Goal: Transaction & Acquisition: Subscribe to service/newsletter

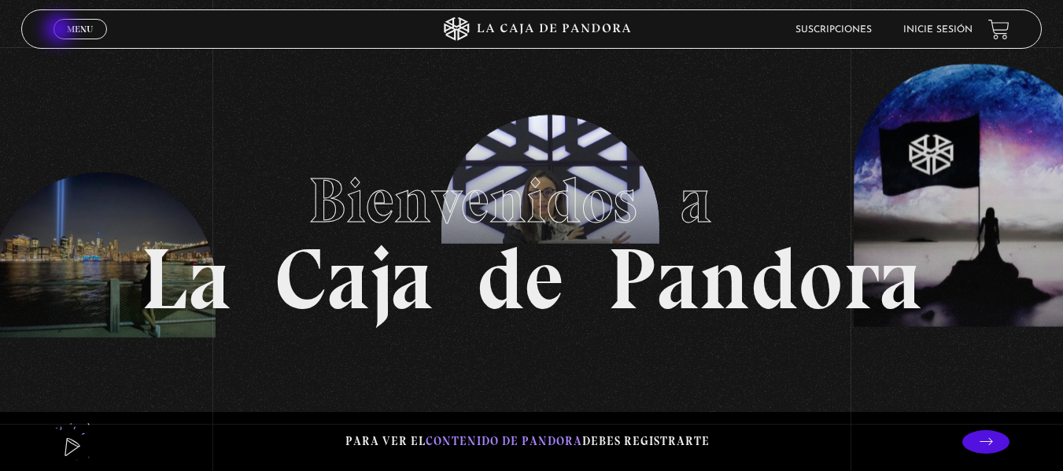
click at [61, 31] on link "Menu Cerrar" at bounding box center [81, 29] width 54 height 20
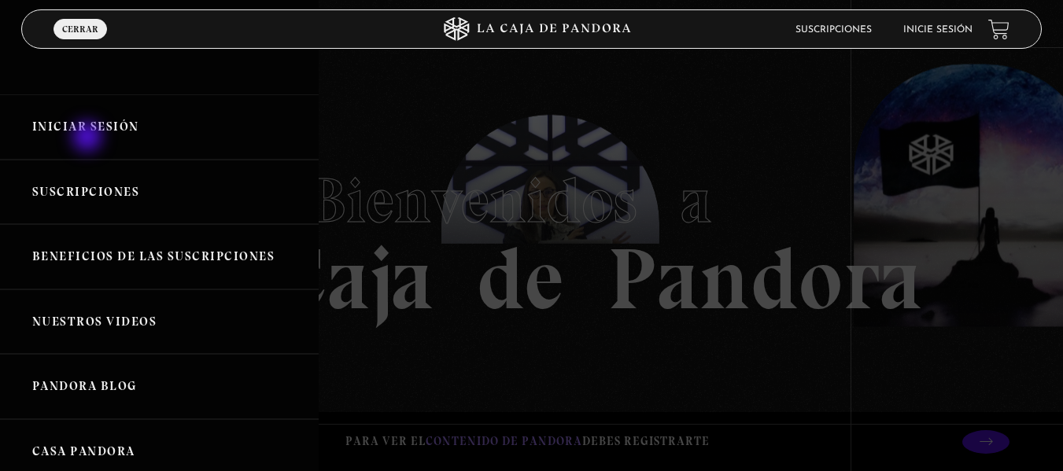
click at [89, 139] on link "Iniciar Sesión" at bounding box center [159, 126] width 319 height 65
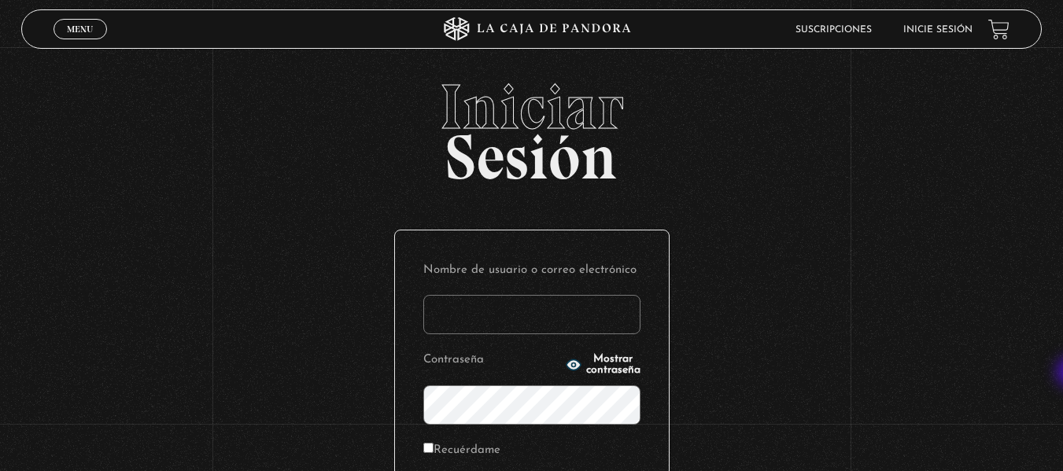
type input "Evmr_21@hotmail.com"
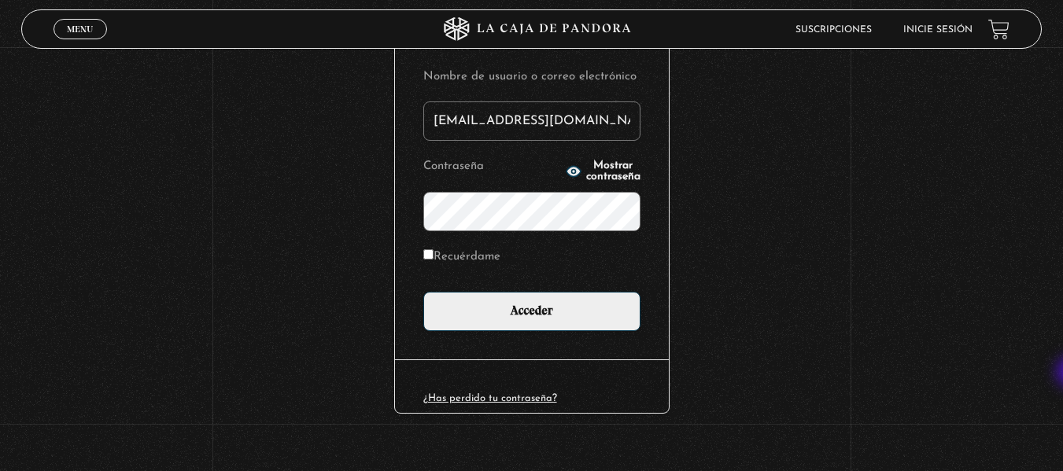
scroll to position [215, 0]
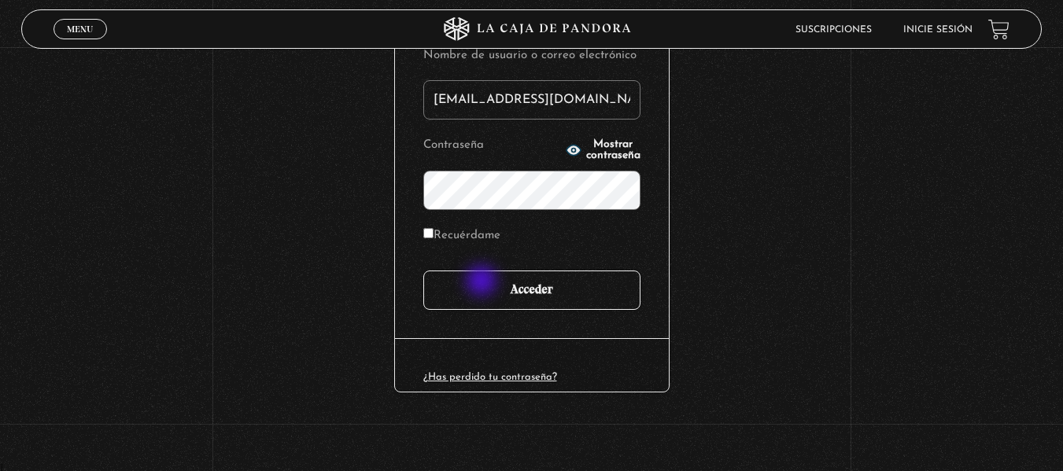
click at [483, 283] on input "Acceder" at bounding box center [531, 290] width 217 height 39
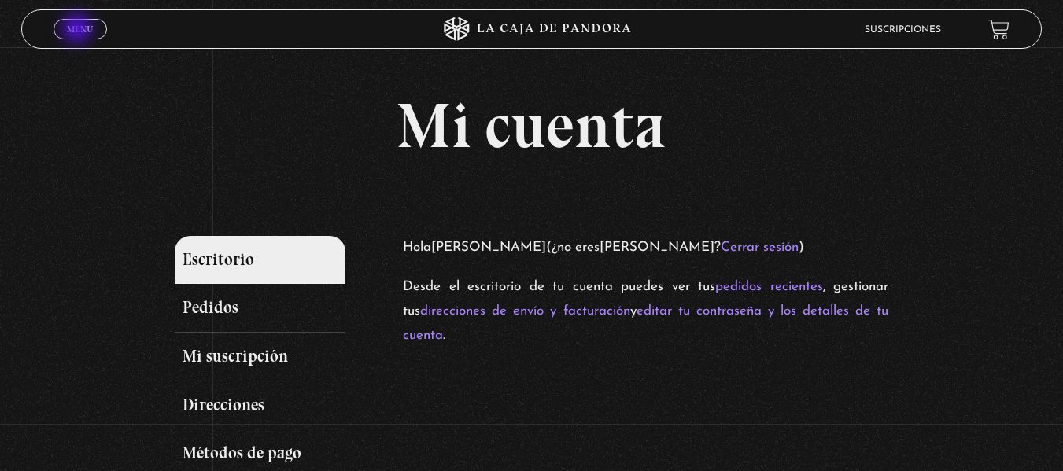
click at [79, 30] on span "Menu" at bounding box center [80, 28] width 26 height 9
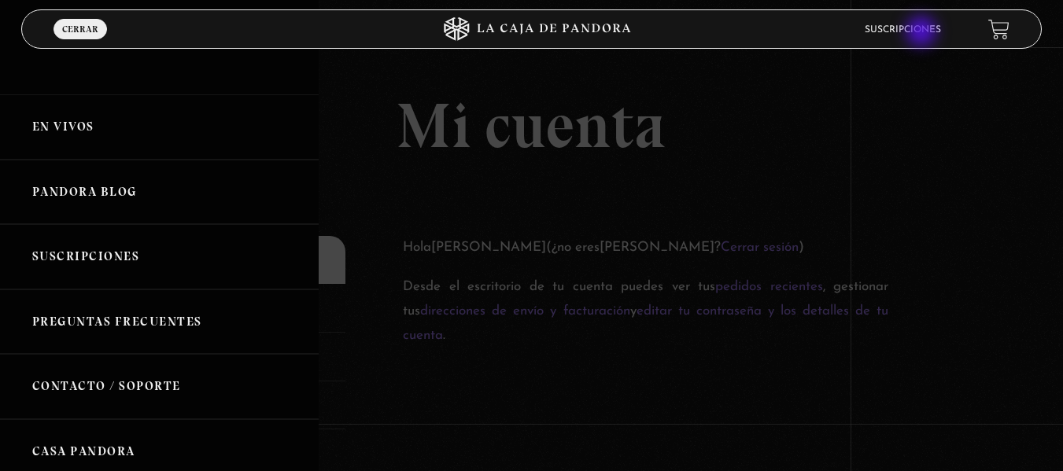
click at [923, 33] on link "Suscripciones" at bounding box center [903, 29] width 76 height 9
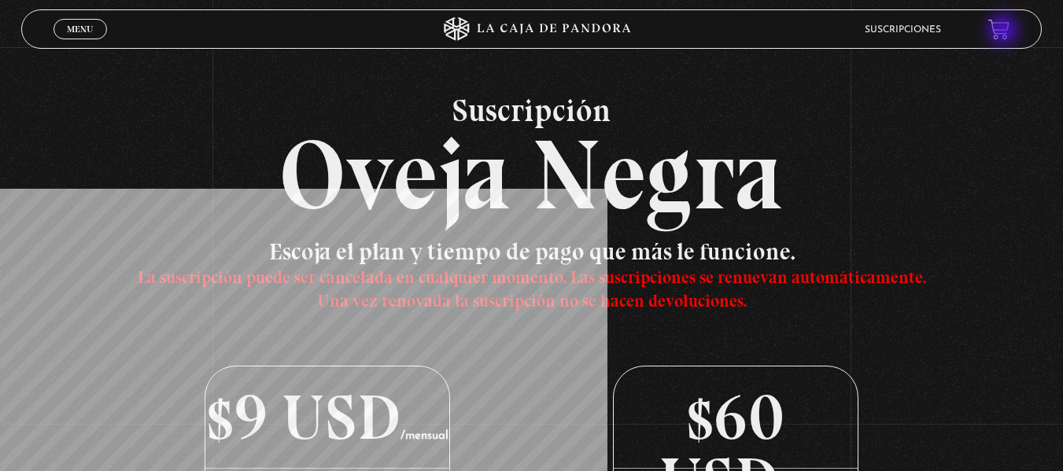
click at [1005, 31] on link at bounding box center [998, 28] width 21 height 21
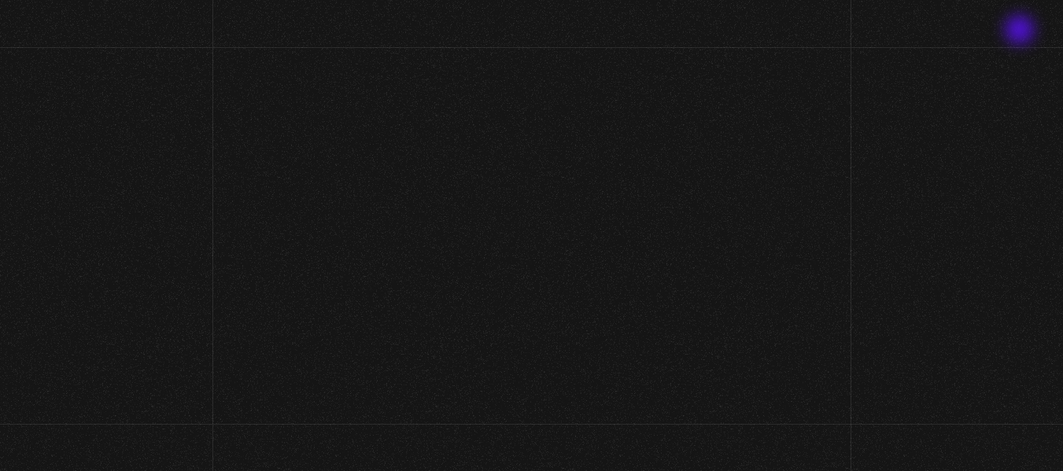
click at [1010, 31] on header "Menu Cerrar Suscripciones" at bounding box center [532, 29] width 956 height 37
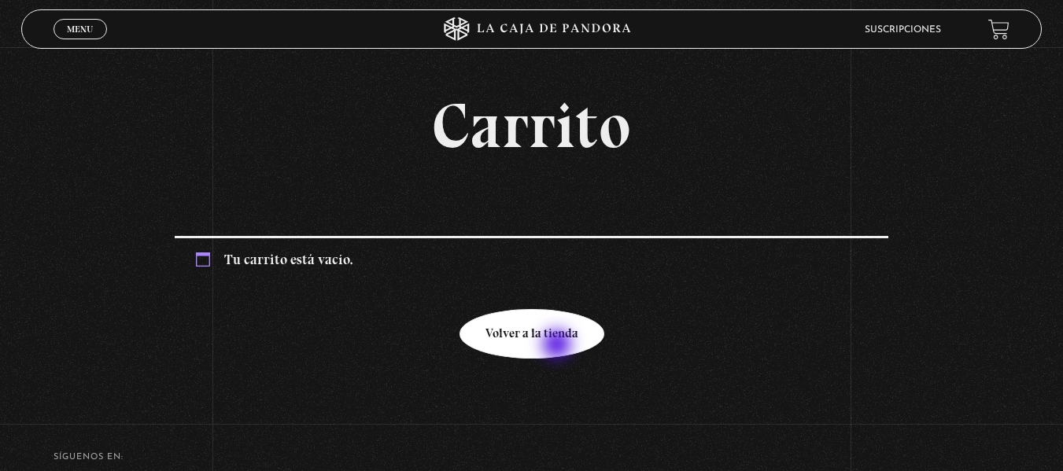
click at [559, 346] on link "Volver a la tienda" at bounding box center [532, 334] width 145 height 50
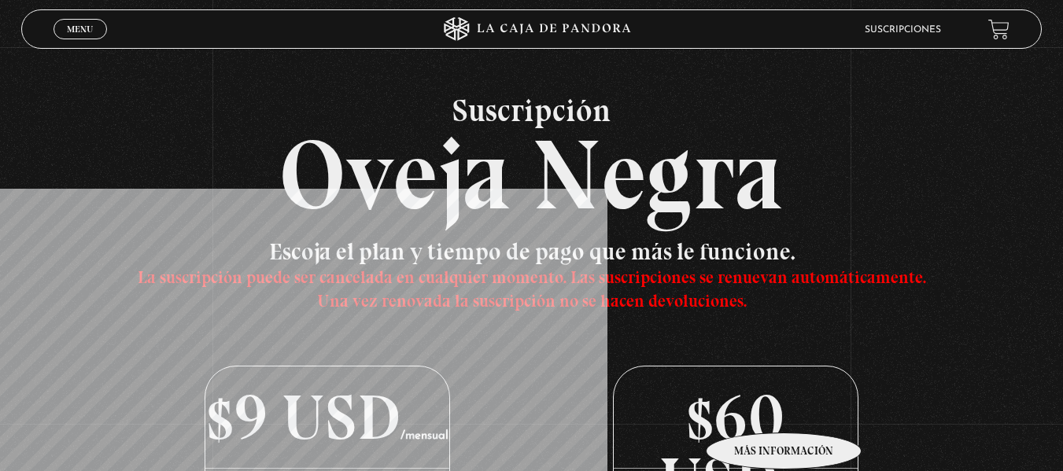
click at [785, 409] on p "$60 USD /anual" at bounding box center [735, 418] width 243 height 102
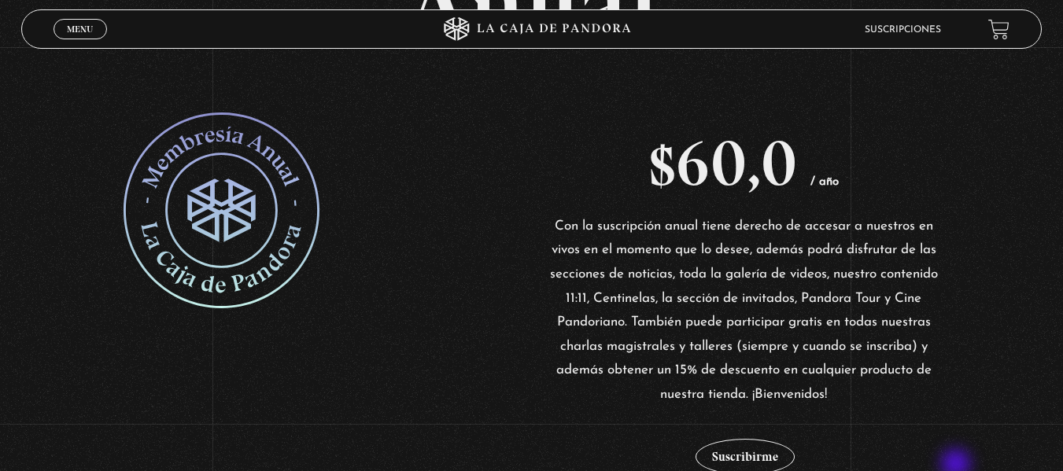
scroll to position [252, 0]
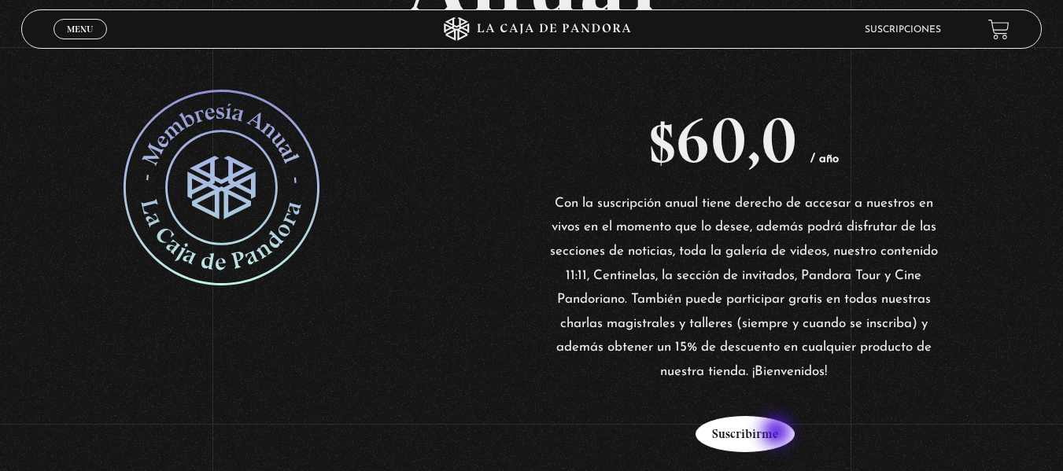
click at [778, 434] on button "Suscribirme" at bounding box center [745, 434] width 99 height 36
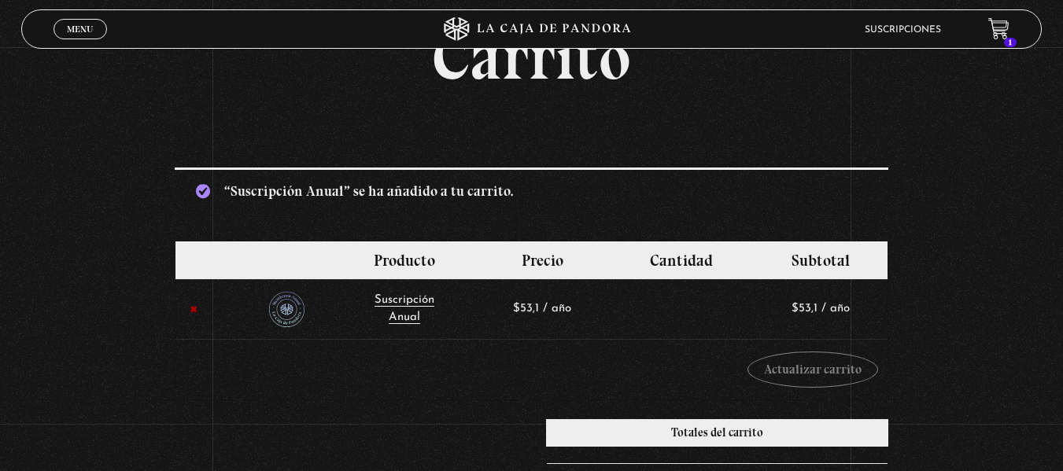
scroll to position [94, 0]
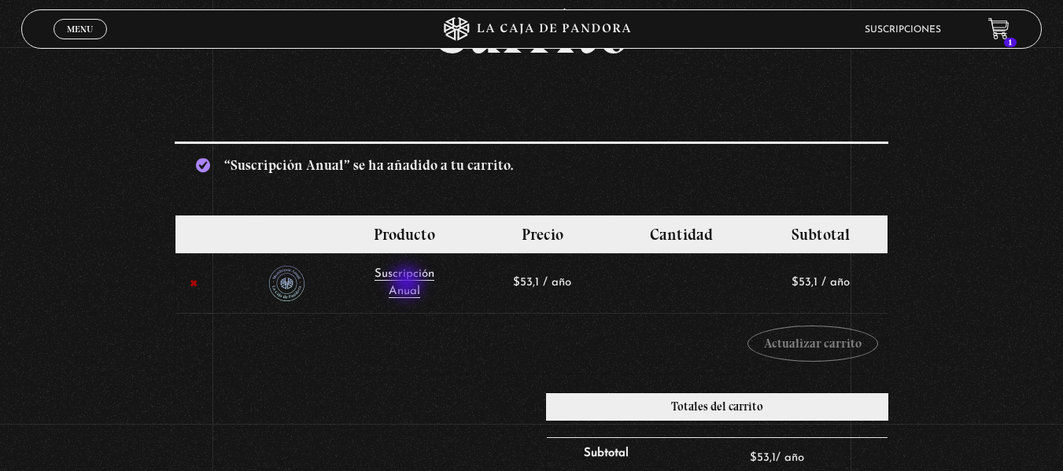
click at [408, 284] on td "Suscripción Anual" at bounding box center [404, 283] width 141 height 60
click at [409, 288] on link "Suscripción Anual" at bounding box center [405, 283] width 60 height 31
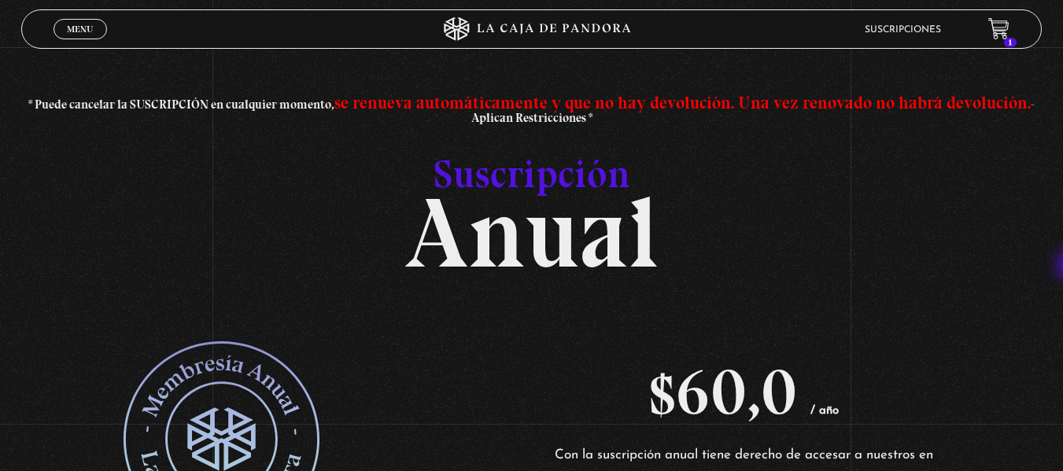
scroll to position [412, 0]
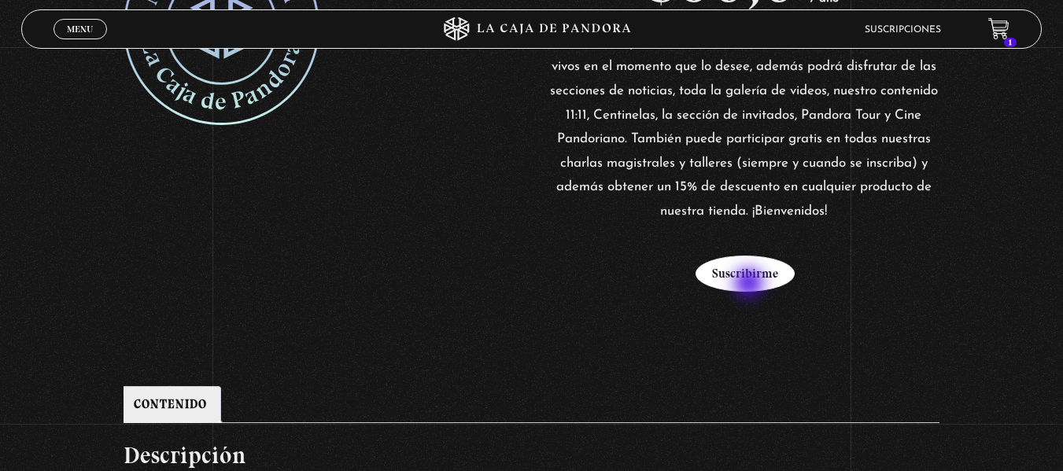
click at [751, 285] on button "Suscribirme" at bounding box center [745, 274] width 99 height 36
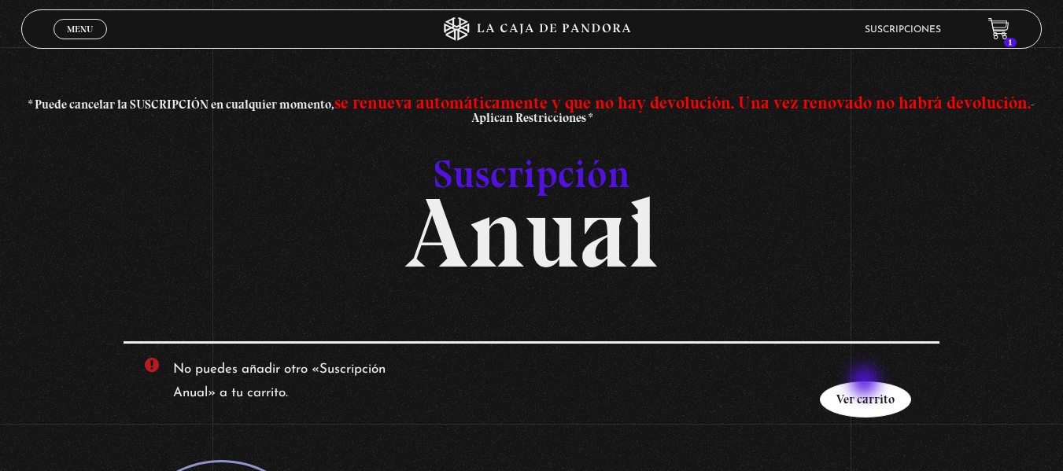
click at [866, 383] on link "Ver carrito" at bounding box center [865, 400] width 91 height 36
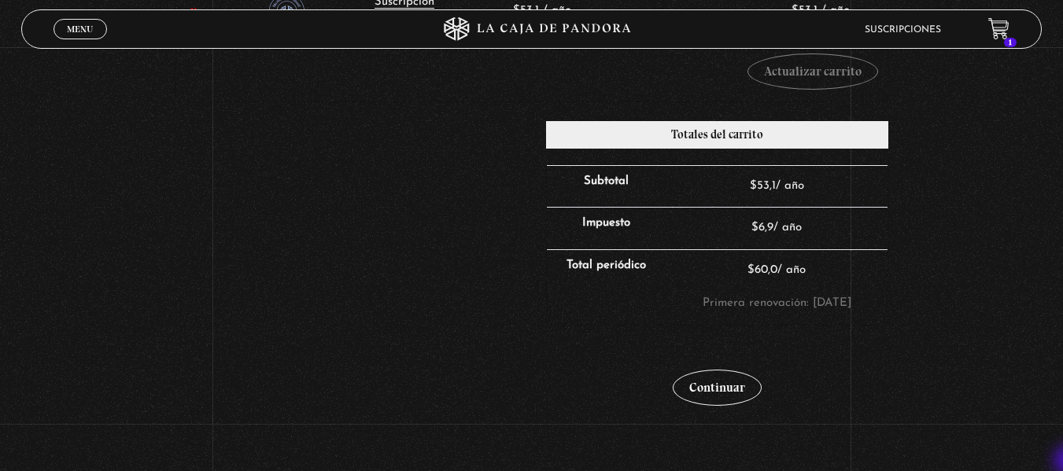
scroll to position [315, 0]
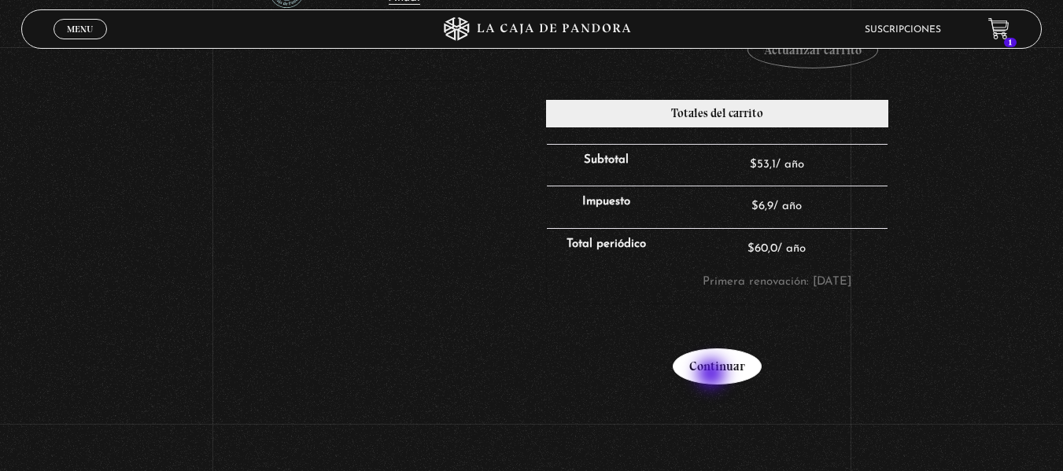
click at [713, 375] on link "Continuar" at bounding box center [717, 367] width 89 height 36
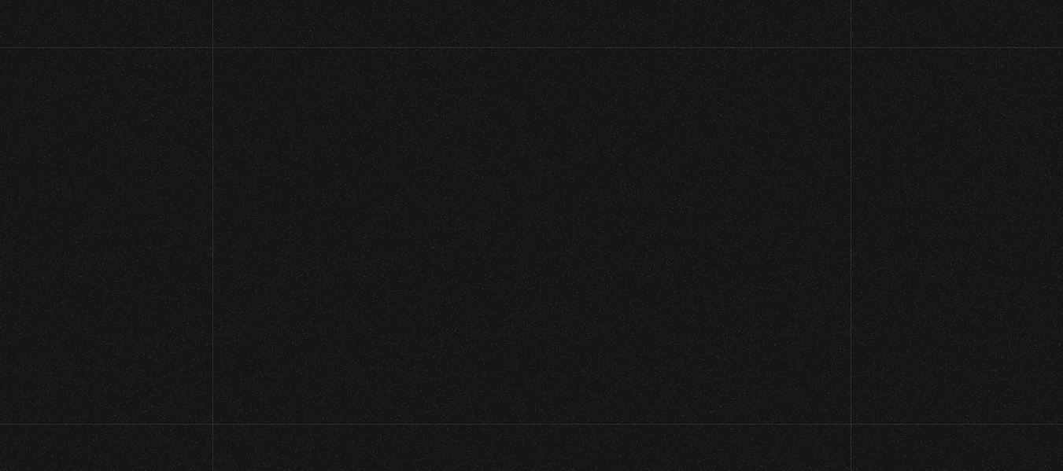
select select "CR-SJ"
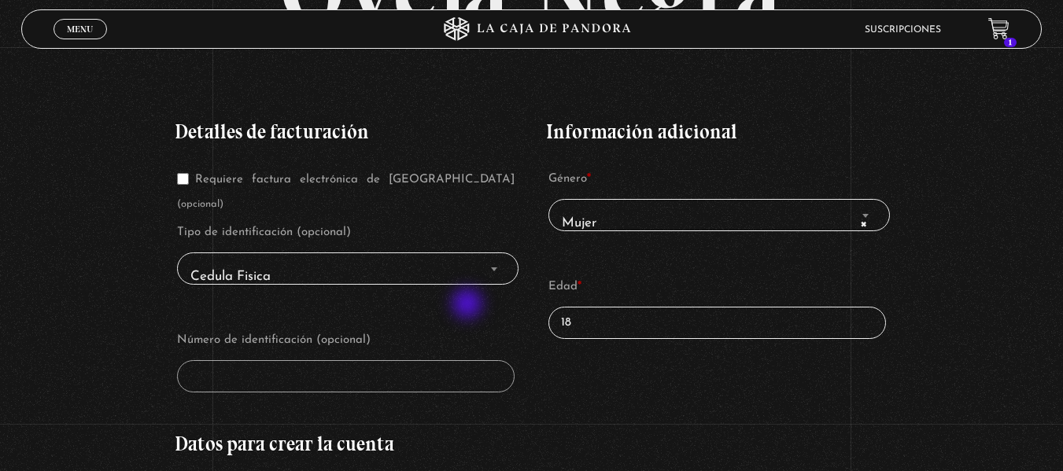
scroll to position [220, 0]
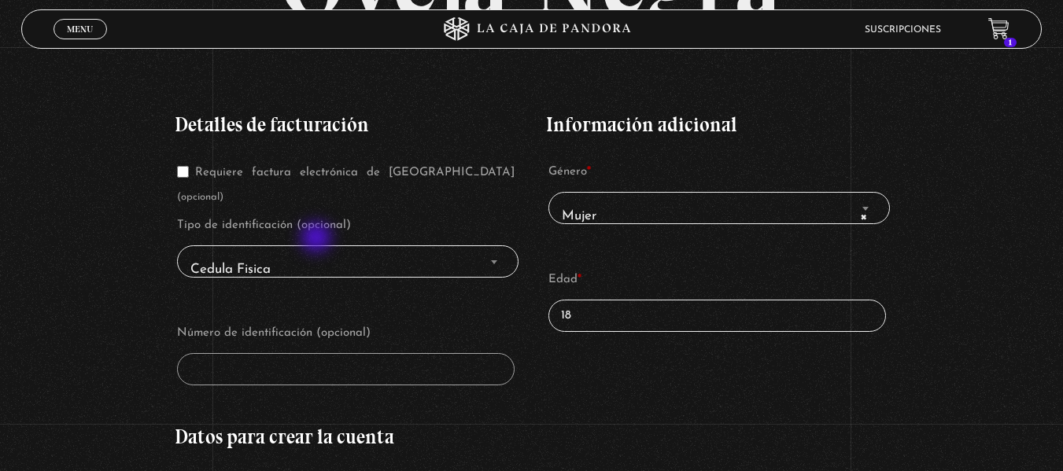
click at [318, 253] on span "Cedula Fisica" at bounding box center [348, 270] width 328 height 35
click at [324, 253] on span "Cedula Fisica" at bounding box center [348, 270] width 328 height 35
click at [487, 253] on span "Cedula Fisica" at bounding box center [348, 270] width 328 height 35
click at [493, 260] on b "Finalizar compra" at bounding box center [494, 262] width 6 height 4
click at [497, 260] on b "Finalizar compra" at bounding box center [494, 262] width 6 height 4
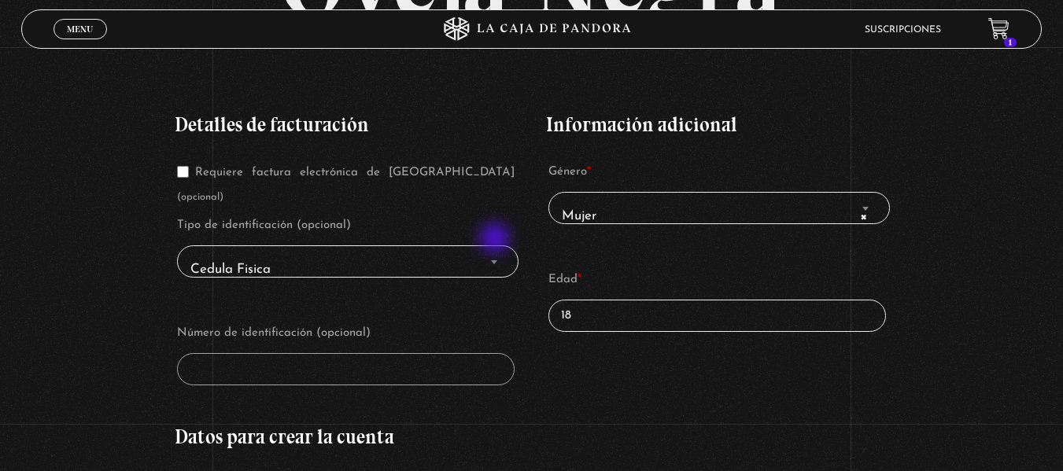
click at [497, 252] on span "Finalizar compra" at bounding box center [494, 262] width 16 height 20
click at [201, 253] on span "Cedula Fisica" at bounding box center [348, 270] width 328 height 35
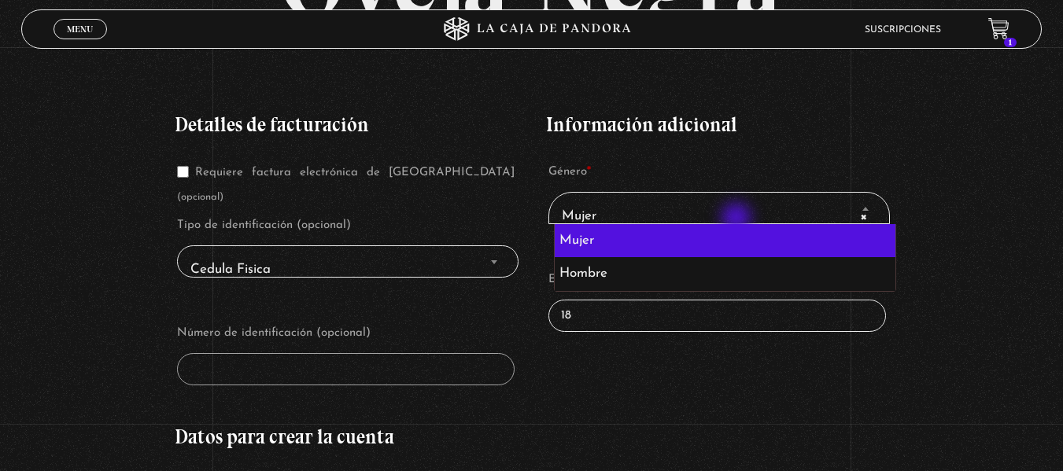
click at [738, 220] on span "× Mujer" at bounding box center [720, 216] width 328 height 35
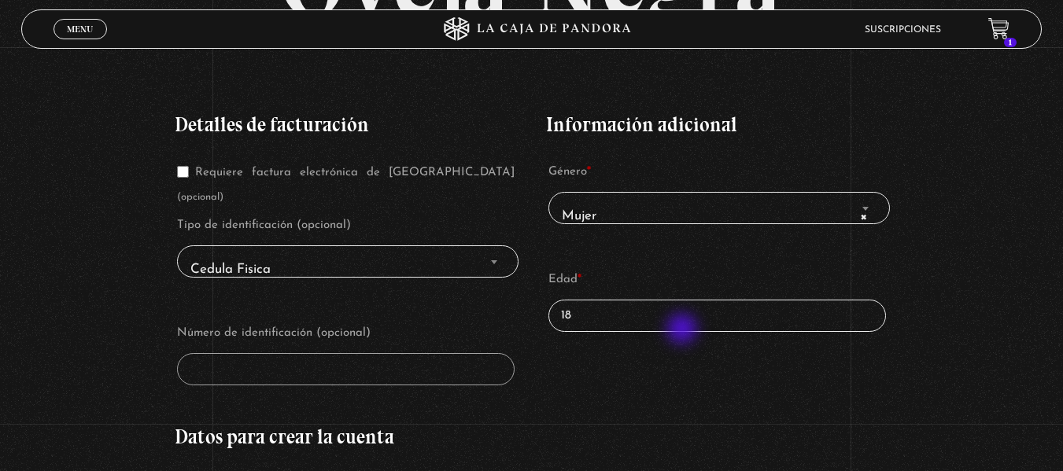
click at [684, 331] on input "18" at bounding box center [718, 316] width 338 height 32
type input "1"
type input "40"
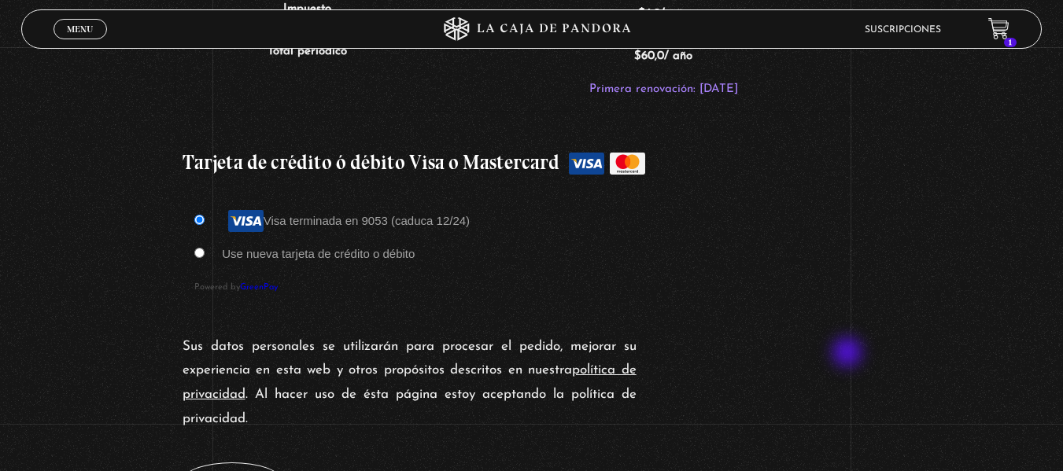
scroll to position [1417, 0]
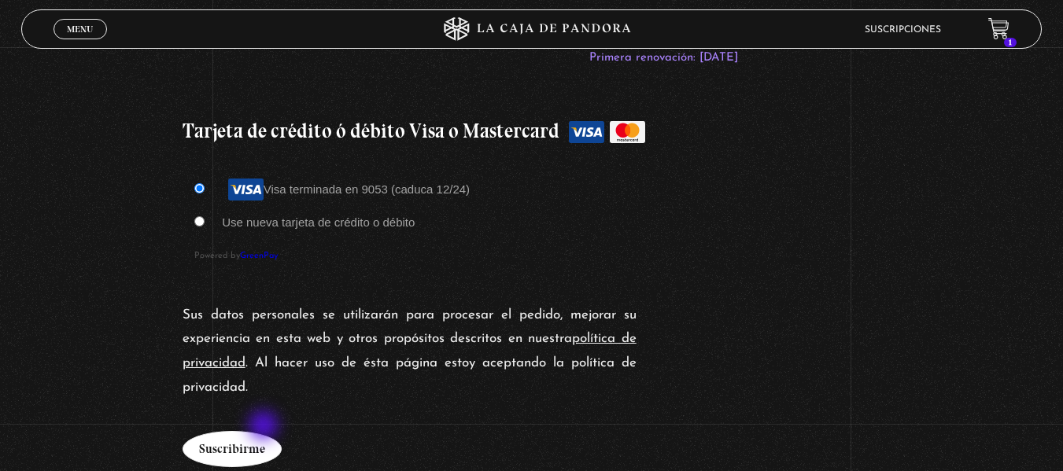
click at [265, 431] on button "Suscribirme" at bounding box center [232, 449] width 99 height 36
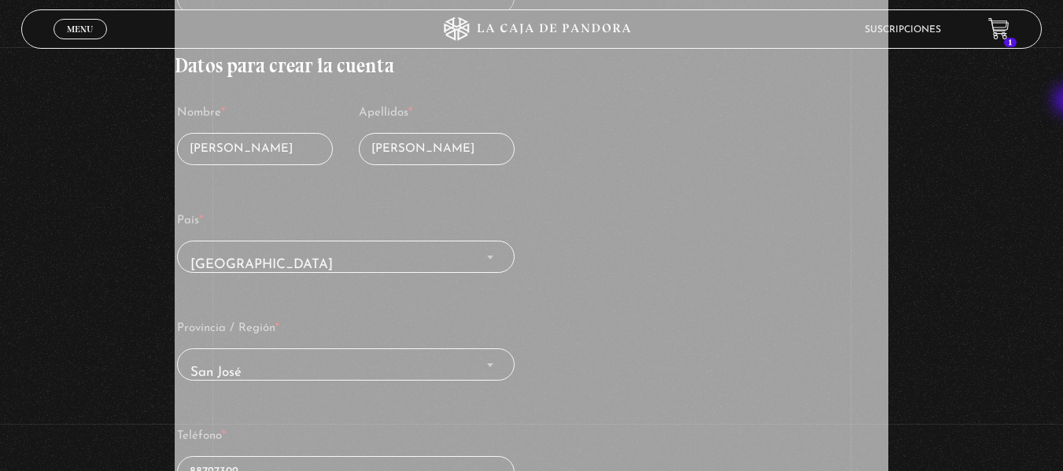
scroll to position [179, 0]
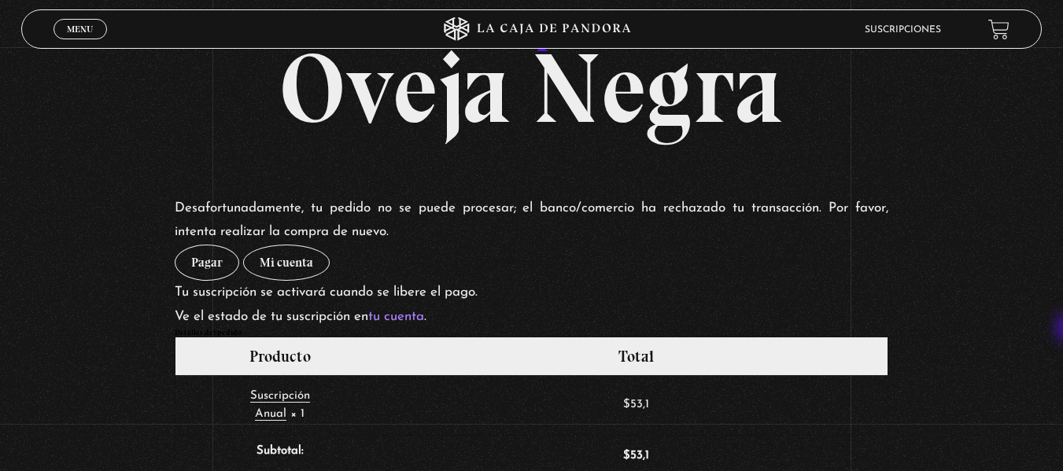
scroll to position [527, 0]
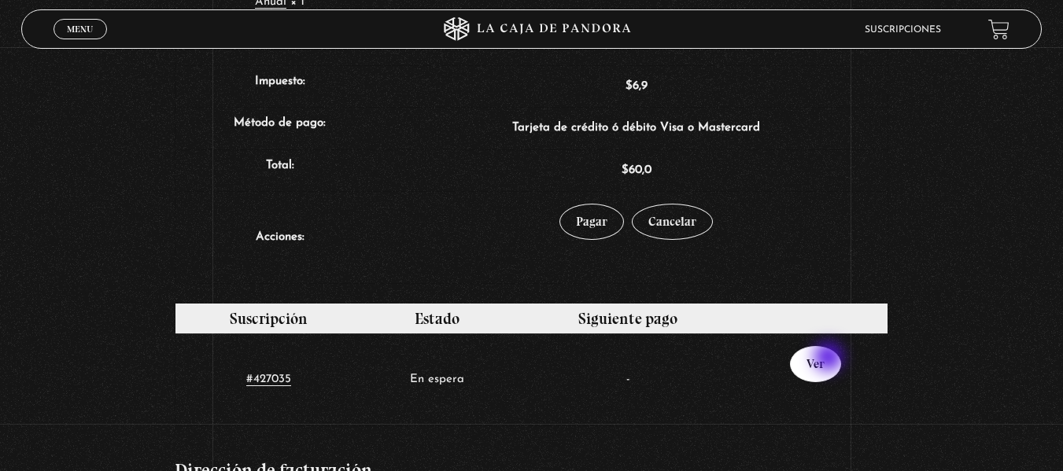
click at [830, 359] on link "Ver" at bounding box center [815, 364] width 51 height 36
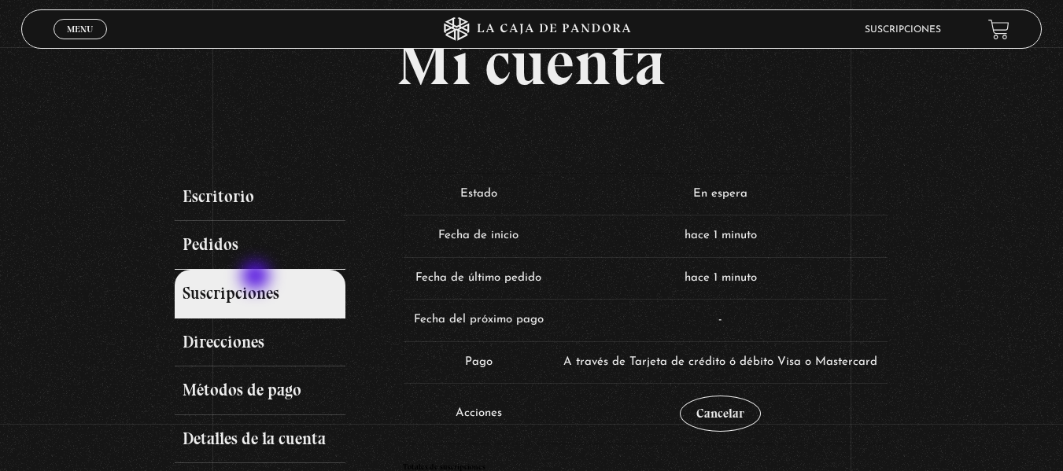
scroll to position [94, 0]
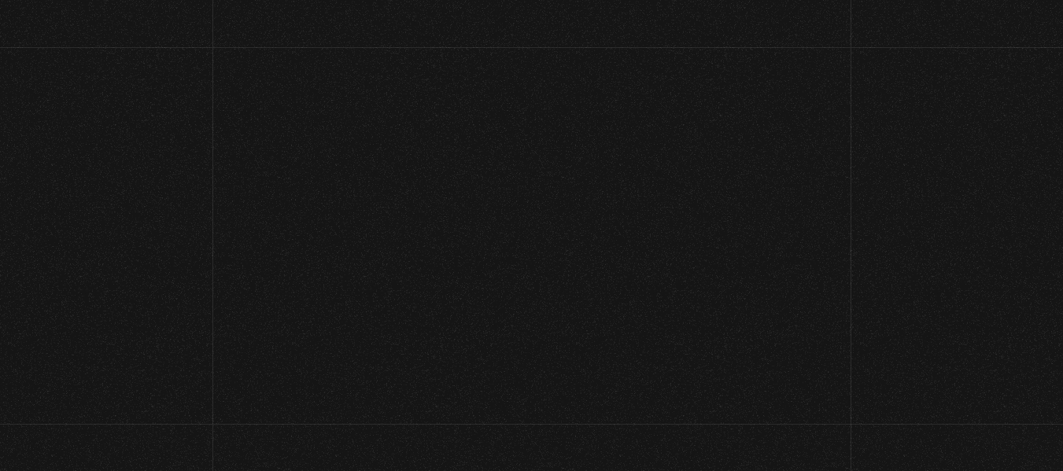
scroll to position [509, 0]
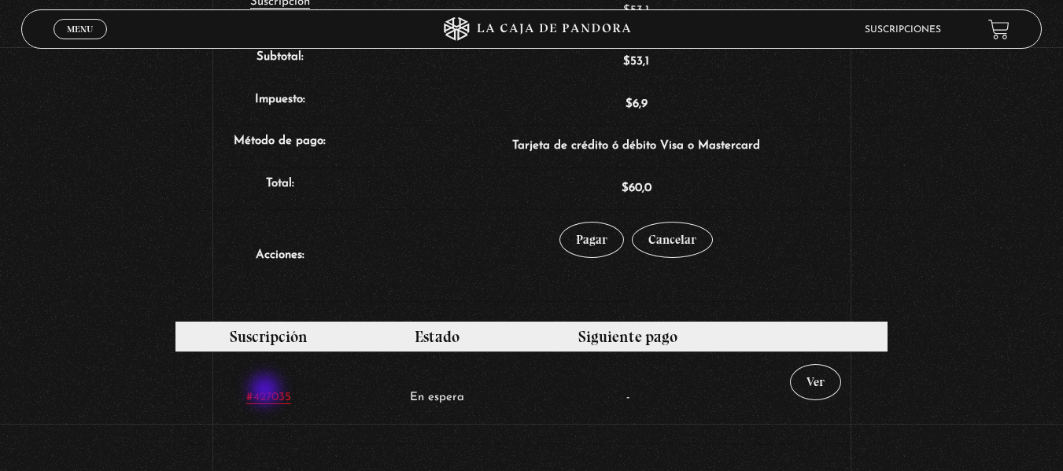
click at [267, 392] on link "#427035" at bounding box center [268, 398] width 45 height 13
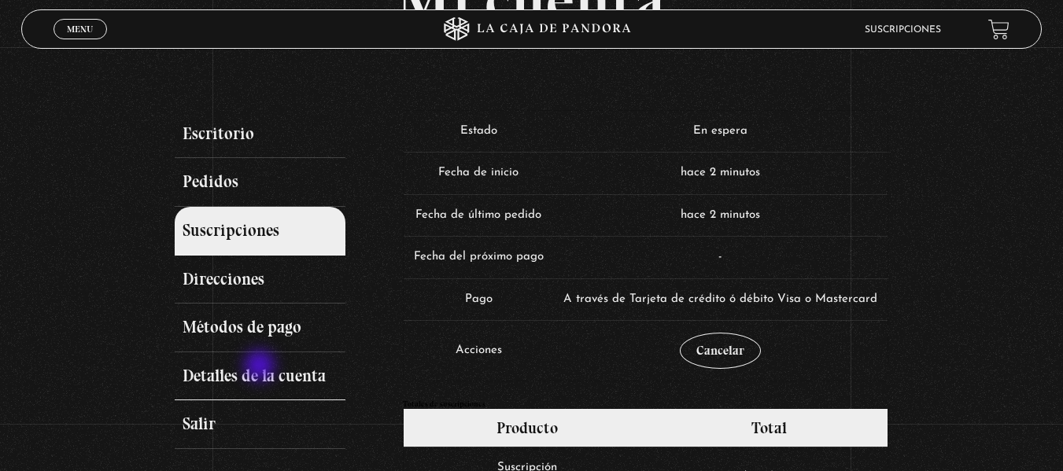
scroll to position [157, 0]
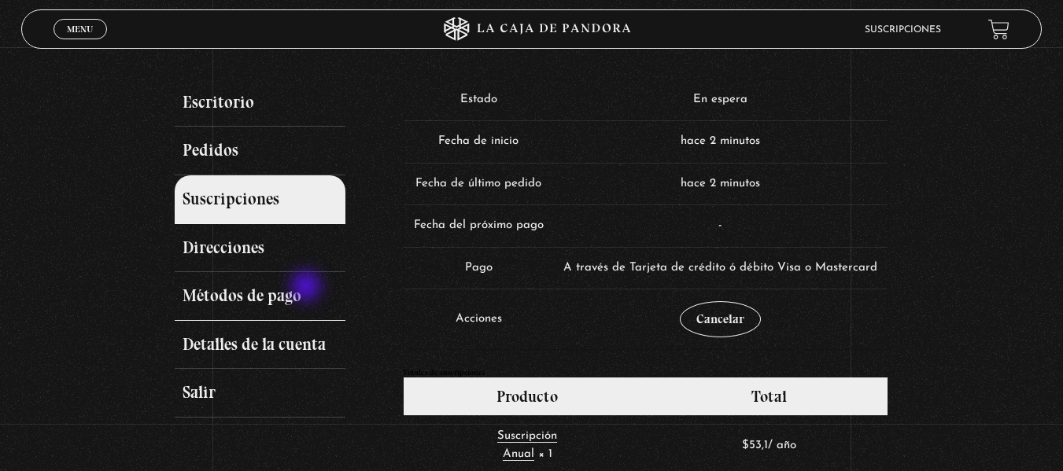
click at [308, 288] on link "Métodos de pago" at bounding box center [261, 296] width 172 height 49
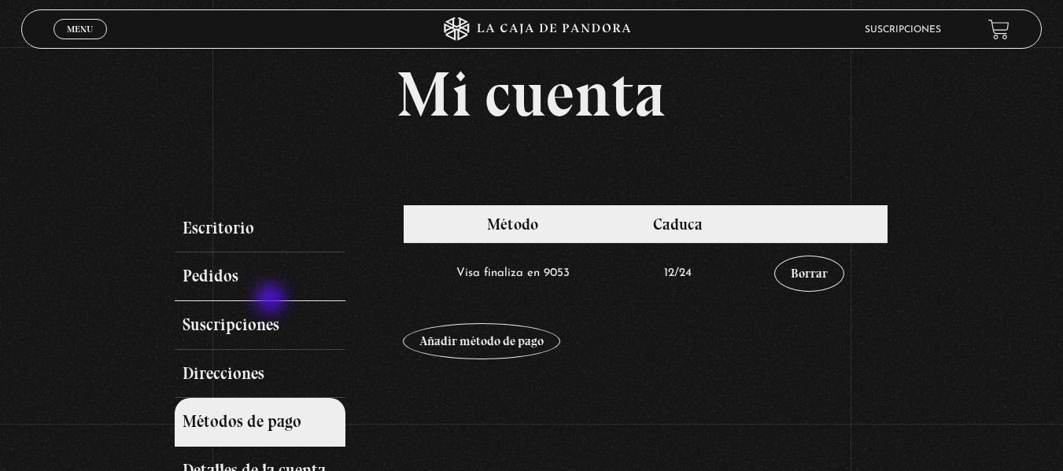
scroll to position [63, 0]
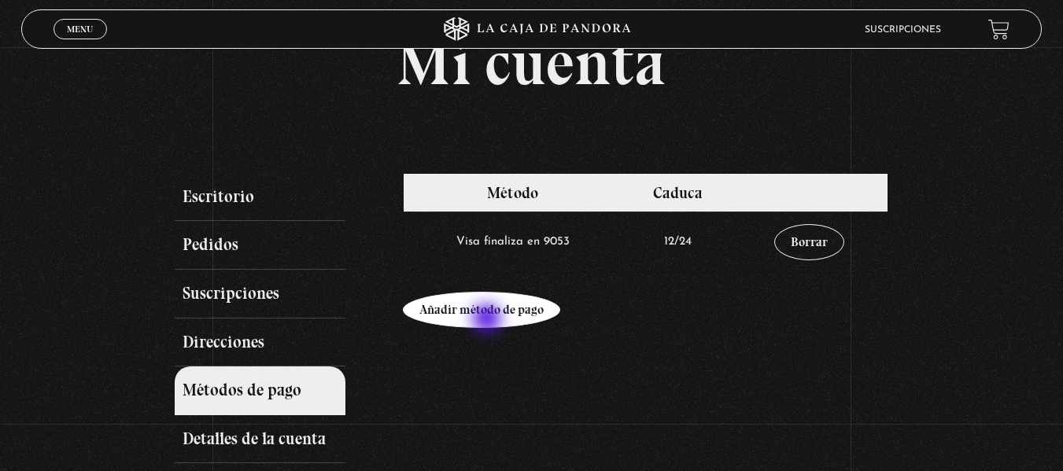
click at [489, 320] on link "Añadir método de pago" at bounding box center [481, 310] width 157 height 36
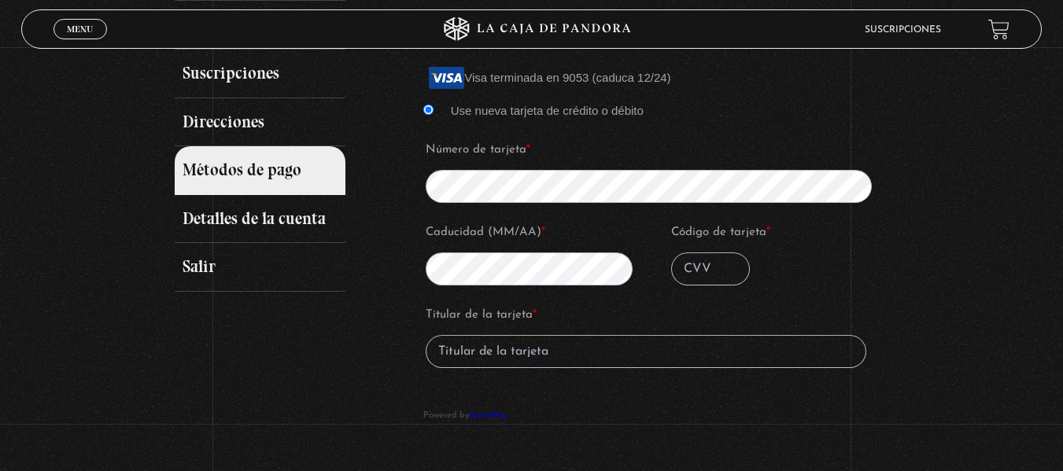
scroll to position [315, 0]
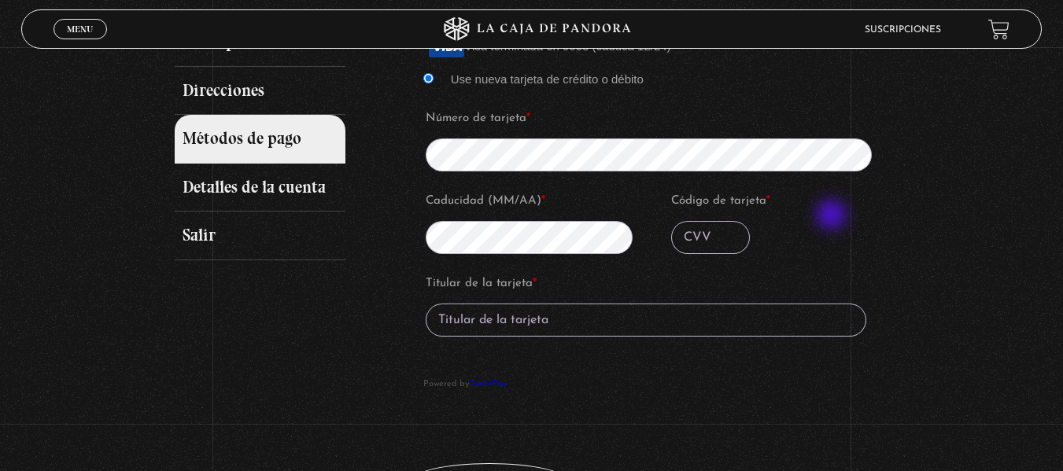
click at [833, 216] on p "Código de tarjeta *" at bounding box center [778, 221] width 218 height 69
click at [708, 224] on input "Código de tarjeta *" at bounding box center [710, 237] width 79 height 33
type input "845"
click at [600, 318] on input "Titular de la tarjeta *" at bounding box center [646, 320] width 441 height 33
type input "evelyn mora rivera"
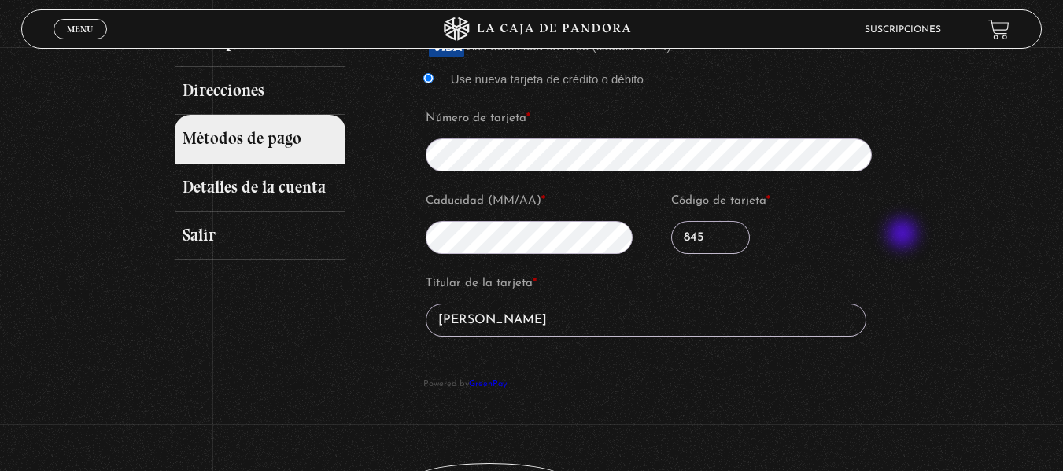
click at [904, 235] on div "Mi cuenta Escritorio Pedidos Suscripciones Direcciones Métodos de pago Detalles…" at bounding box center [531, 163] width 1063 height 767
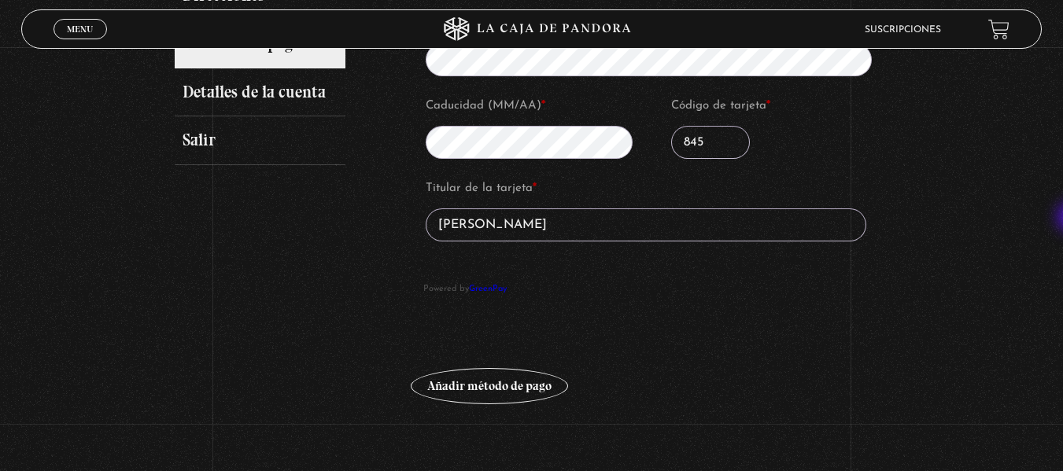
scroll to position [418, 0]
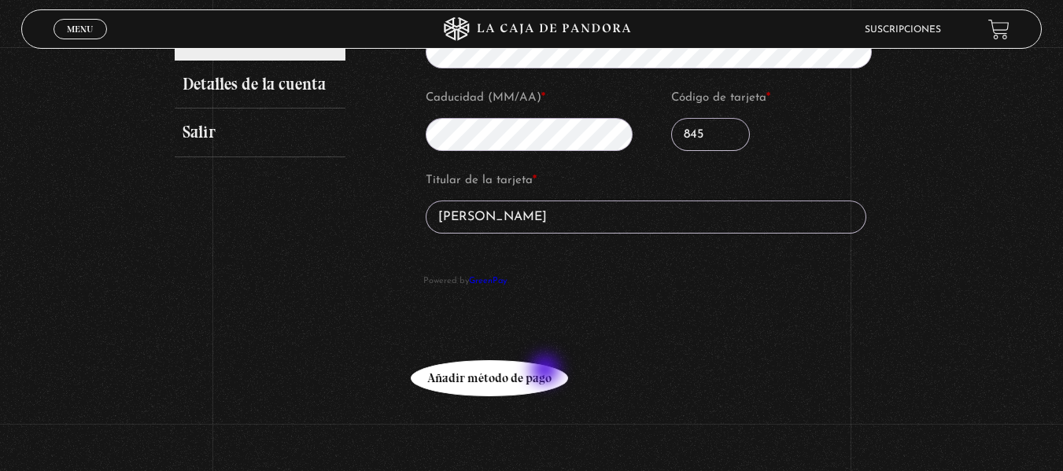
click at [547, 371] on button "Añadir método de pago" at bounding box center [489, 378] width 157 height 36
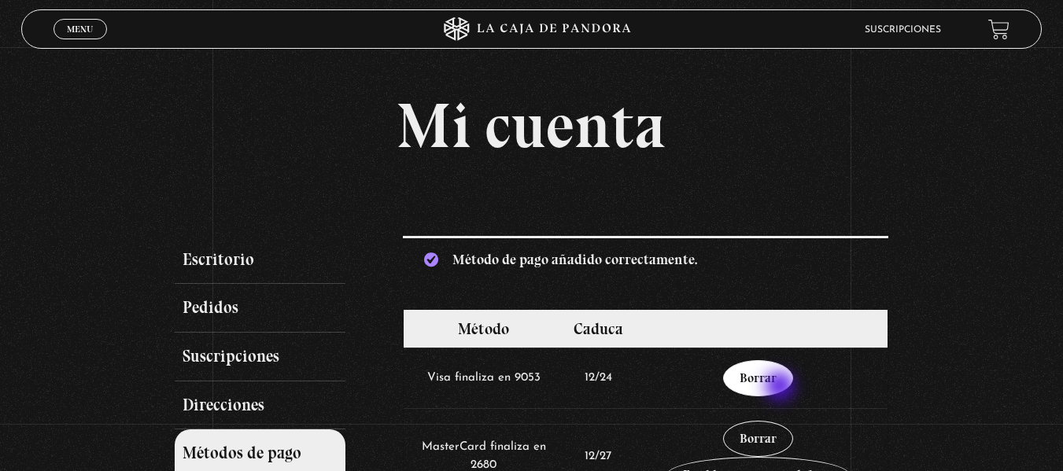
click at [781, 388] on link "Borrar" at bounding box center [758, 378] width 70 height 36
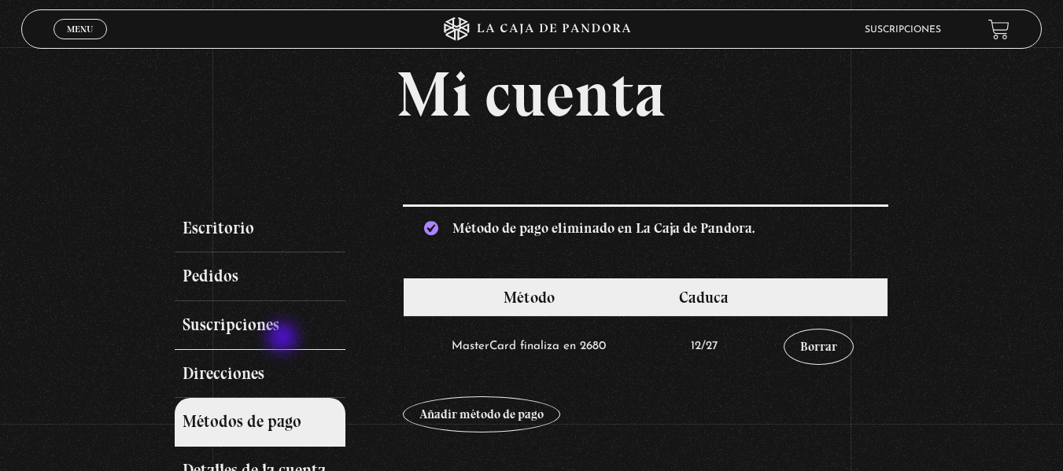
scroll to position [63, 0]
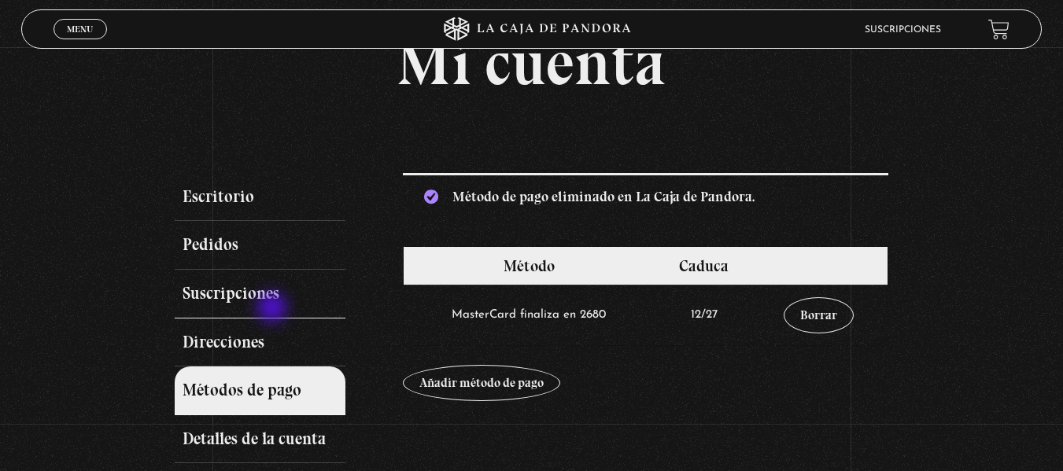
click at [274, 309] on link "Suscripciones" at bounding box center [261, 294] width 172 height 49
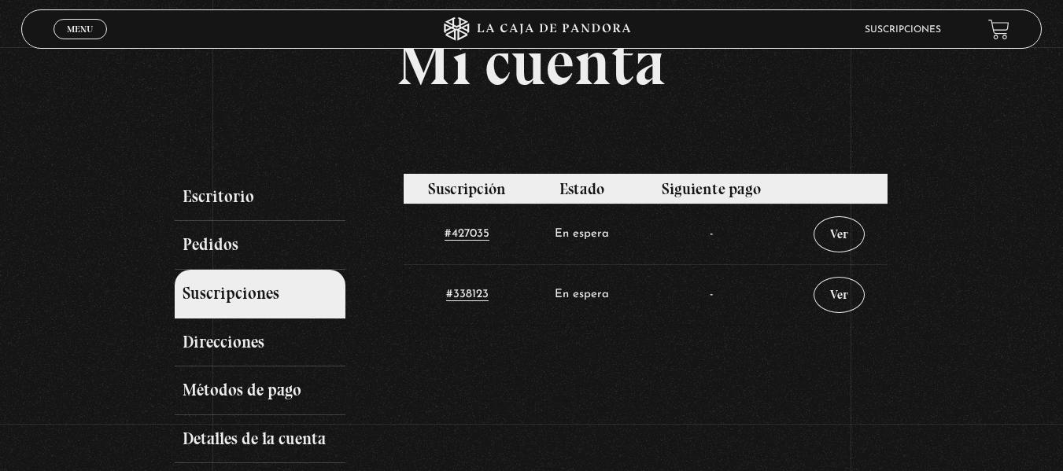
scroll to position [94, 0]
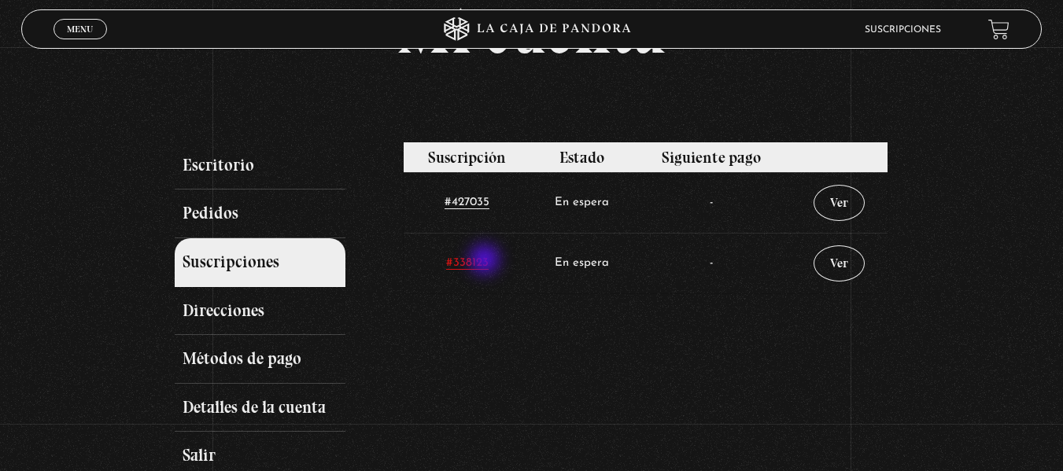
click at [486, 261] on link "#338123" at bounding box center [467, 263] width 42 height 13
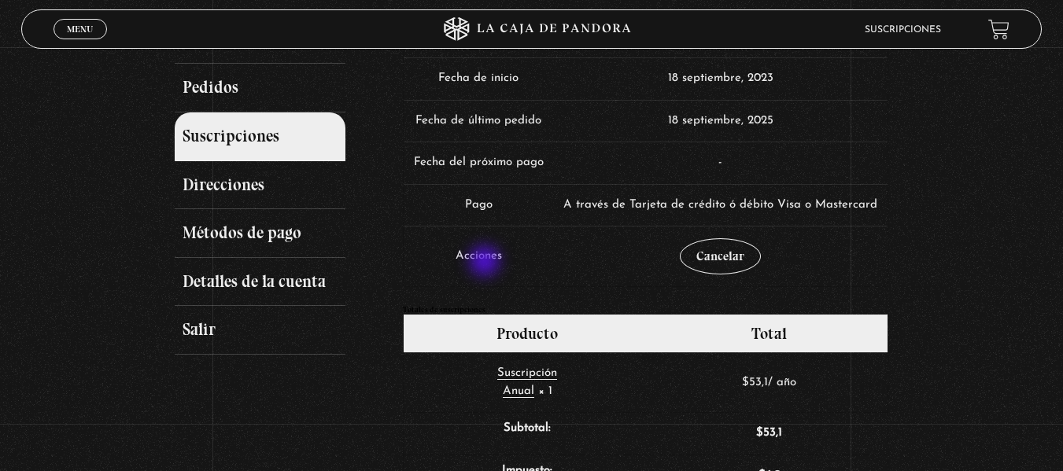
scroll to position [189, 0]
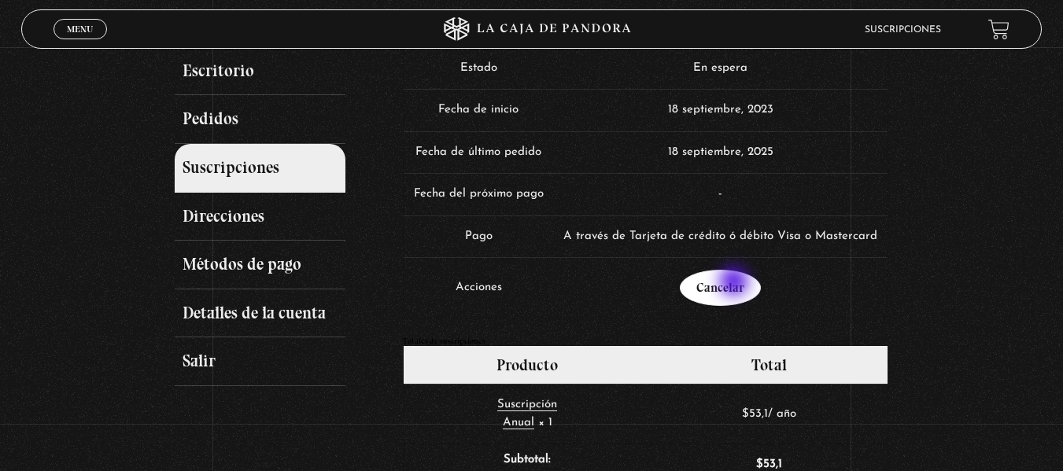
click at [736, 283] on link "Cancelar" at bounding box center [720, 288] width 81 height 36
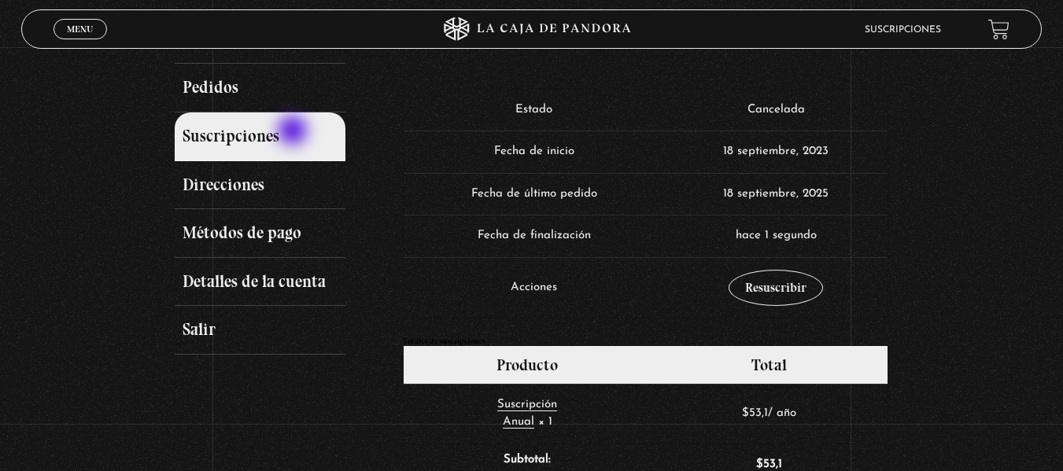
scroll to position [189, 0]
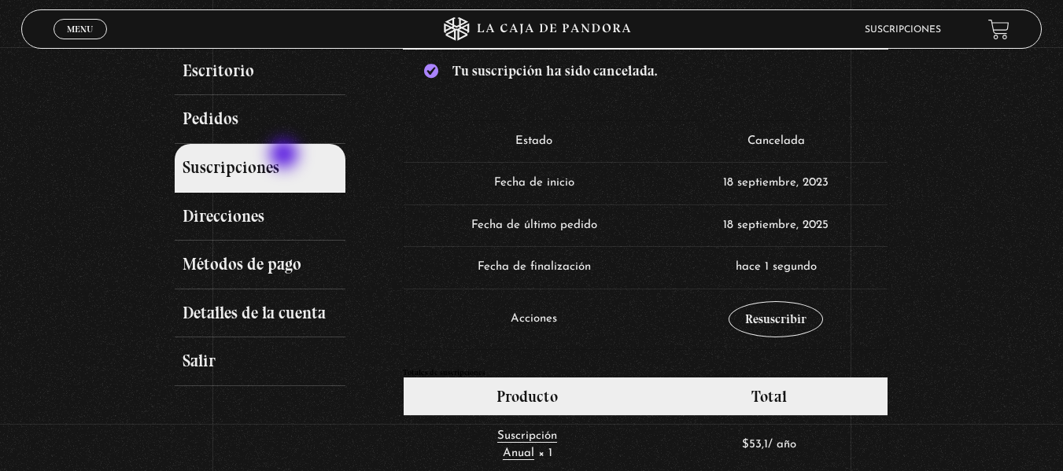
click at [286, 156] on link "Suscripciones" at bounding box center [261, 168] width 172 height 49
click at [230, 120] on link "Pedidos" at bounding box center [261, 119] width 172 height 49
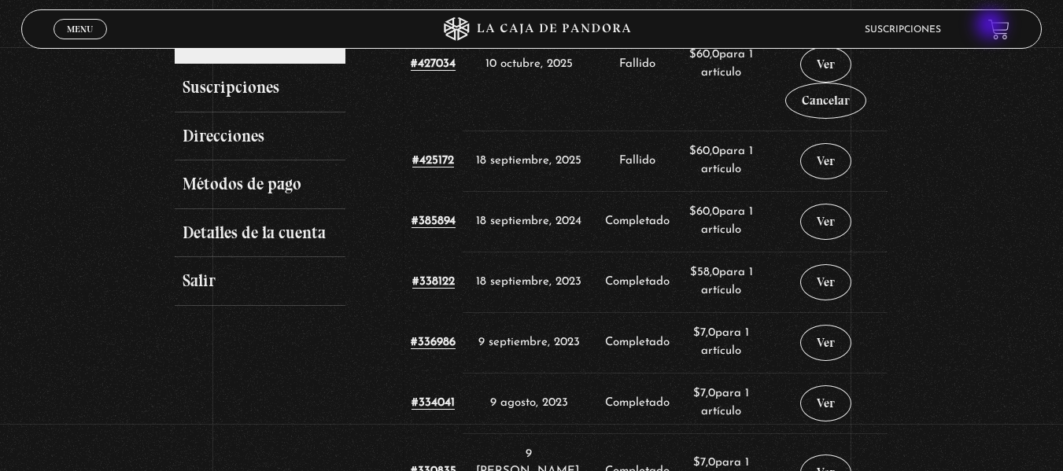
scroll to position [157, 0]
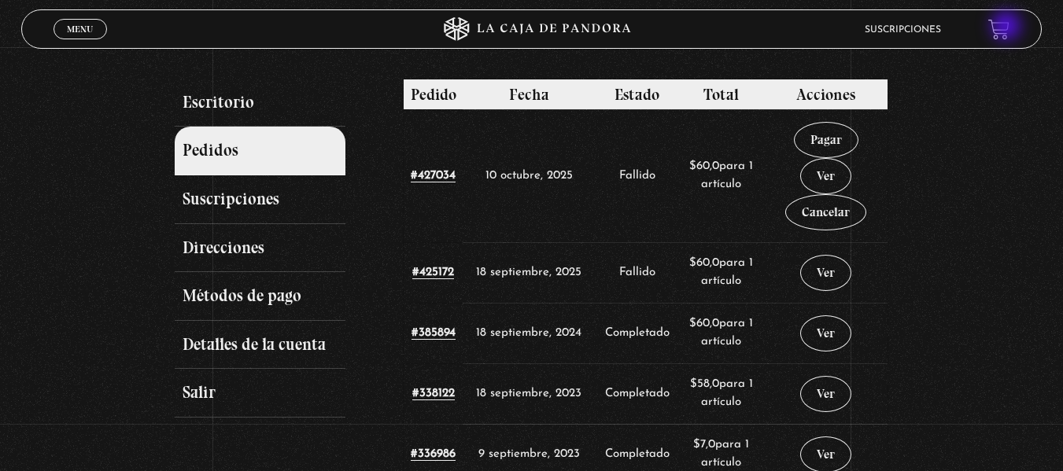
click at [1008, 28] on link at bounding box center [998, 28] width 21 height 21
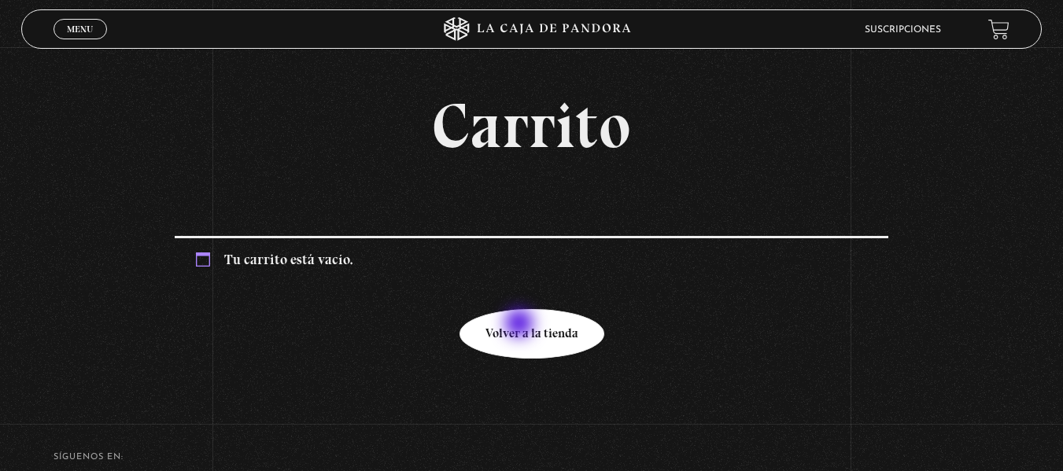
click at [521, 325] on link "Volver a la tienda" at bounding box center [532, 334] width 145 height 50
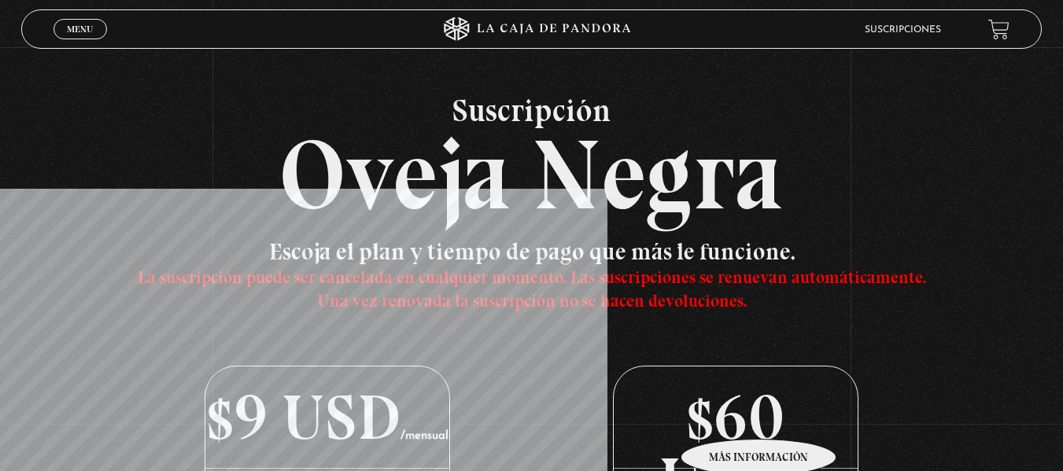
click at [759, 416] on p "$60 USD /anual" at bounding box center [735, 418] width 243 height 102
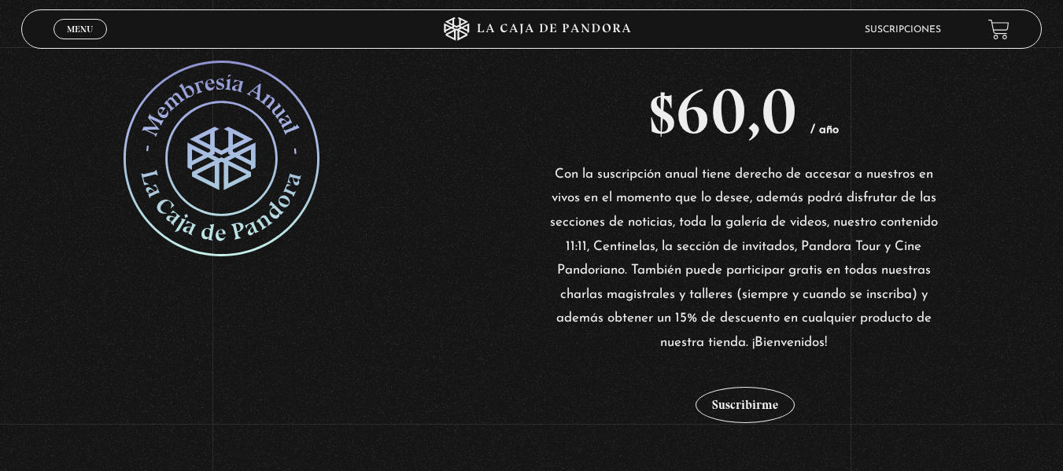
scroll to position [315, 0]
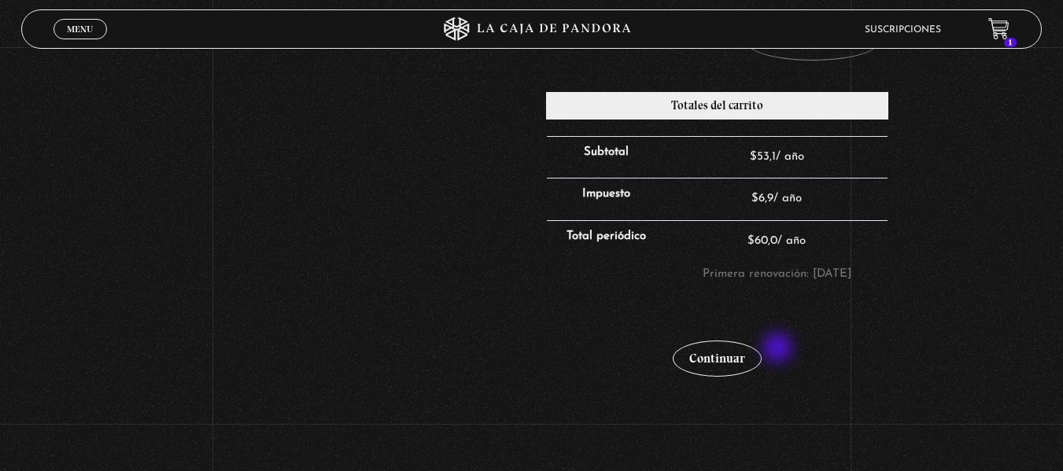
scroll to position [409, 0]
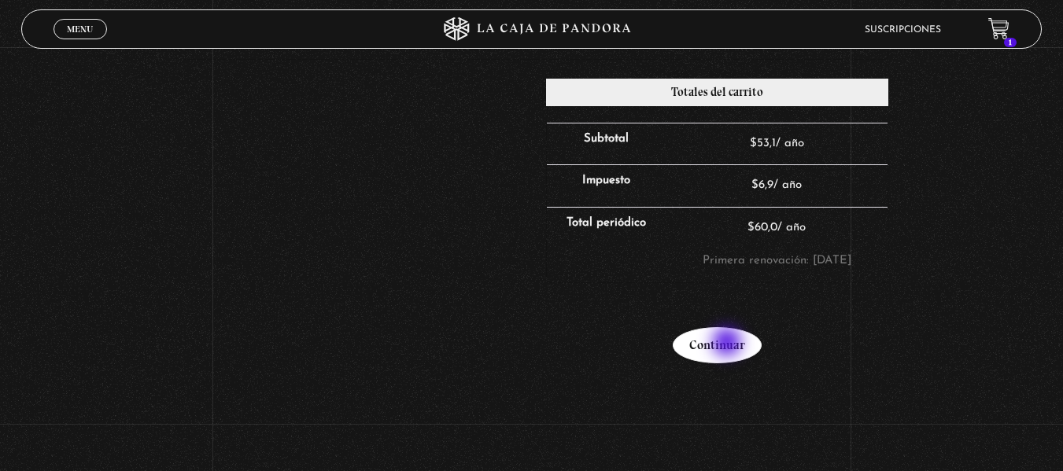
click at [729, 344] on link "Continuar" at bounding box center [717, 345] width 89 height 36
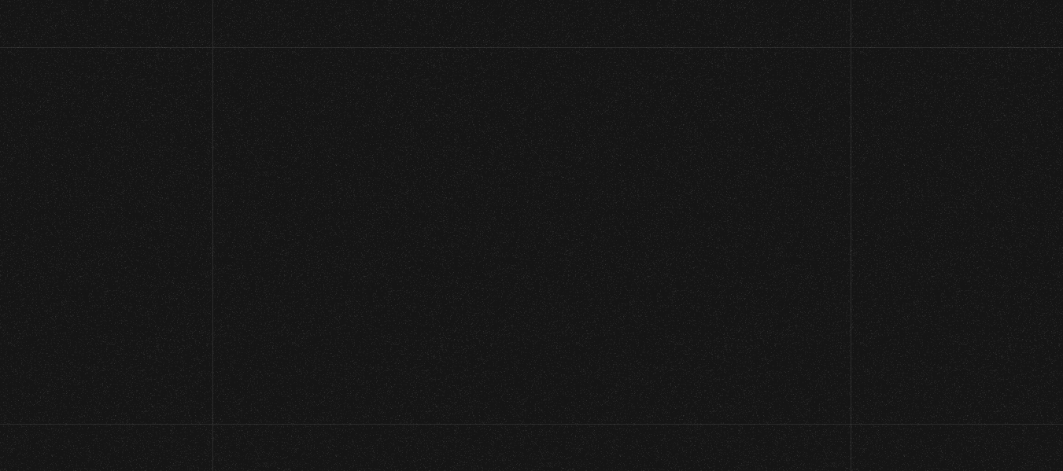
select select "CR-SJ"
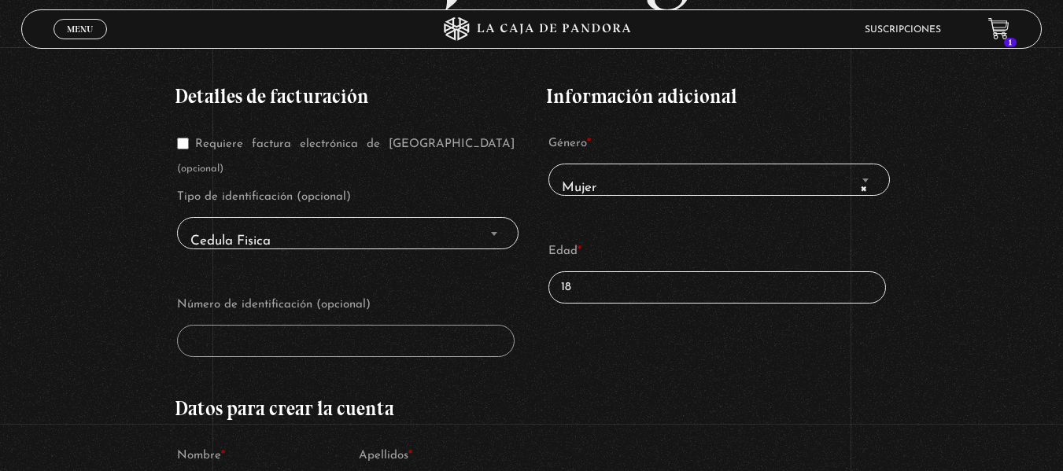
scroll to position [252, 0]
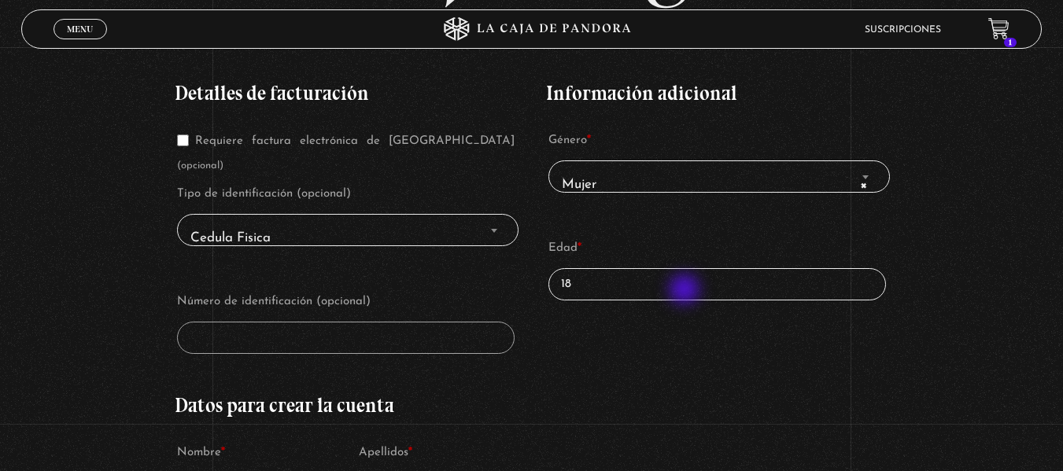
click at [686, 291] on input "18" at bounding box center [718, 284] width 338 height 32
type input "1"
type input "40"
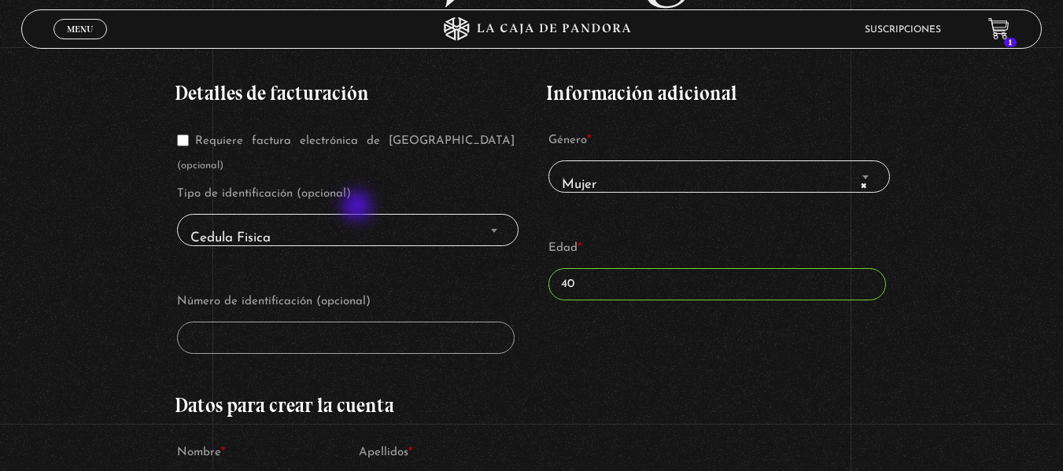
click at [359, 221] on span "Cedula Fisica" at bounding box center [348, 238] width 328 height 35
click at [502, 220] on span "Finalizar compra" at bounding box center [494, 230] width 16 height 20
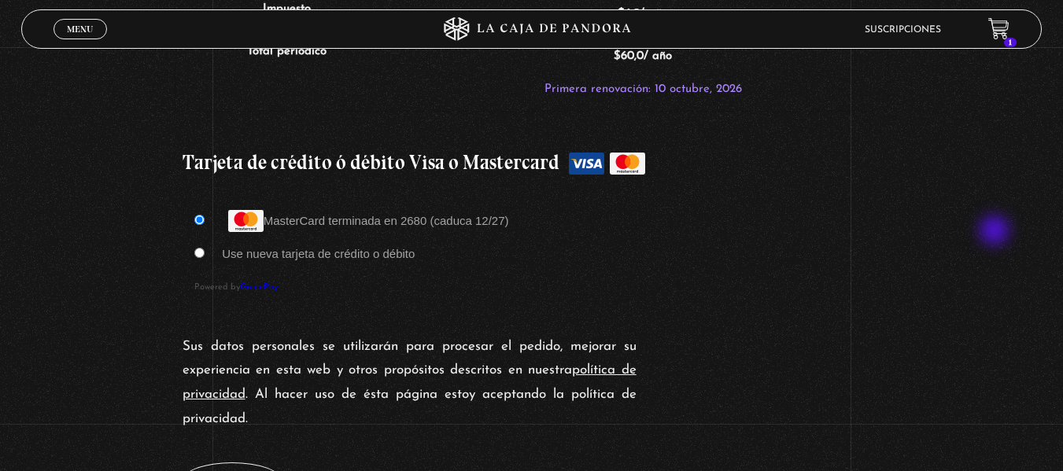
scroll to position [1417, 0]
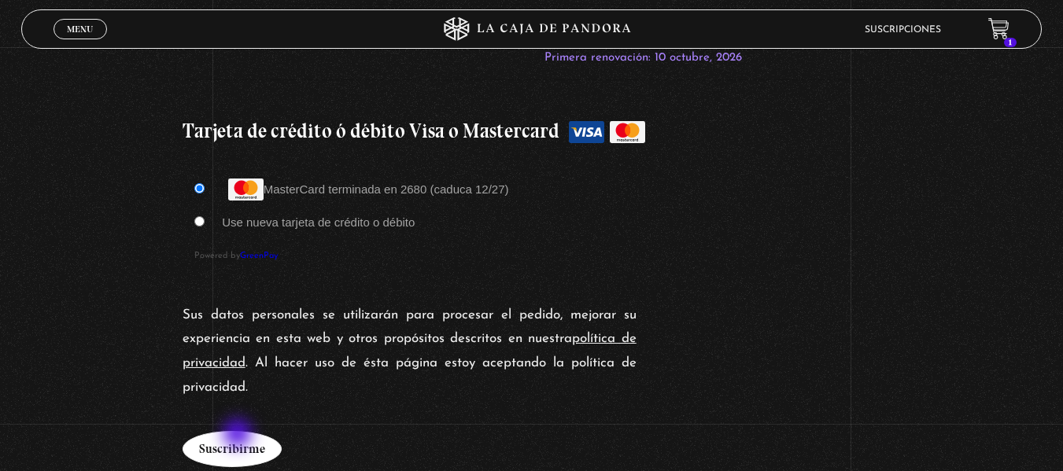
click at [239, 435] on button "Suscribirme" at bounding box center [232, 449] width 99 height 36
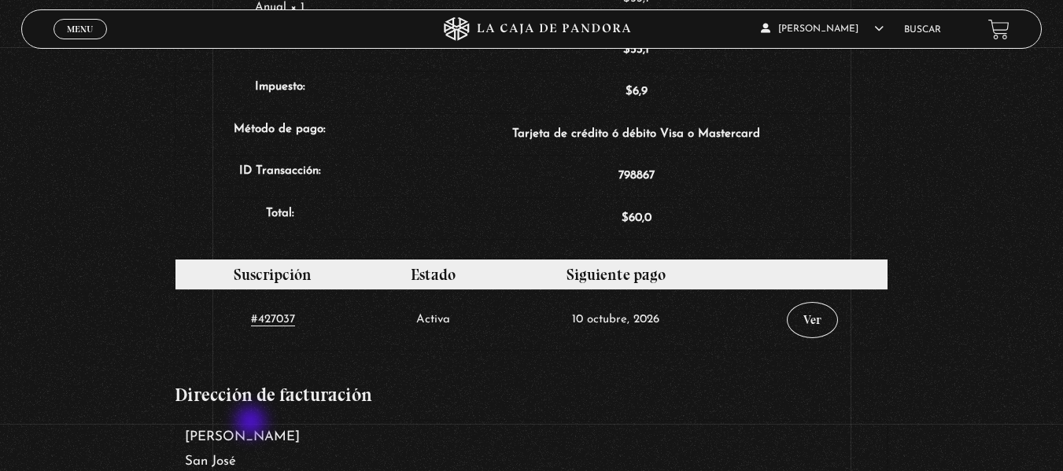
scroll to position [693, 0]
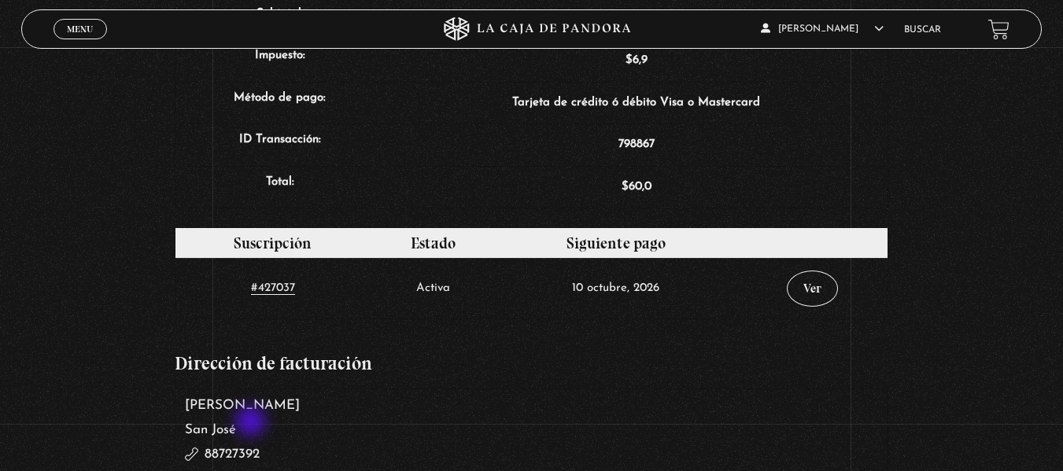
click at [253, 423] on address "[PERSON_NAME][GEOGRAPHIC_DATA][PERSON_NAME] 88727392 [EMAIL_ADDRESS][DOMAIN_NAM…" at bounding box center [532, 443] width 715 height 108
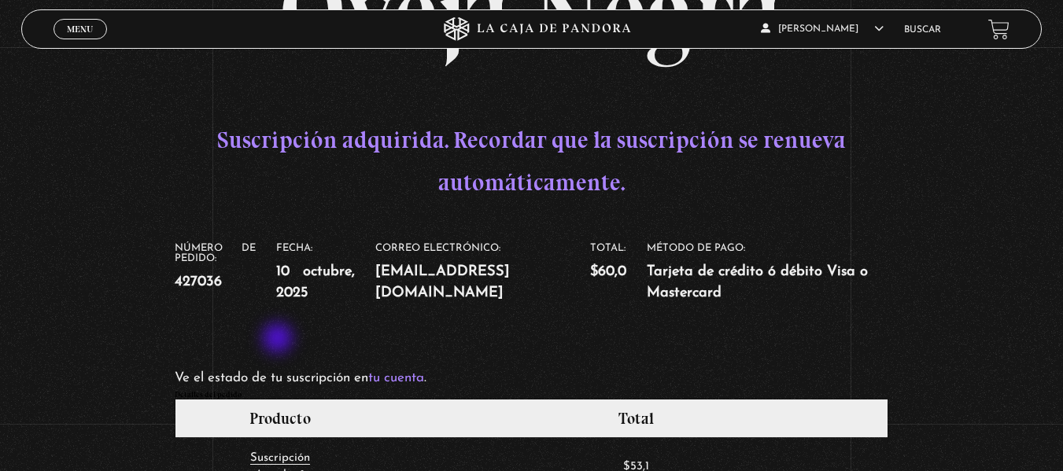
scroll to position [0, 0]
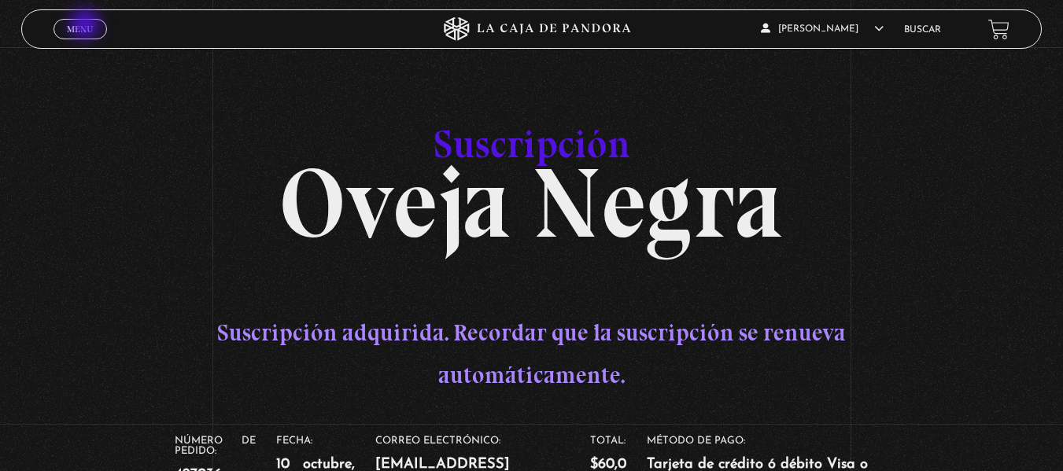
click at [87, 26] on span "Menu" at bounding box center [80, 28] width 26 height 9
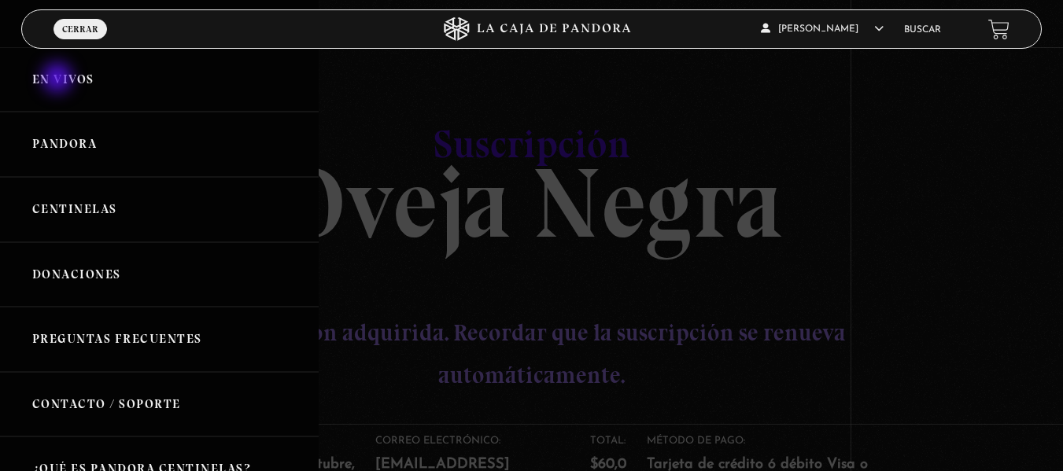
click at [59, 79] on link "En vivos" at bounding box center [159, 79] width 319 height 65
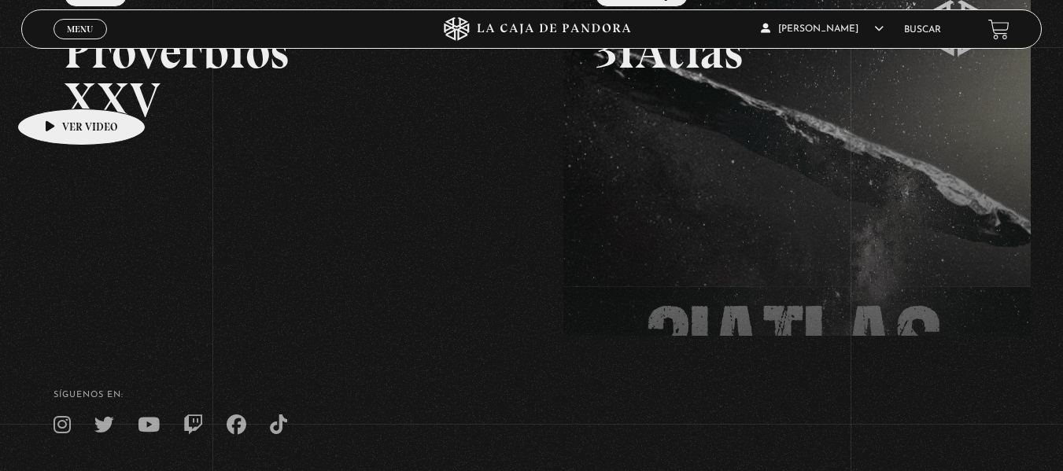
scroll to position [283, 0]
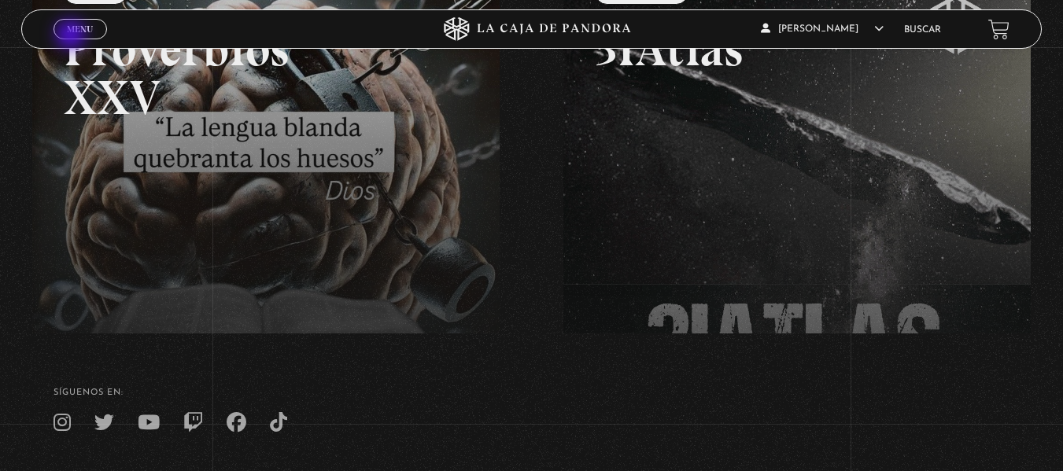
click at [72, 36] on link "Menu Cerrar" at bounding box center [81, 29] width 54 height 20
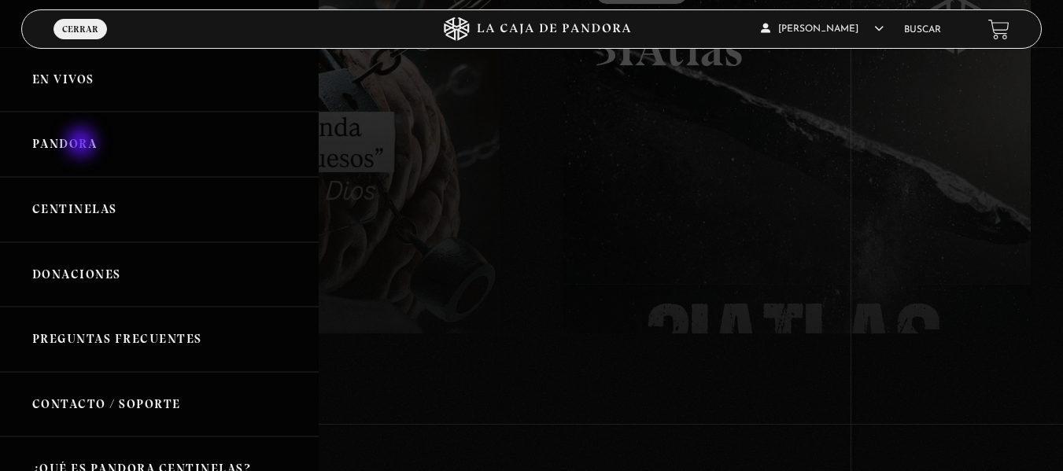
click at [83, 144] on link "Pandora" at bounding box center [159, 144] width 319 height 65
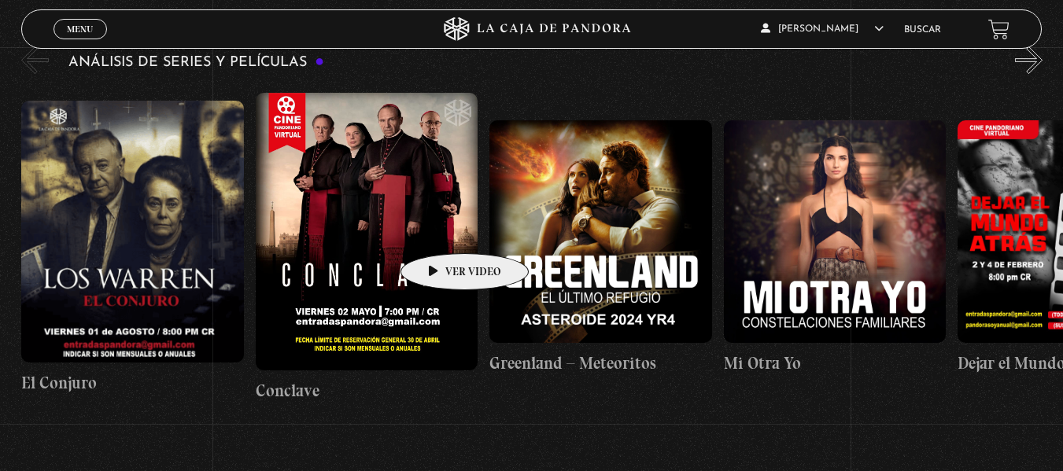
scroll to position [2802, 0]
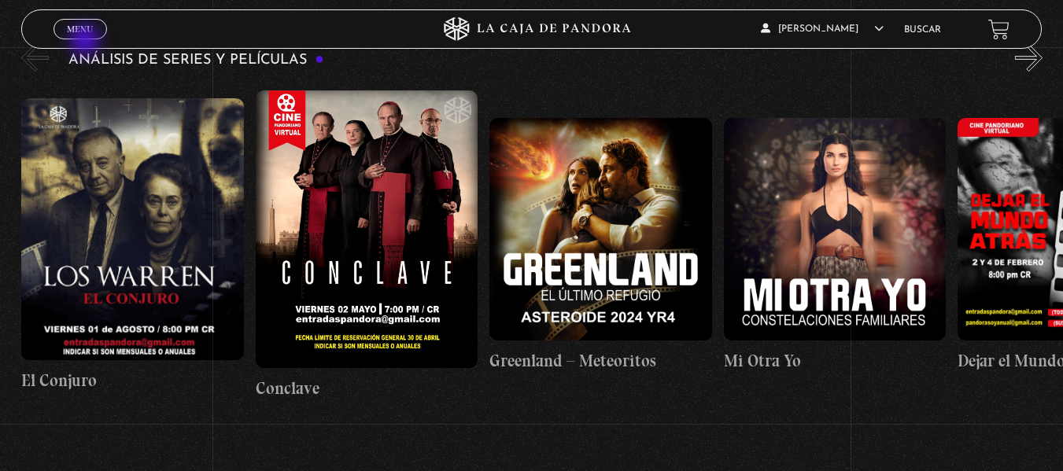
click at [87, 42] on div "Menu Cerrar" at bounding box center [213, 29] width 319 height 38
click at [87, 34] on span "Menu" at bounding box center [80, 28] width 26 height 9
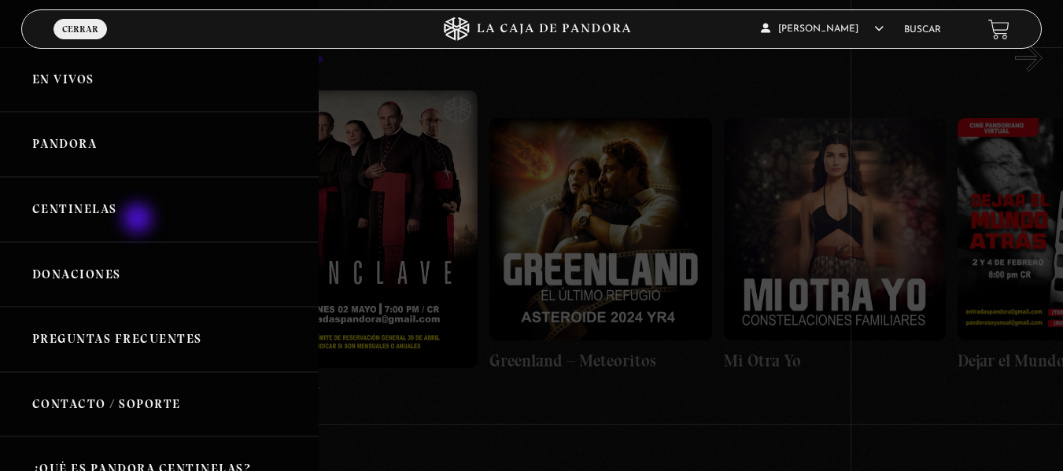
click at [139, 220] on link "Centinelas" at bounding box center [159, 209] width 319 height 65
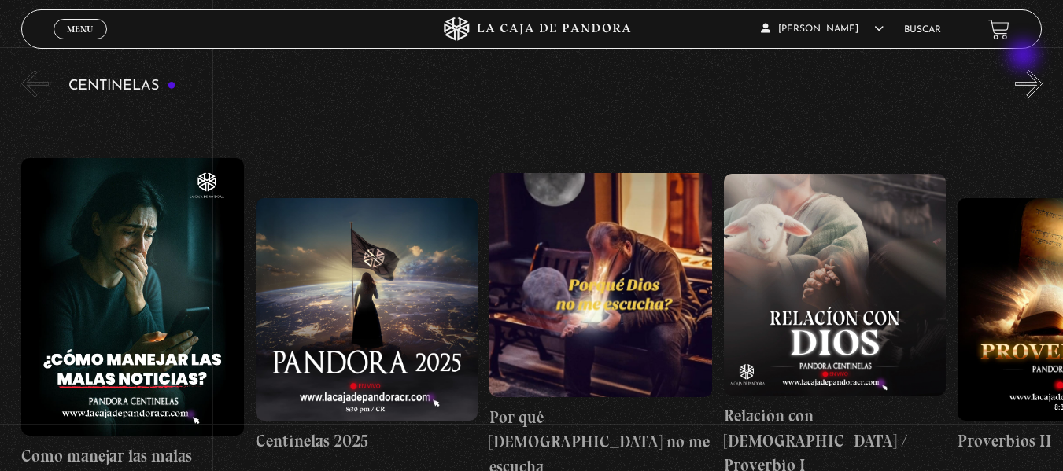
scroll to position [171, 0]
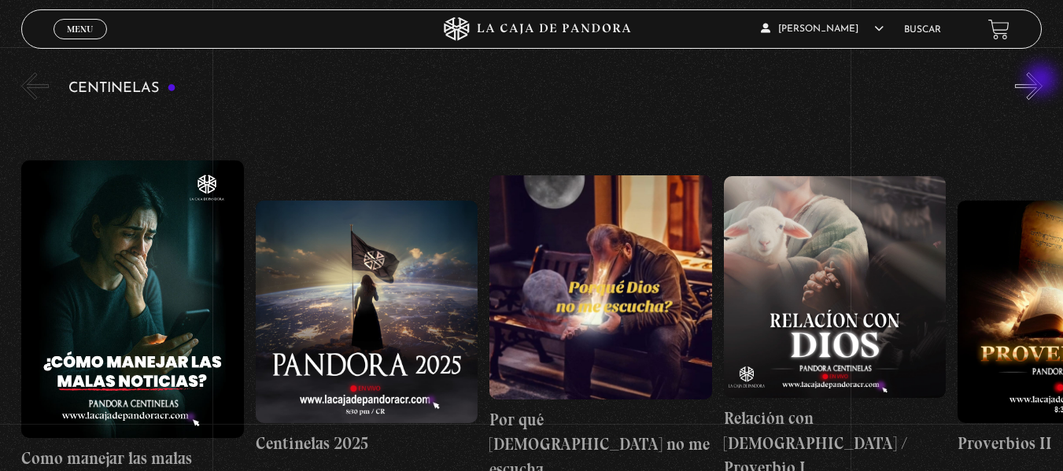
click at [1043, 81] on button "»" at bounding box center [1029, 86] width 28 height 28
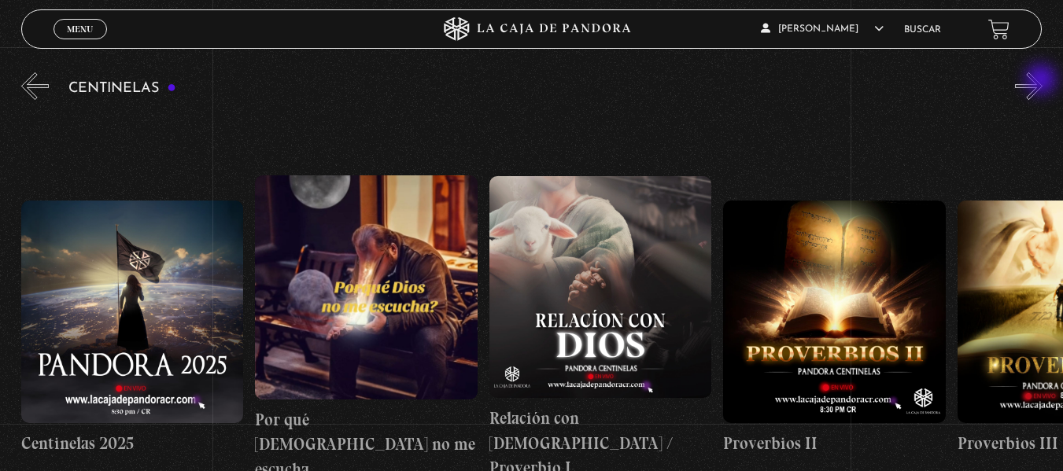
click at [1043, 81] on button "»" at bounding box center [1029, 86] width 28 height 28
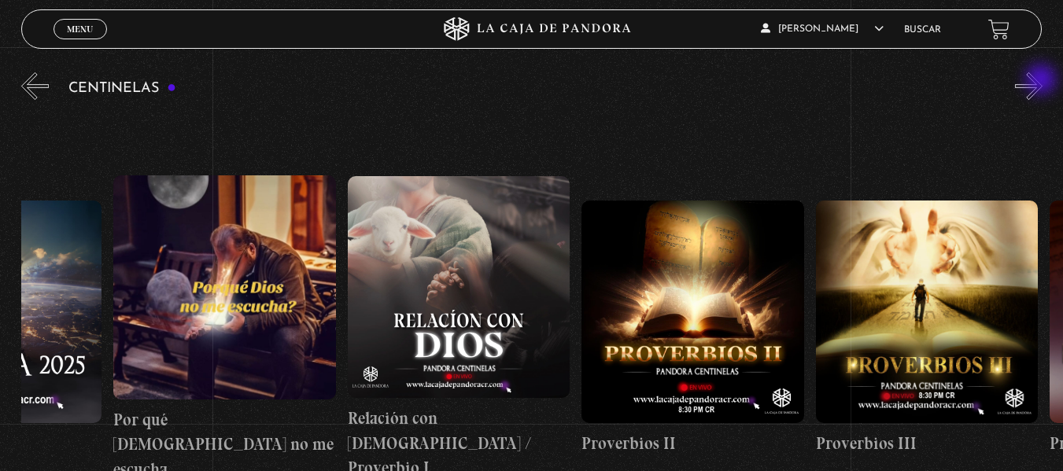
click at [1043, 81] on button "»" at bounding box center [1029, 86] width 28 height 28
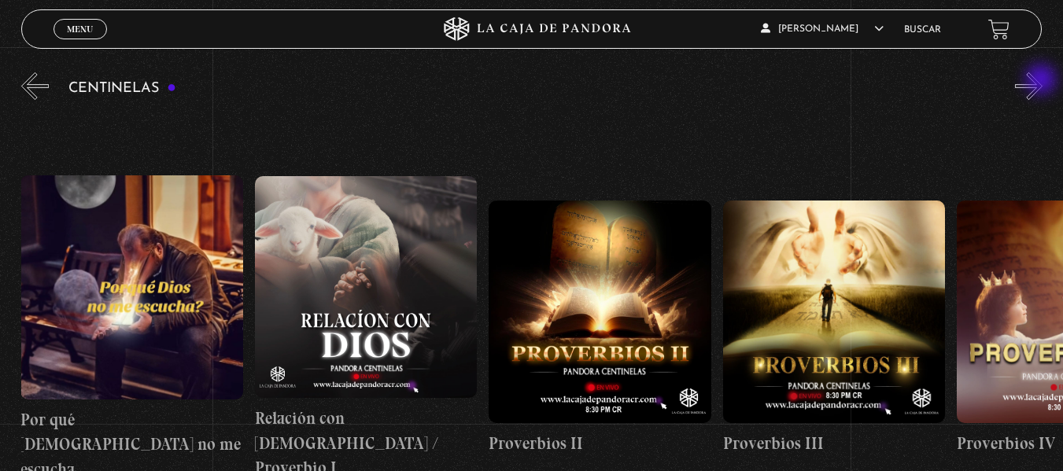
click at [1043, 81] on button "»" at bounding box center [1029, 86] width 28 height 28
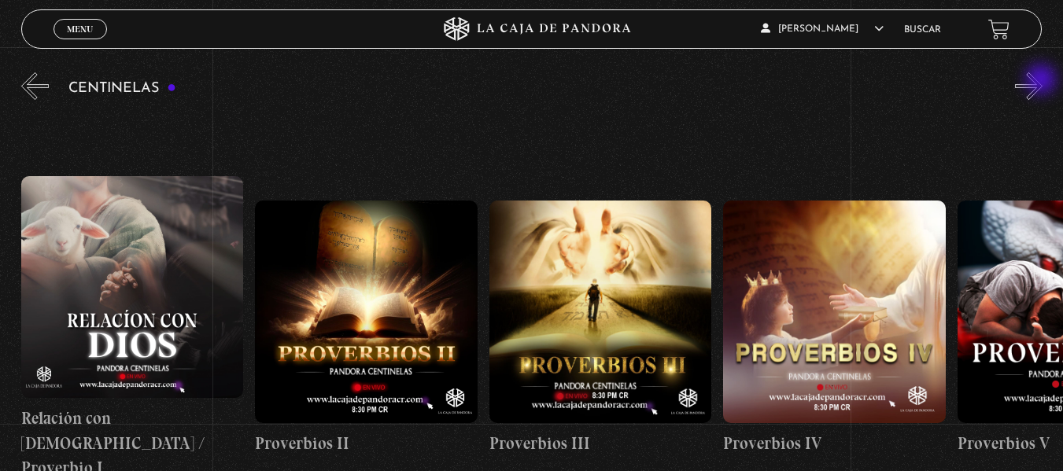
click at [1043, 81] on button "»" at bounding box center [1029, 86] width 28 height 28
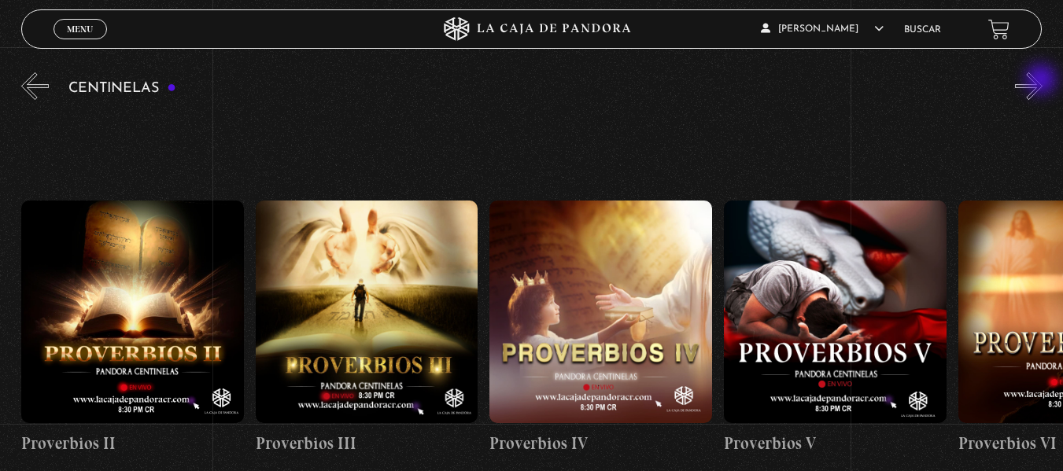
click at [1043, 81] on button "»" at bounding box center [1029, 86] width 28 height 28
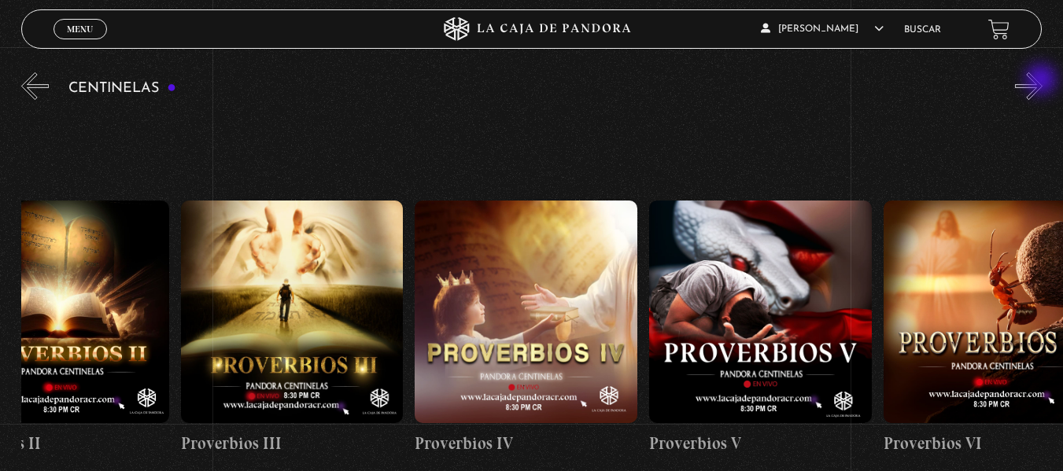
click at [1043, 81] on button "»" at bounding box center [1029, 86] width 28 height 28
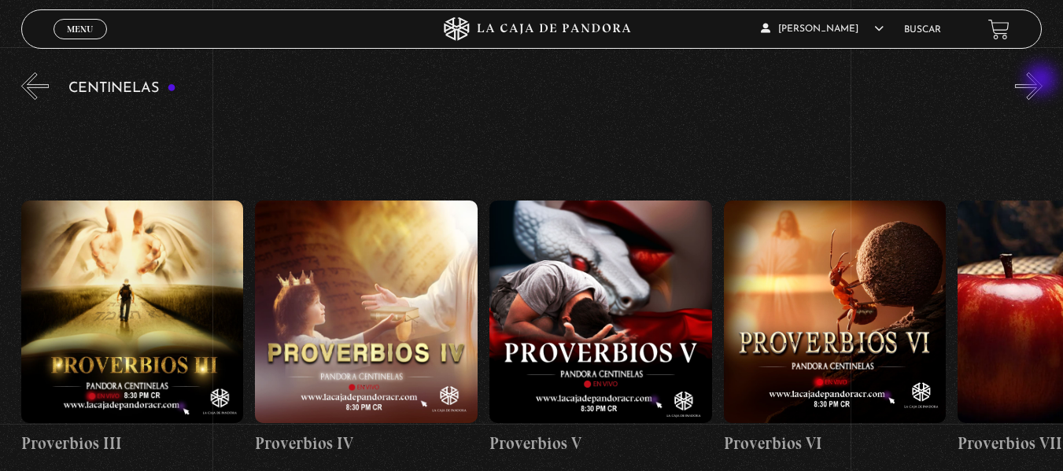
click at [1043, 81] on button "»" at bounding box center [1029, 86] width 28 height 28
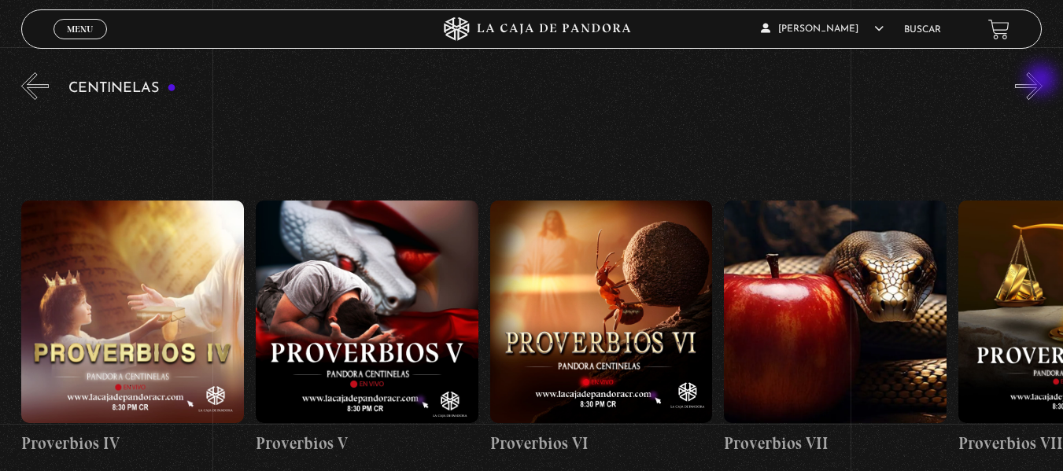
click at [1043, 81] on button "»" at bounding box center [1029, 86] width 28 height 28
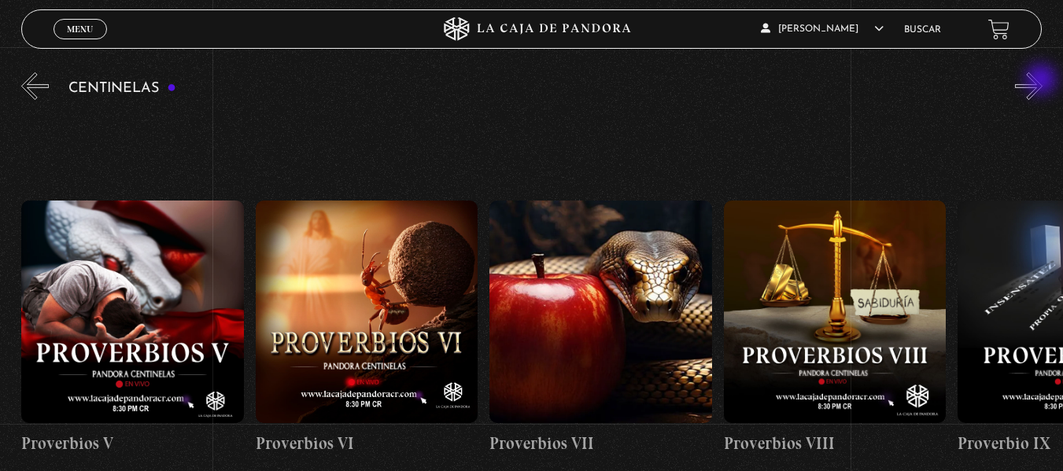
click at [1043, 81] on button "»" at bounding box center [1029, 86] width 28 height 28
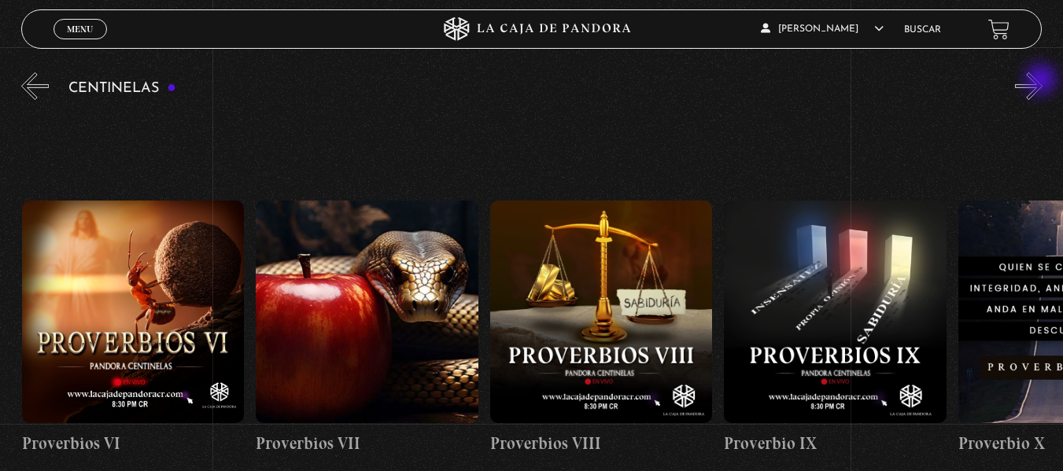
click at [1043, 81] on button "»" at bounding box center [1029, 86] width 28 height 28
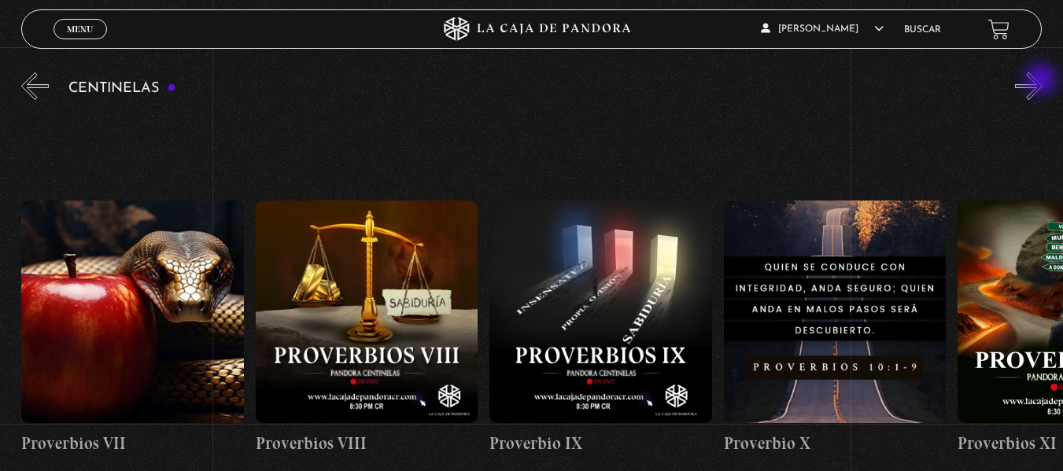
click at [1043, 81] on button "»" at bounding box center [1029, 86] width 28 height 28
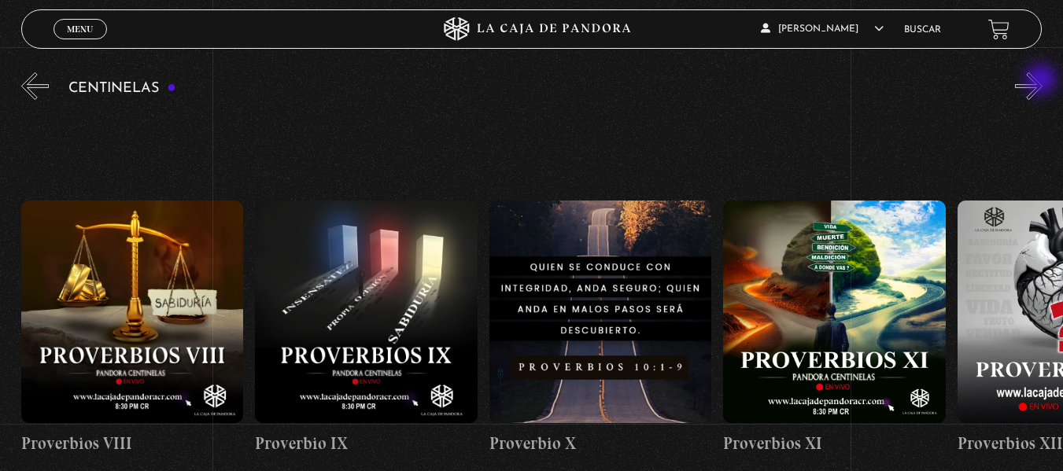
click at [1043, 81] on button "»" at bounding box center [1029, 86] width 28 height 28
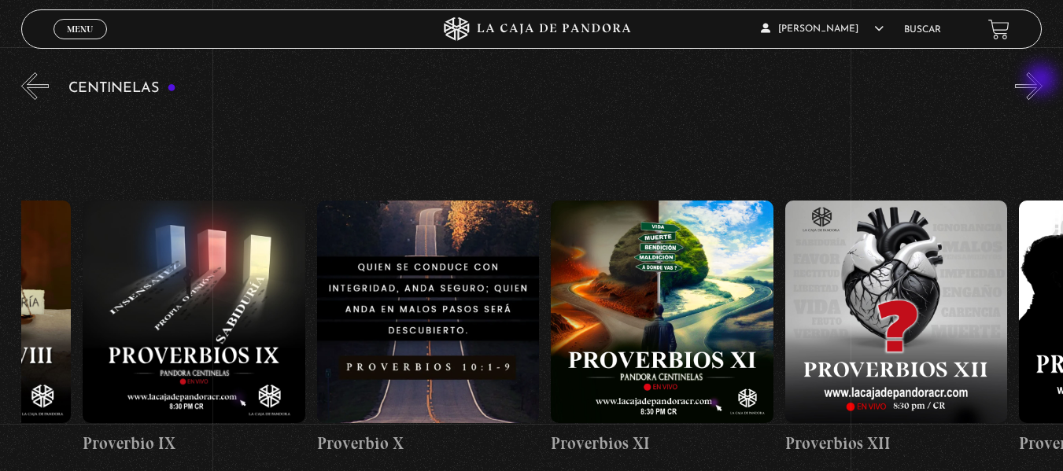
click at [1043, 81] on button "»" at bounding box center [1029, 86] width 28 height 28
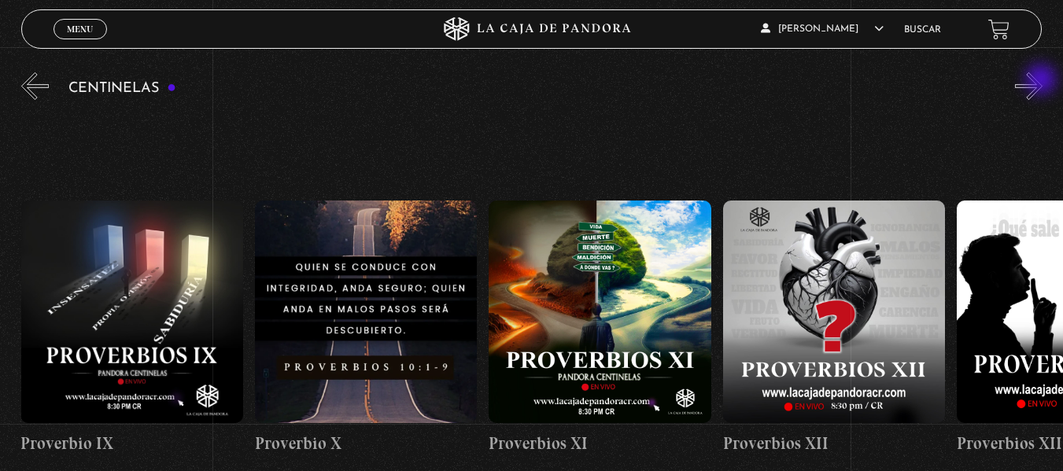
click at [1043, 81] on button "»" at bounding box center [1029, 86] width 28 height 28
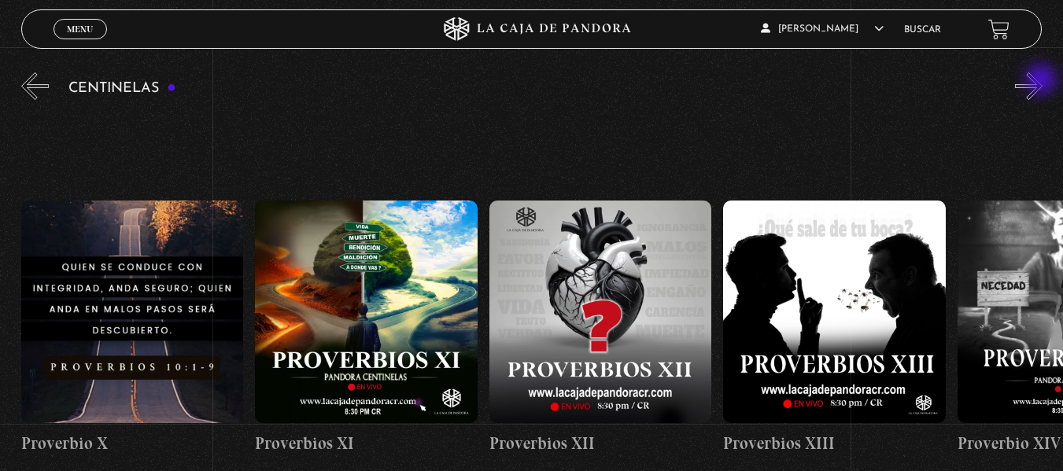
click at [1043, 81] on button "»" at bounding box center [1029, 86] width 28 height 28
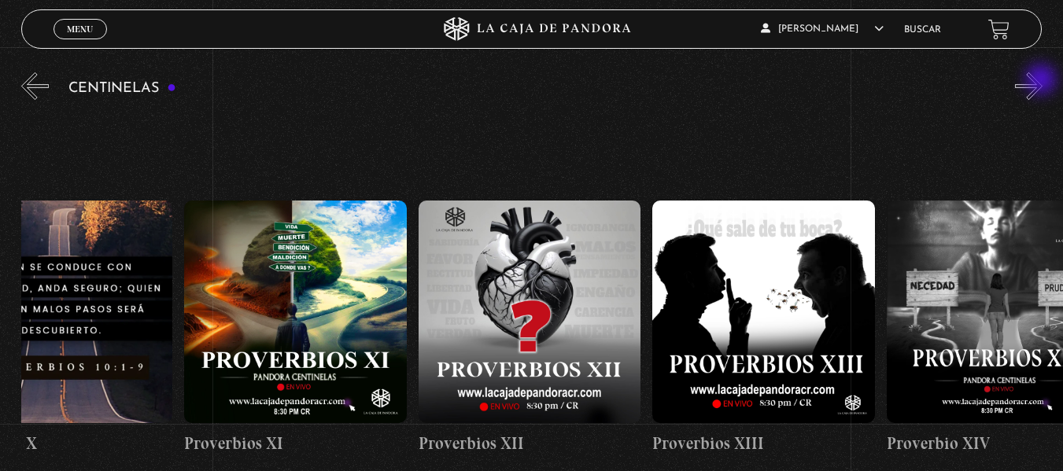
click at [1043, 81] on button "»" at bounding box center [1029, 86] width 28 height 28
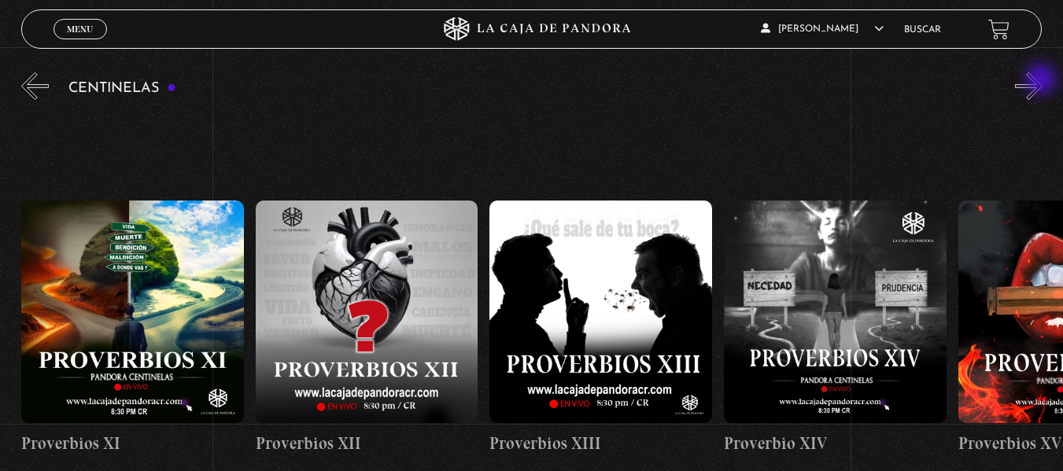
click at [1043, 81] on button "»" at bounding box center [1029, 86] width 28 height 28
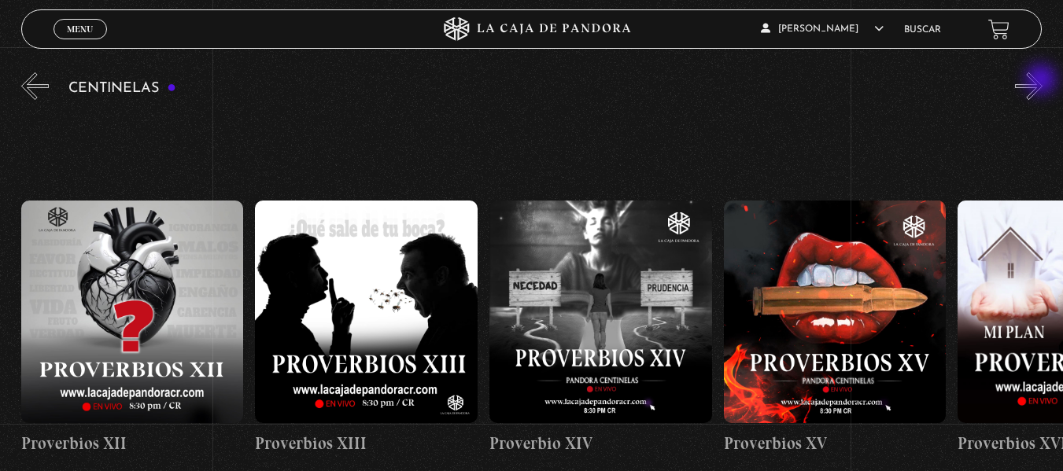
click at [1043, 81] on button "»" at bounding box center [1029, 86] width 28 height 28
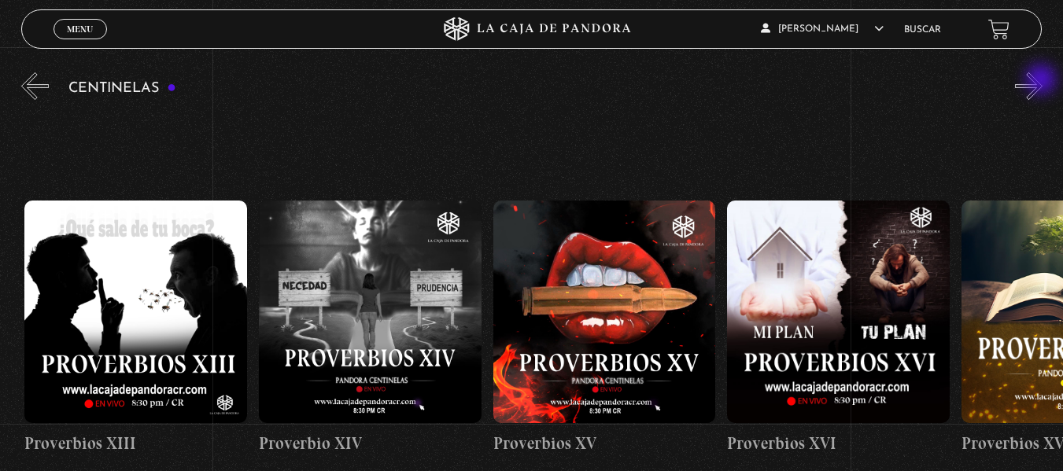
scroll to position [0, 3512]
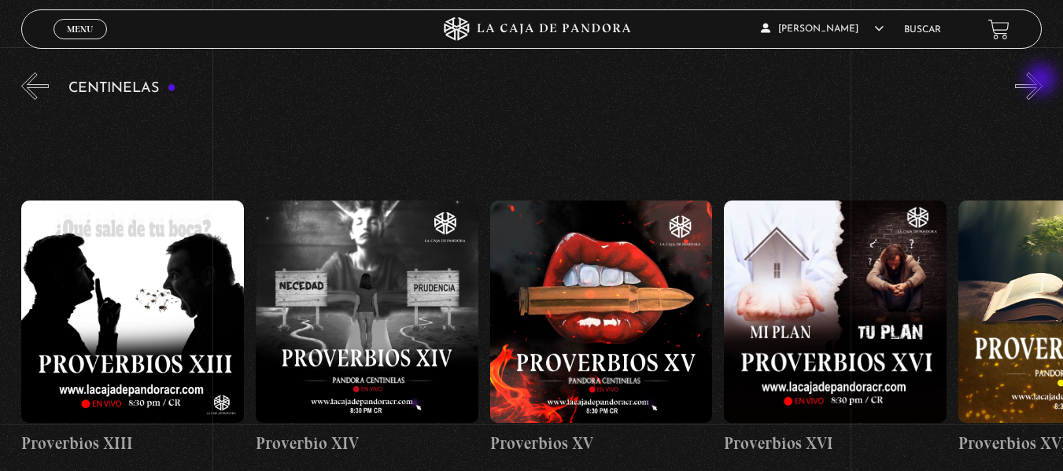
click at [1043, 81] on button "»" at bounding box center [1029, 86] width 28 height 28
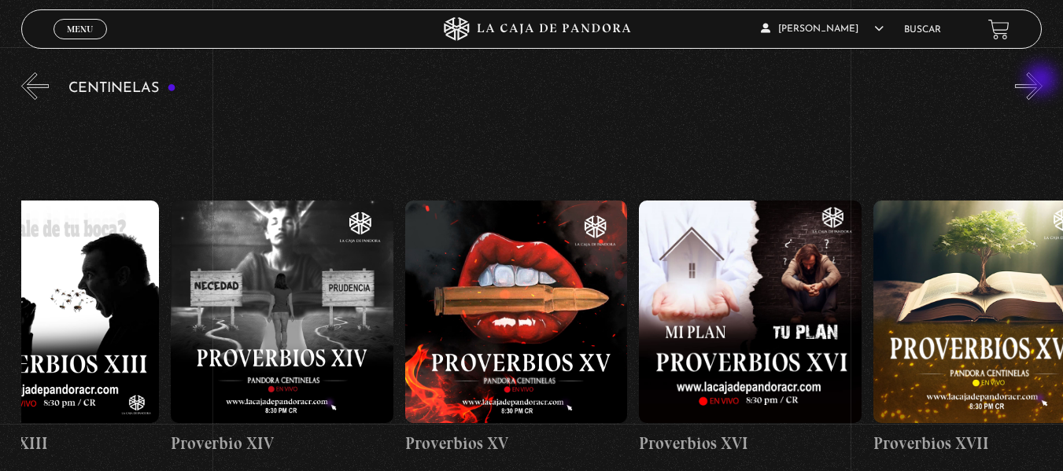
click at [1043, 81] on button "»" at bounding box center [1029, 86] width 28 height 28
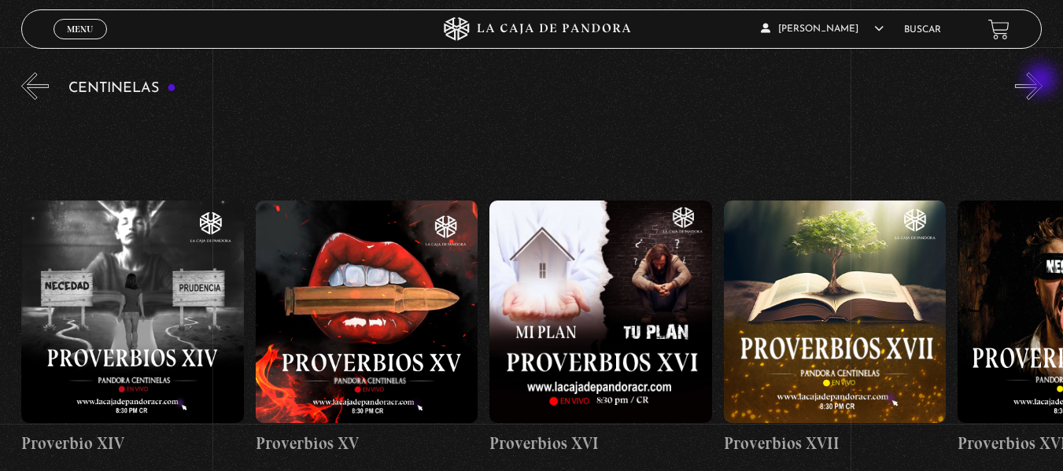
click at [1043, 81] on button "»" at bounding box center [1029, 86] width 28 height 28
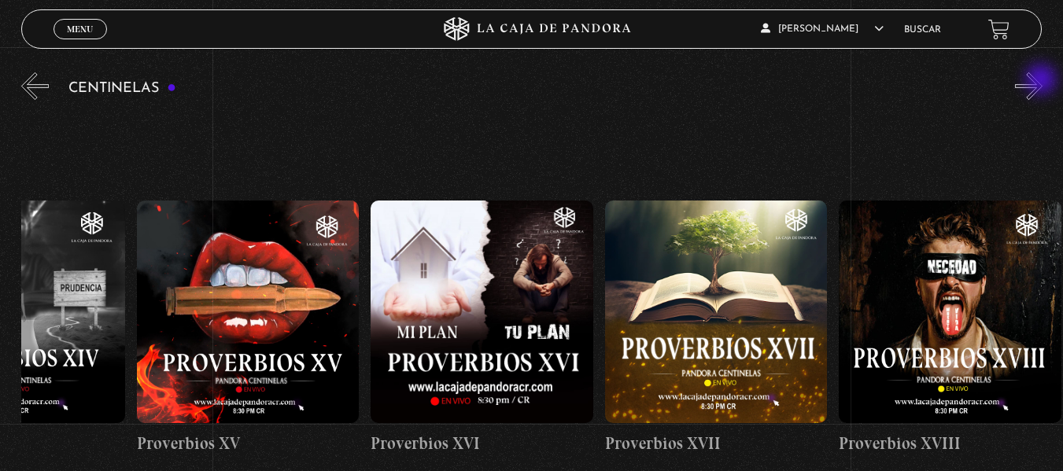
click at [1043, 81] on button "»" at bounding box center [1029, 86] width 28 height 28
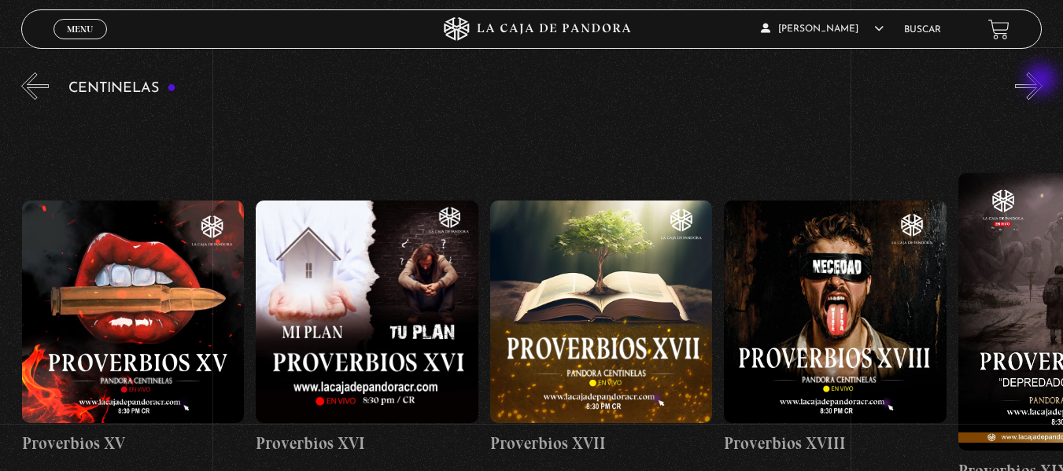
click at [1043, 81] on button "»" at bounding box center [1029, 86] width 28 height 28
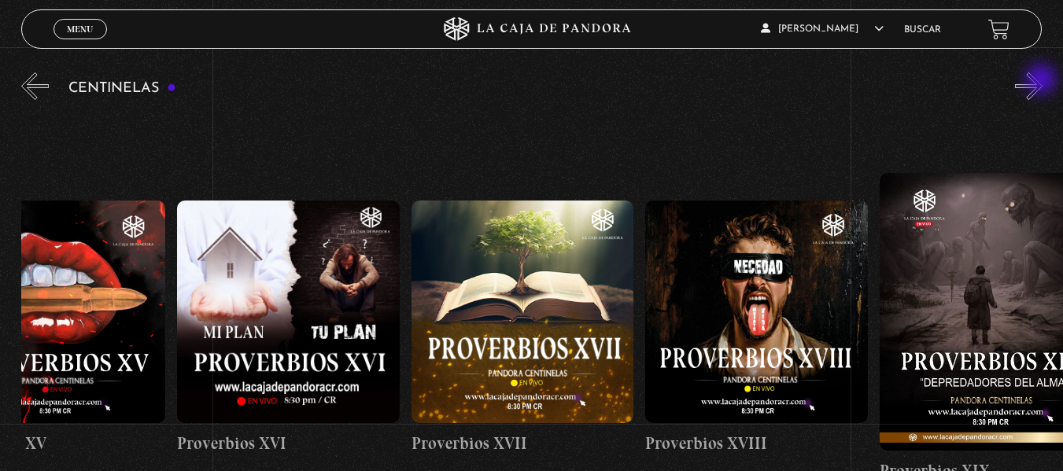
click at [1043, 81] on button "»" at bounding box center [1029, 86] width 28 height 28
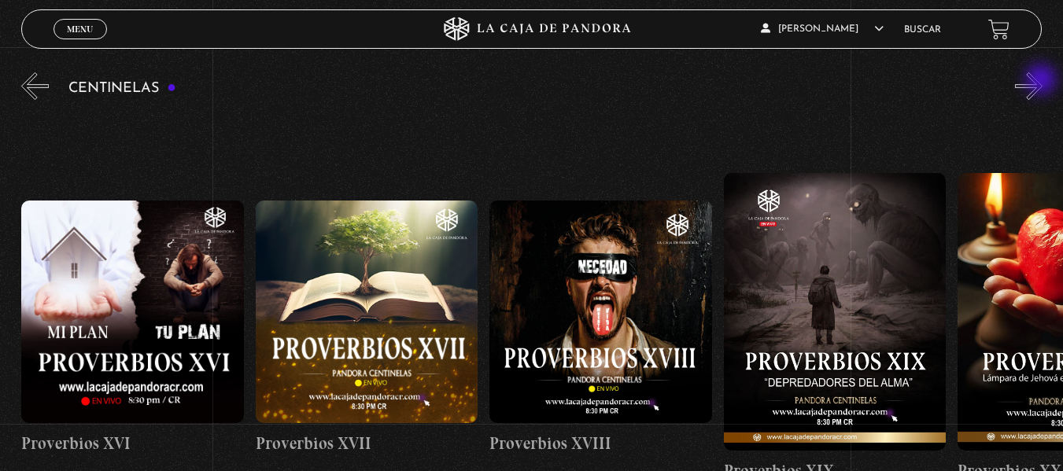
click at [1043, 81] on button "»" at bounding box center [1029, 86] width 28 height 28
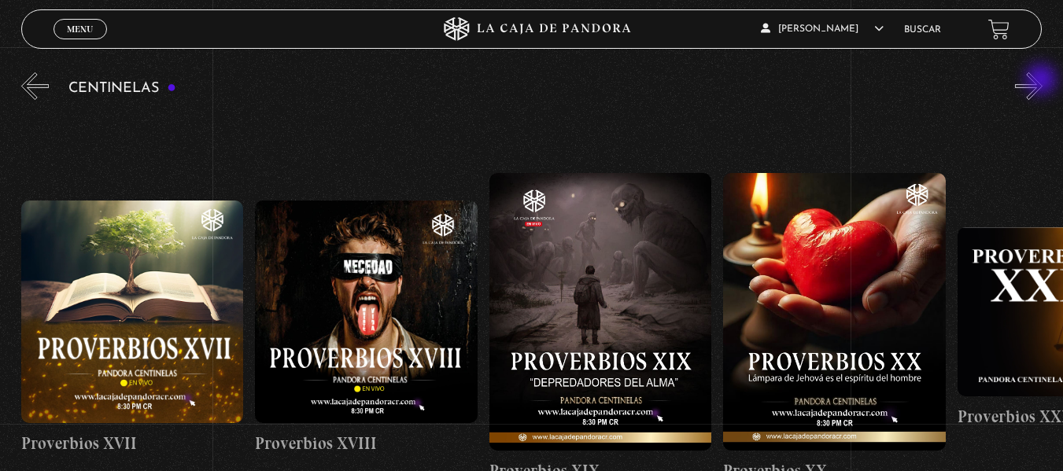
click at [1043, 81] on button "»" at bounding box center [1029, 86] width 28 height 28
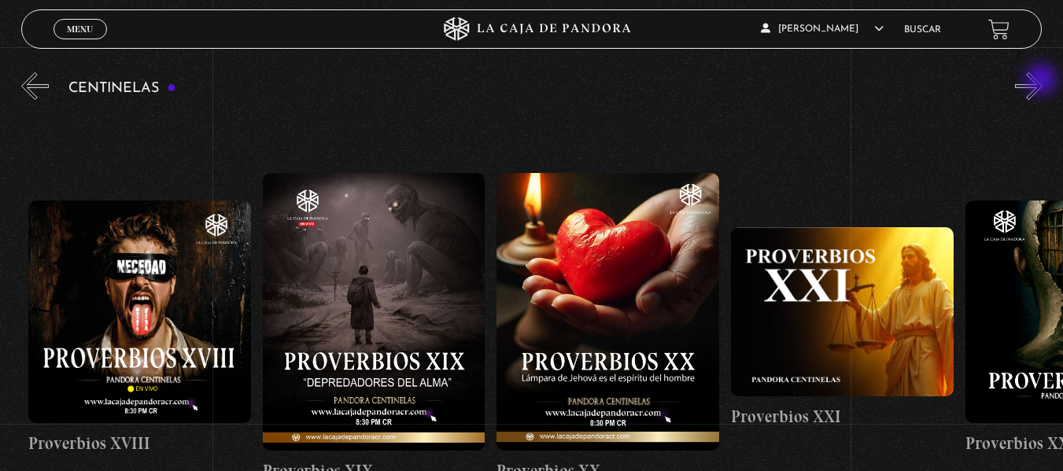
scroll to position [0, 4683]
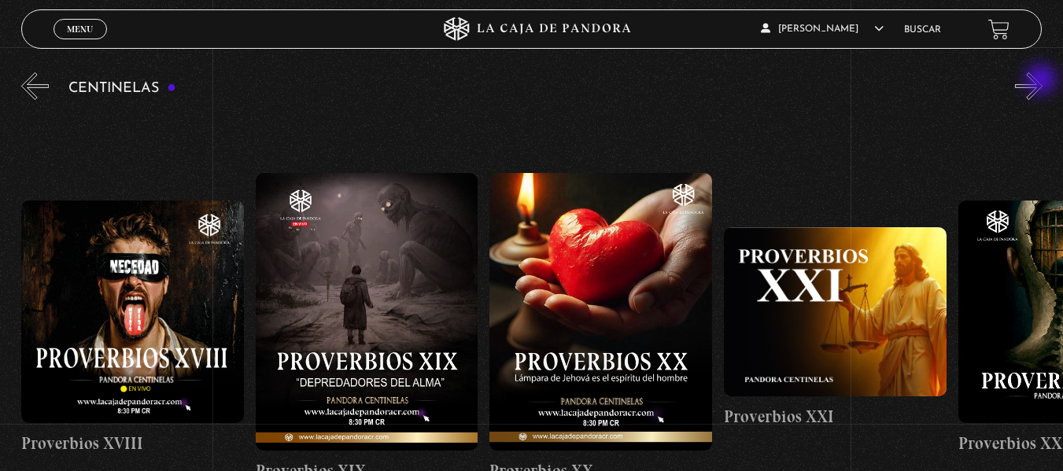
click at [1043, 81] on button "»" at bounding box center [1029, 86] width 28 height 28
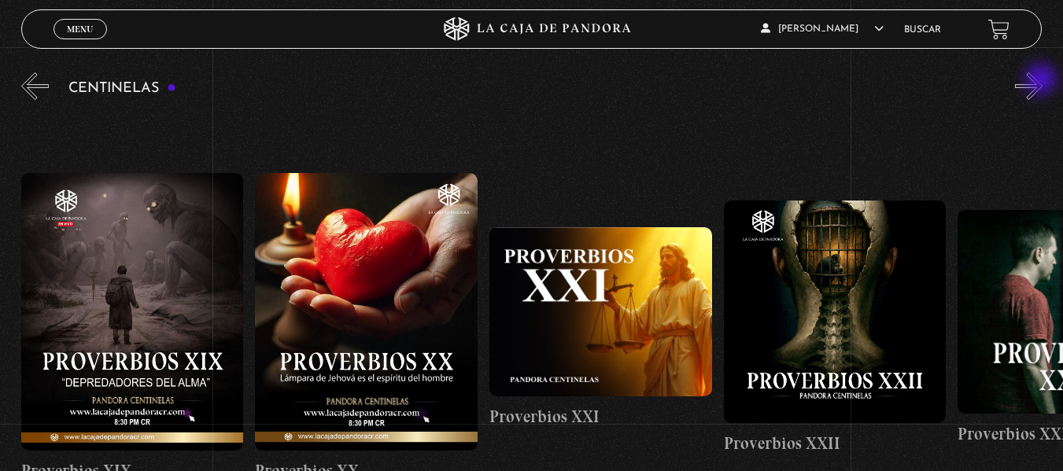
click at [1043, 81] on button "»" at bounding box center [1029, 86] width 28 height 28
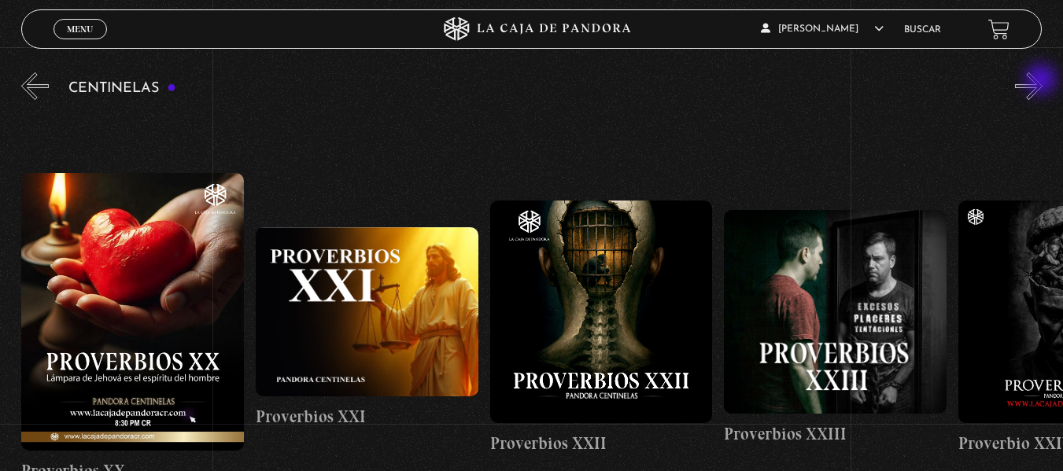
click at [1043, 81] on button "»" at bounding box center [1029, 86] width 28 height 28
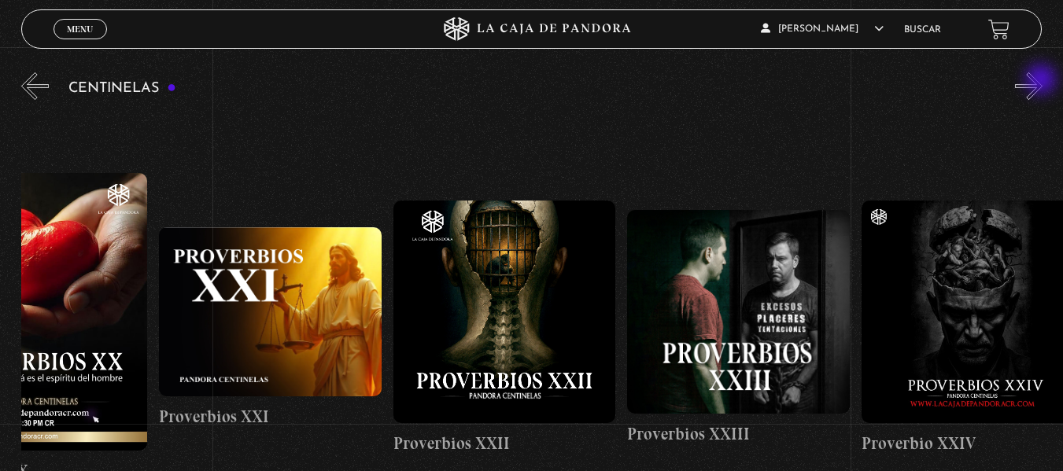
click at [1043, 81] on button "»" at bounding box center [1029, 86] width 28 height 28
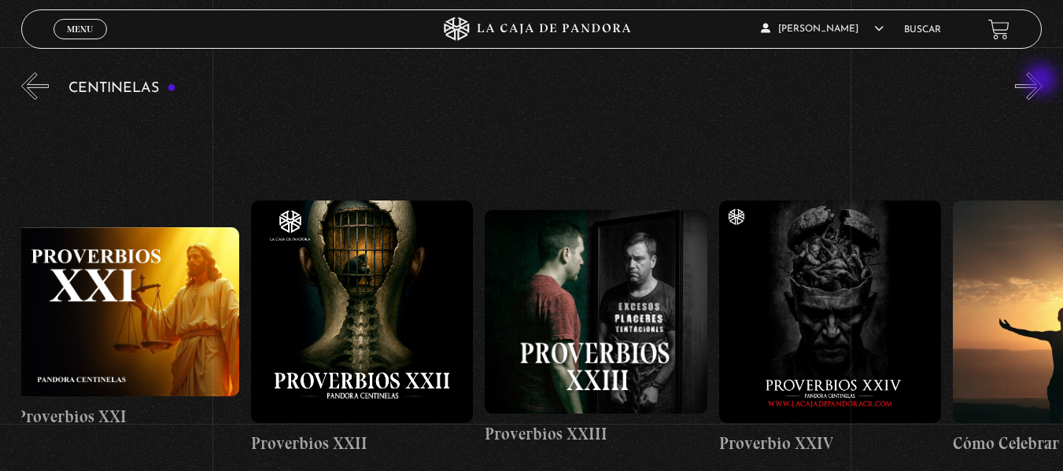
click at [1043, 81] on button "»" at bounding box center [1029, 86] width 28 height 28
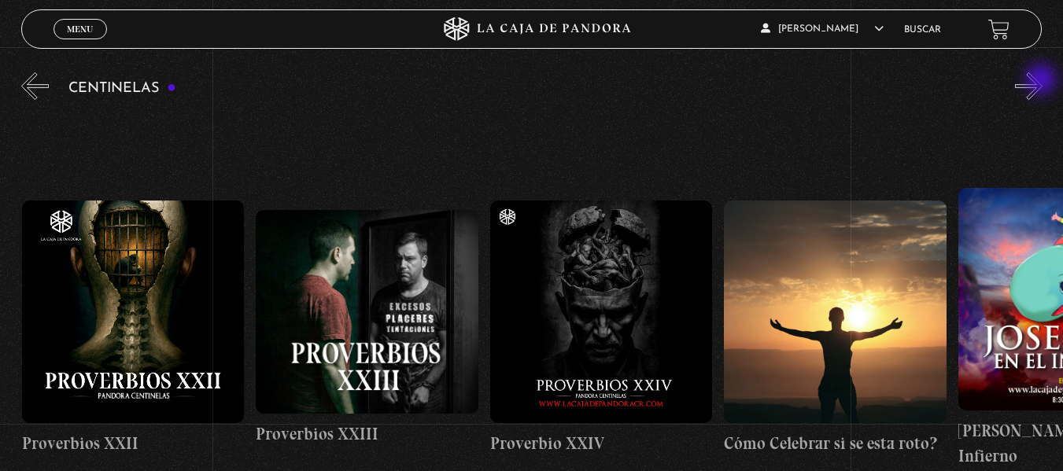
click at [1043, 81] on button "»" at bounding box center [1029, 86] width 28 height 28
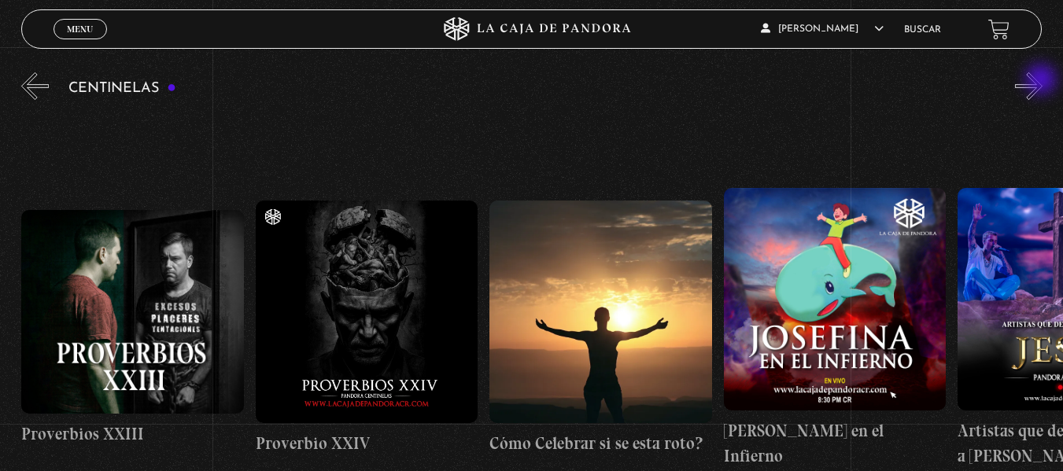
click at [1043, 81] on button "»" at bounding box center [1029, 86] width 28 height 28
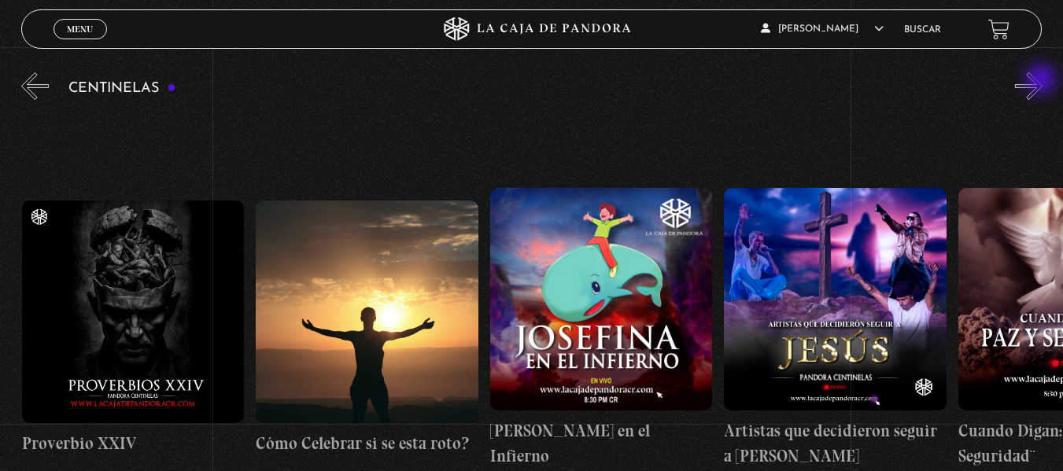
click at [1043, 81] on button "»" at bounding box center [1029, 86] width 28 height 28
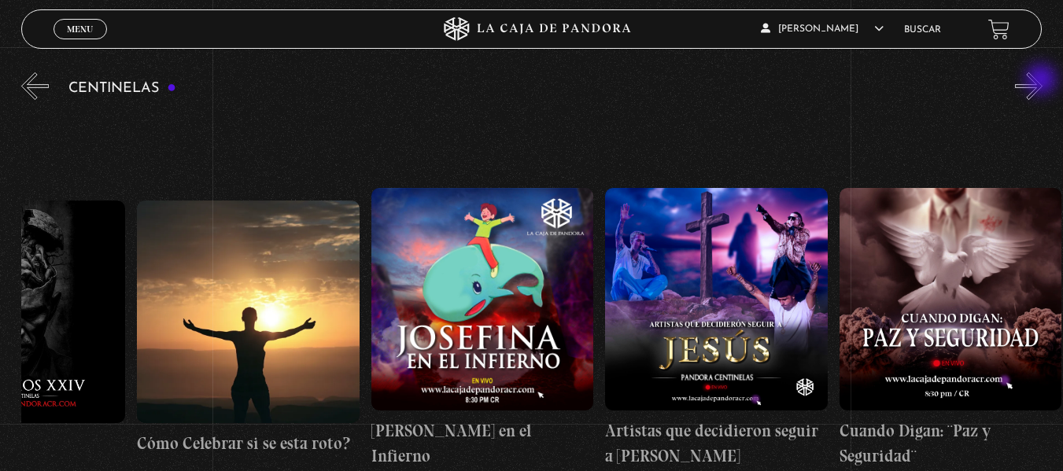
click at [1043, 81] on button "»" at bounding box center [1029, 86] width 28 height 28
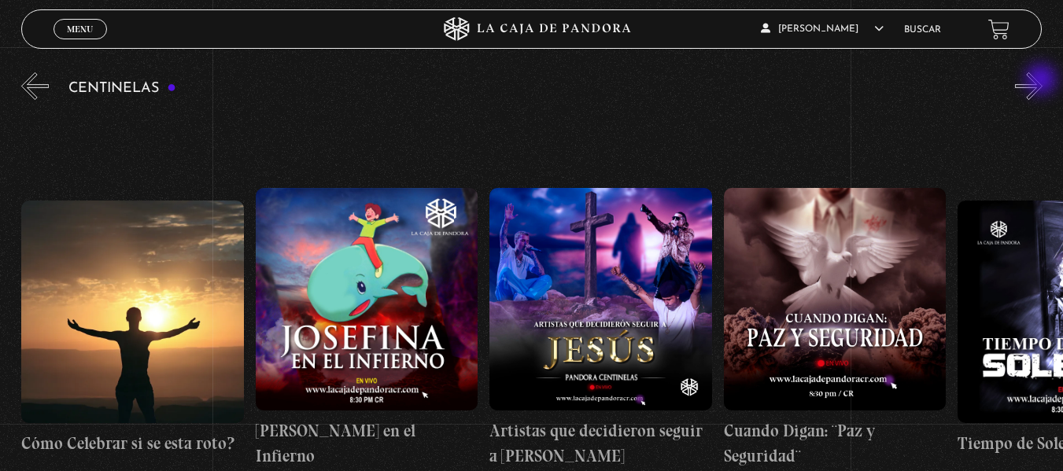
click at [1043, 81] on button "»" at bounding box center [1029, 86] width 28 height 28
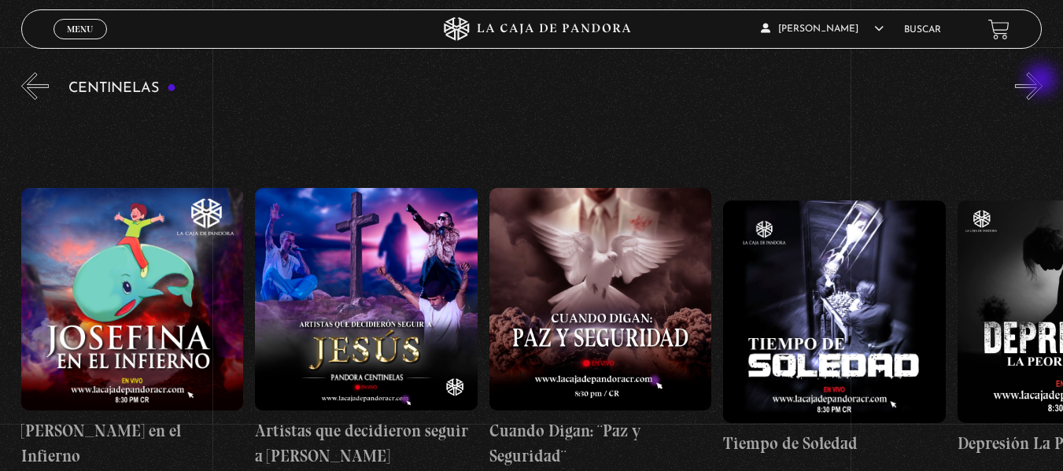
click at [1043, 81] on button "»" at bounding box center [1029, 86] width 28 height 28
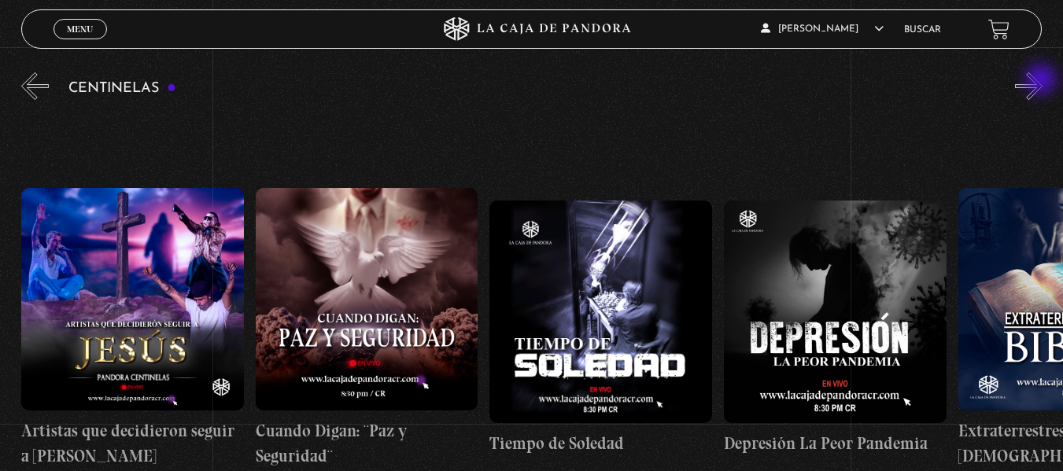
click at [1043, 81] on button "»" at bounding box center [1029, 86] width 28 height 28
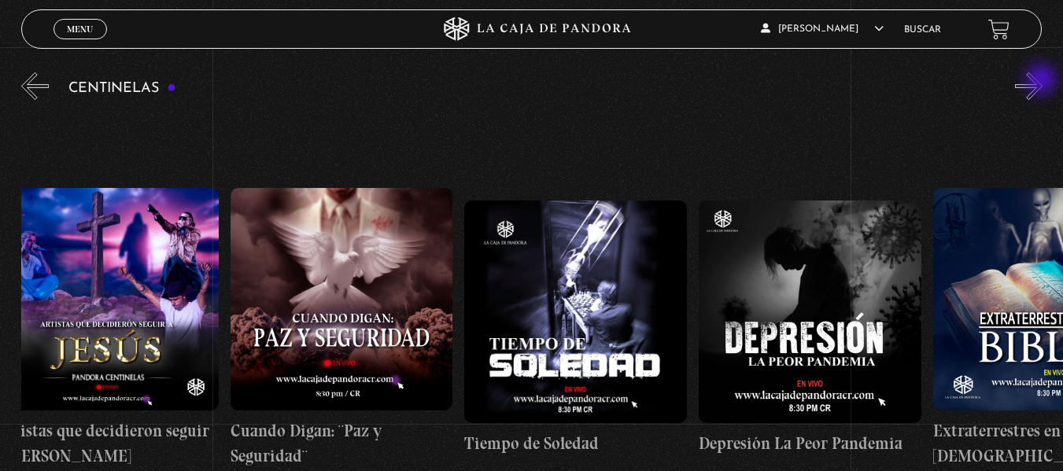
click at [1043, 81] on button "»" at bounding box center [1029, 86] width 28 height 28
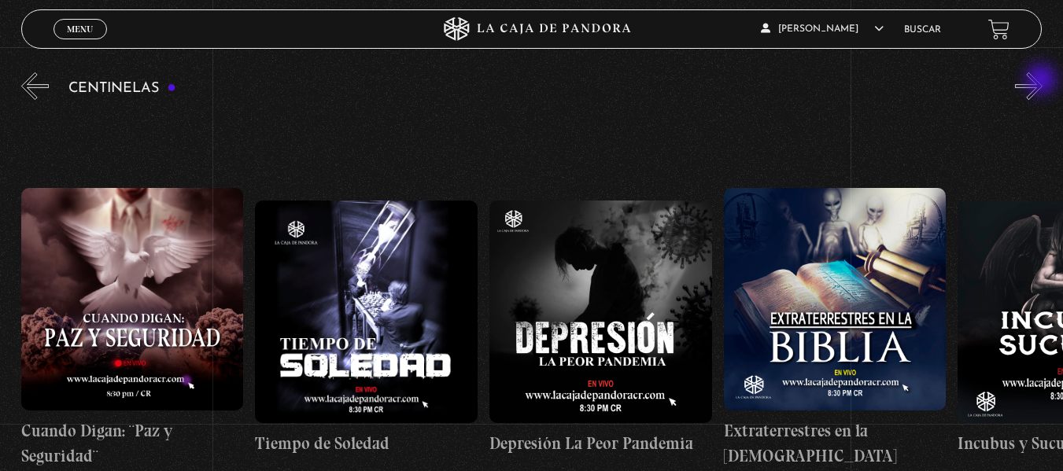
click at [1043, 81] on button "»" at bounding box center [1029, 86] width 28 height 28
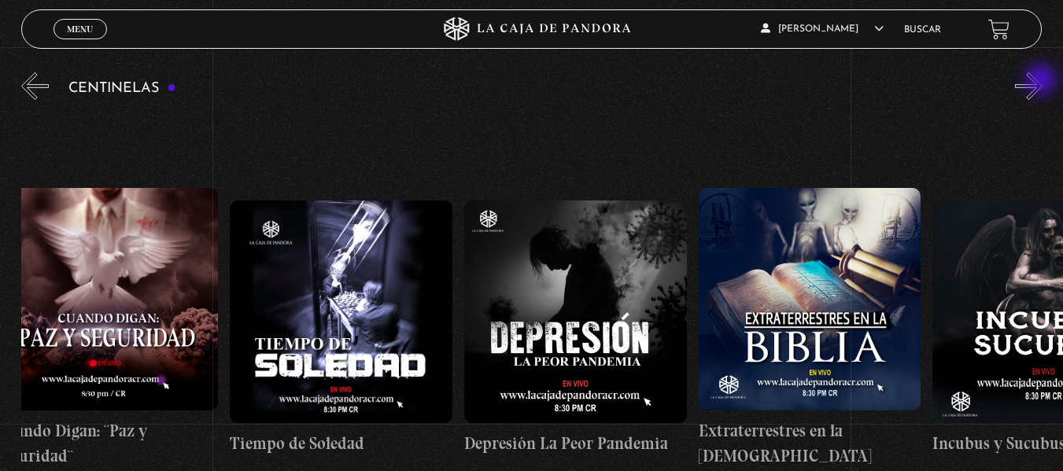
click at [1043, 81] on button "»" at bounding box center [1029, 86] width 28 height 28
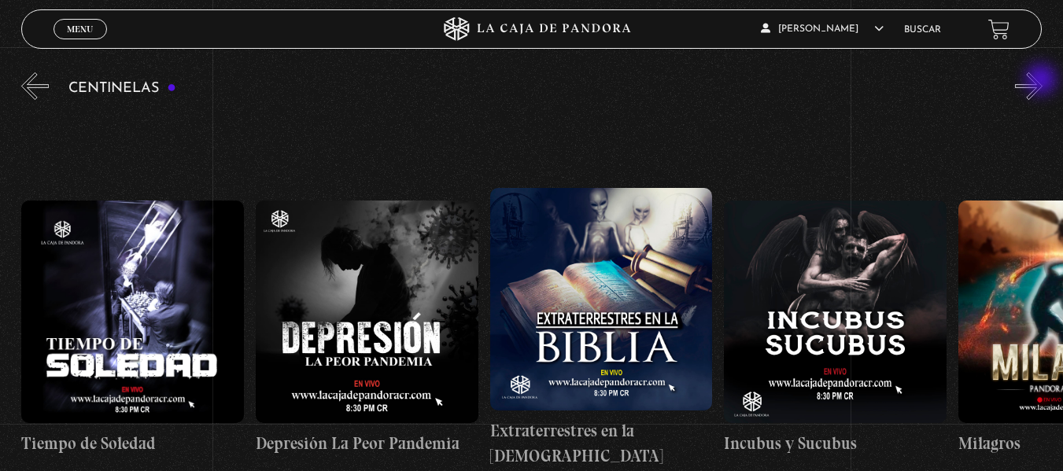
click at [1043, 81] on button "»" at bounding box center [1029, 86] width 28 height 28
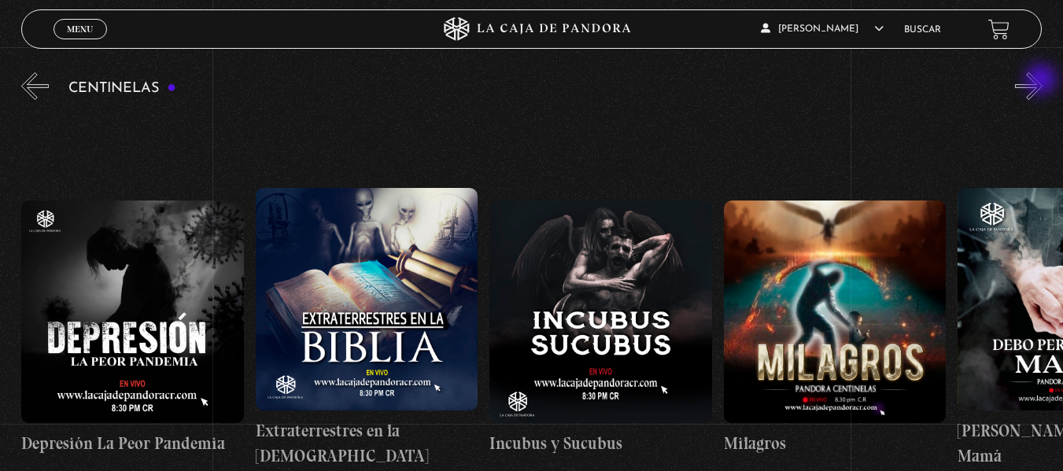
click at [1043, 81] on button "»" at bounding box center [1029, 86] width 28 height 28
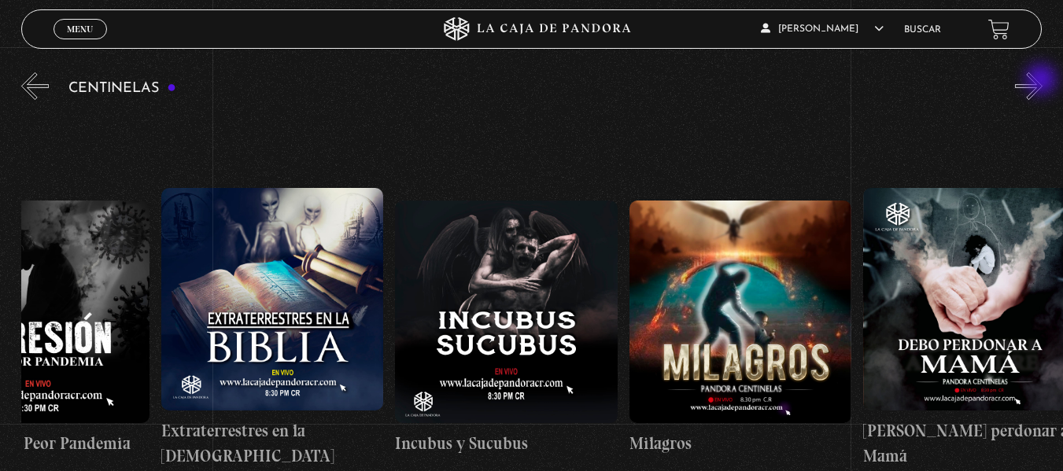
click at [1043, 81] on button "»" at bounding box center [1029, 86] width 28 height 28
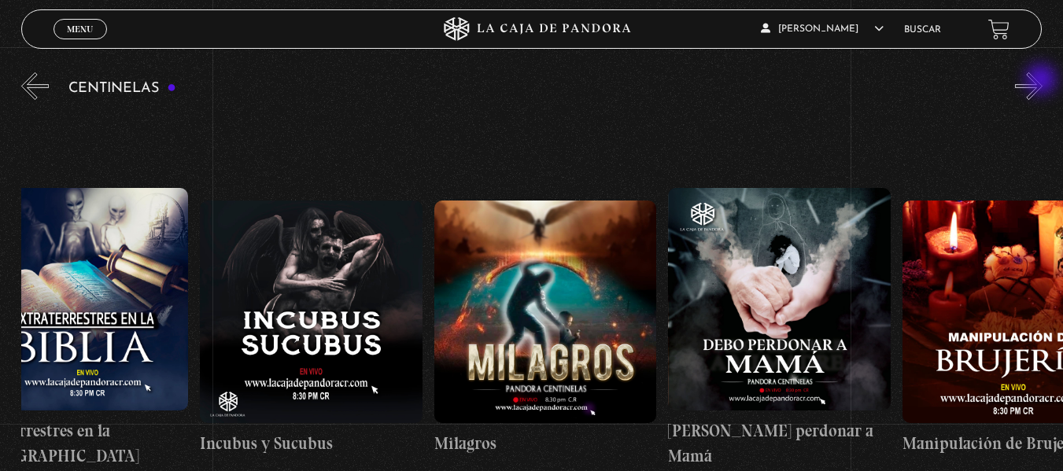
click at [1043, 81] on button "»" at bounding box center [1029, 86] width 28 height 28
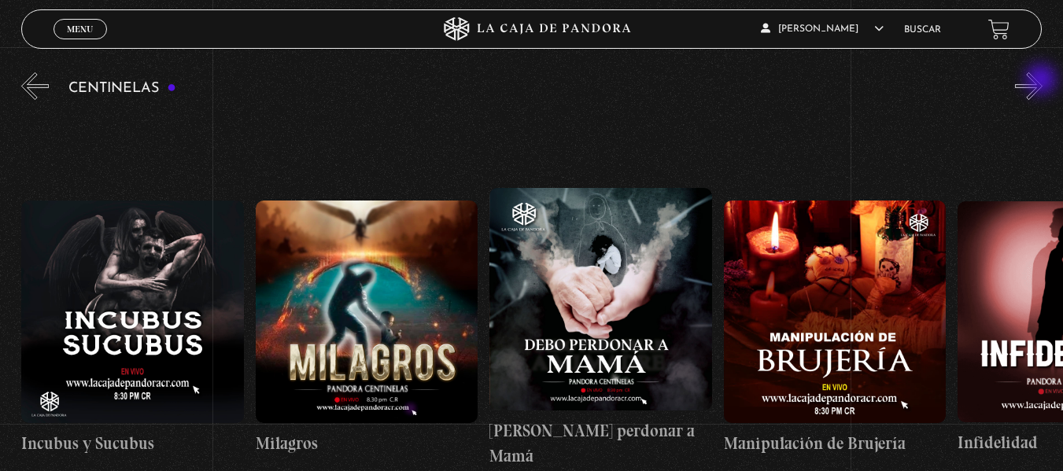
click at [1043, 81] on button "»" at bounding box center [1029, 86] width 28 height 28
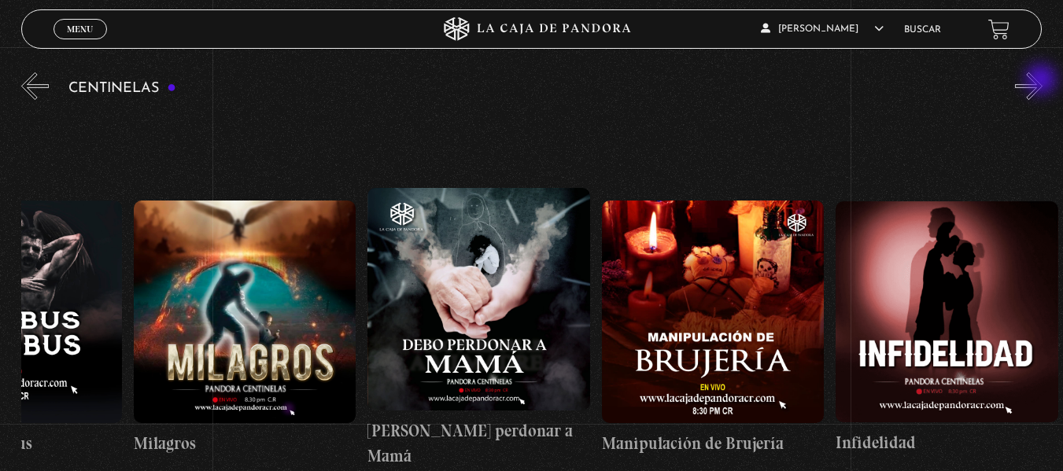
click at [1043, 81] on button "»" at bounding box center [1029, 86] width 28 height 28
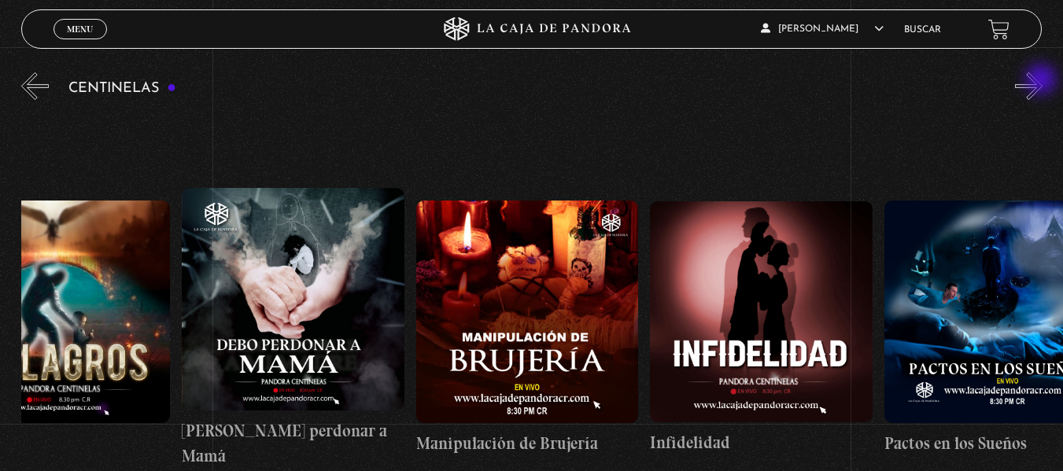
click at [1043, 81] on button "»" at bounding box center [1029, 86] width 28 height 28
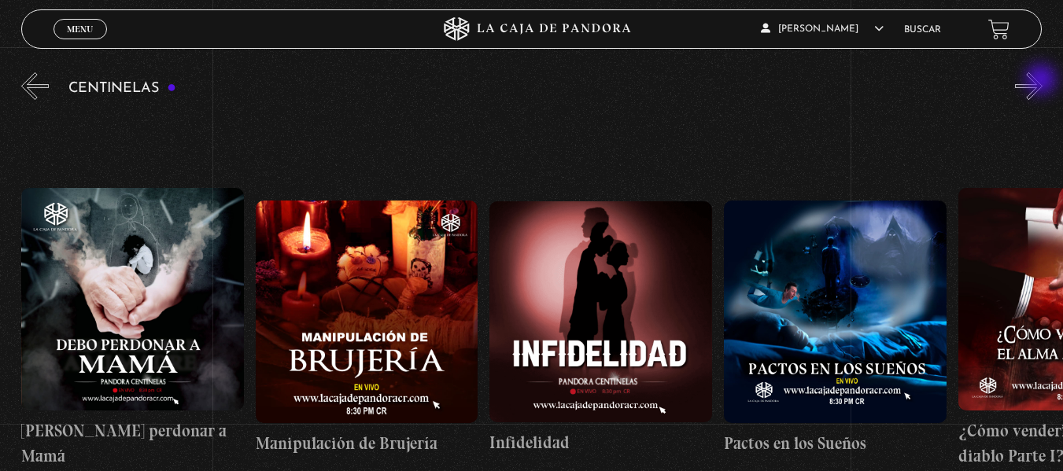
click at [1043, 81] on button "»" at bounding box center [1029, 86] width 28 height 28
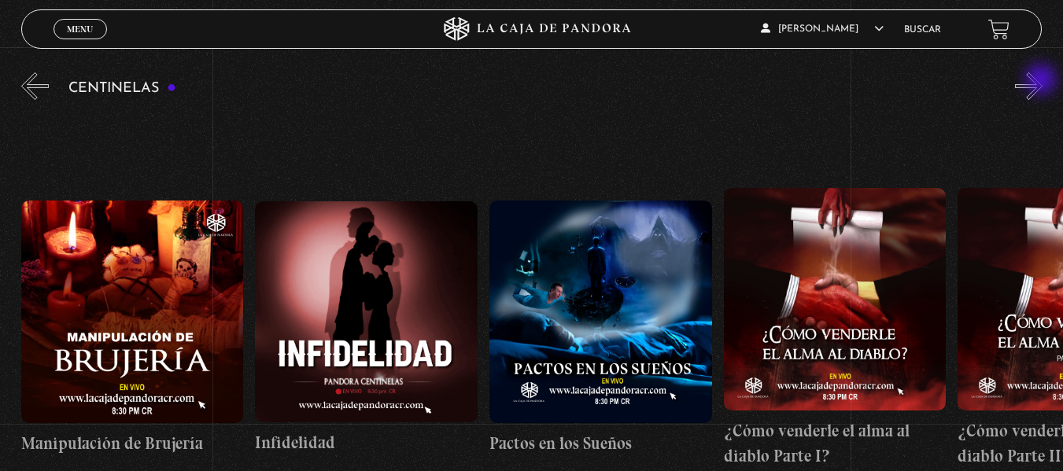
click at [1043, 81] on button "»" at bounding box center [1029, 86] width 28 height 28
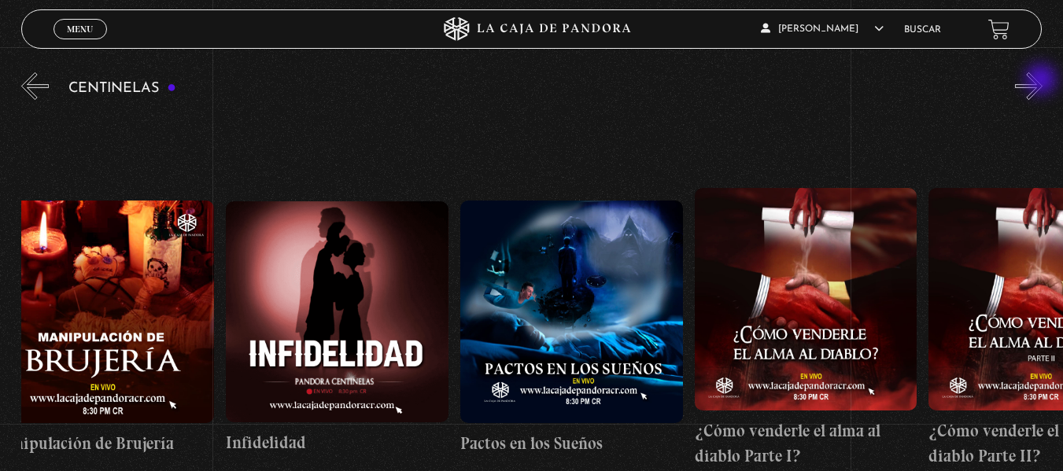
click at [1043, 81] on button "»" at bounding box center [1029, 86] width 28 height 28
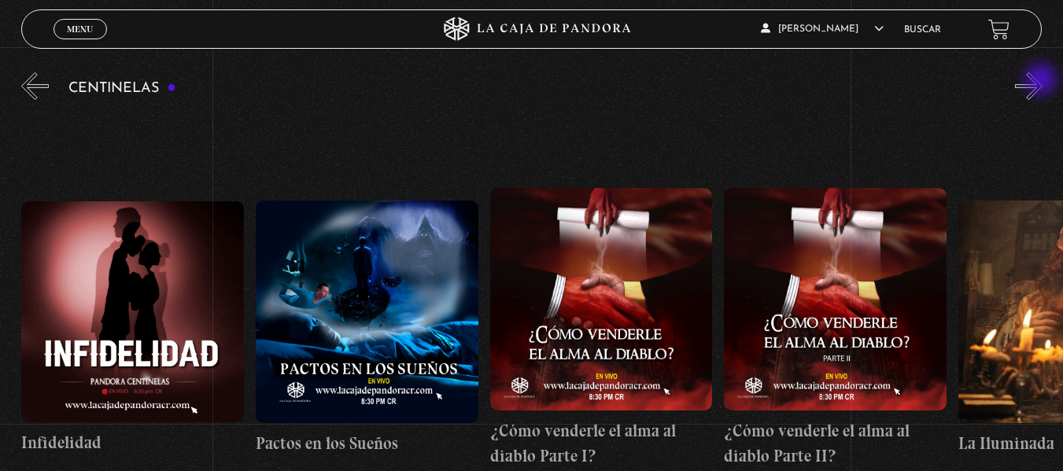
click at [1043, 81] on button "»" at bounding box center [1029, 86] width 28 height 28
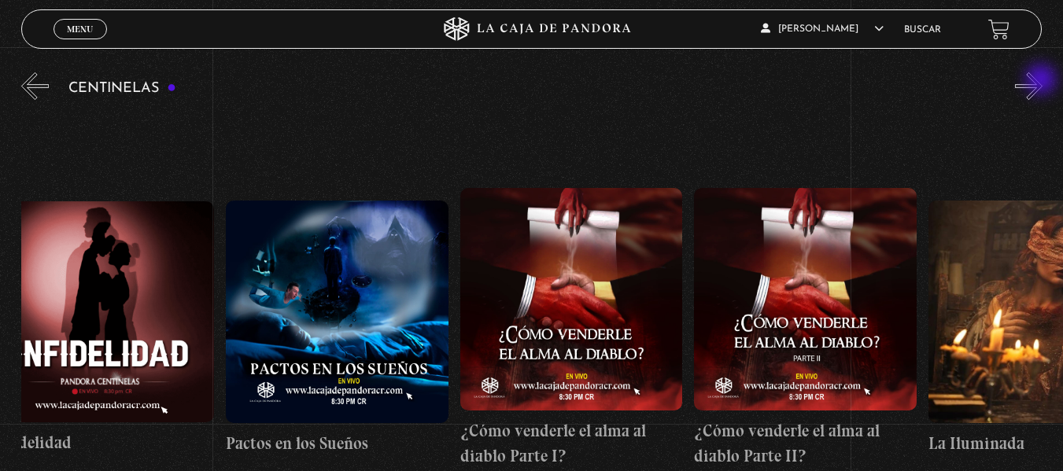
click at [1043, 81] on button "»" at bounding box center [1029, 86] width 28 height 28
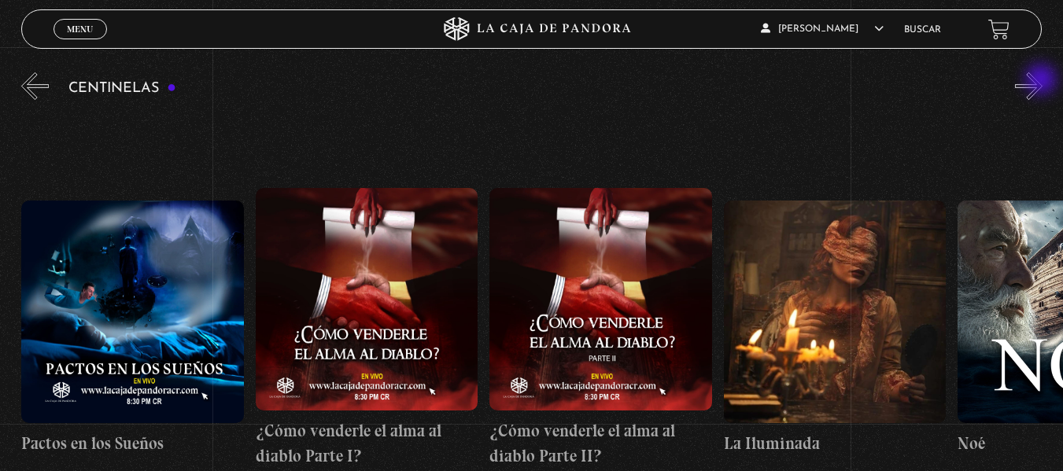
click at [1043, 81] on button "»" at bounding box center [1029, 86] width 28 height 28
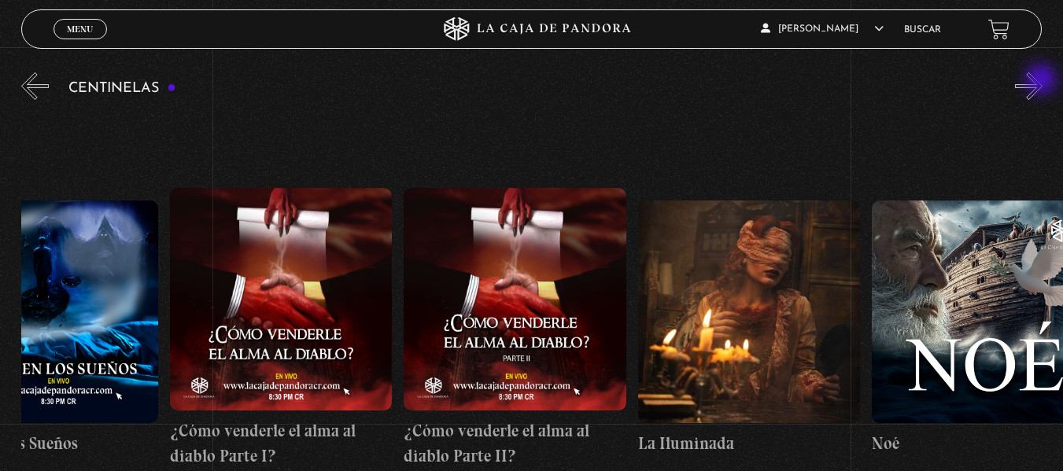
click at [1043, 81] on button "»" at bounding box center [1029, 86] width 28 height 28
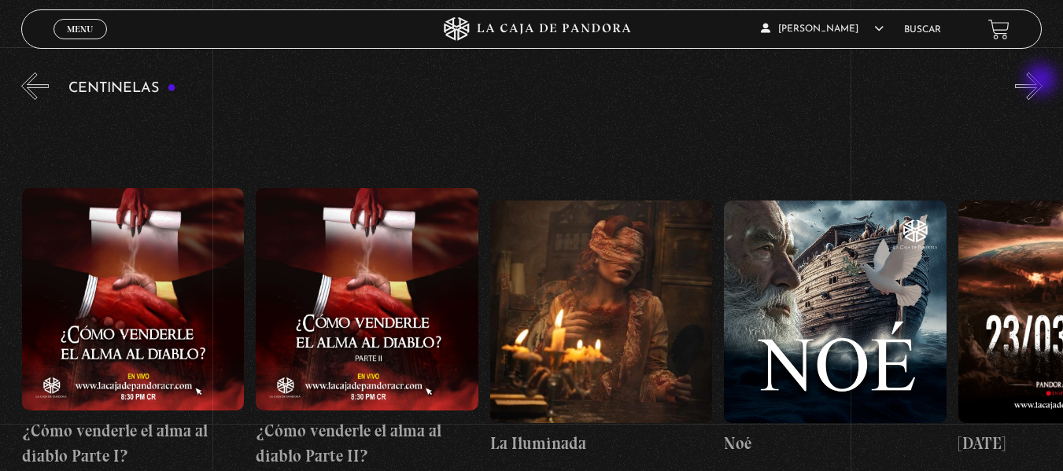
click at [1043, 81] on button "»" at bounding box center [1029, 86] width 28 height 28
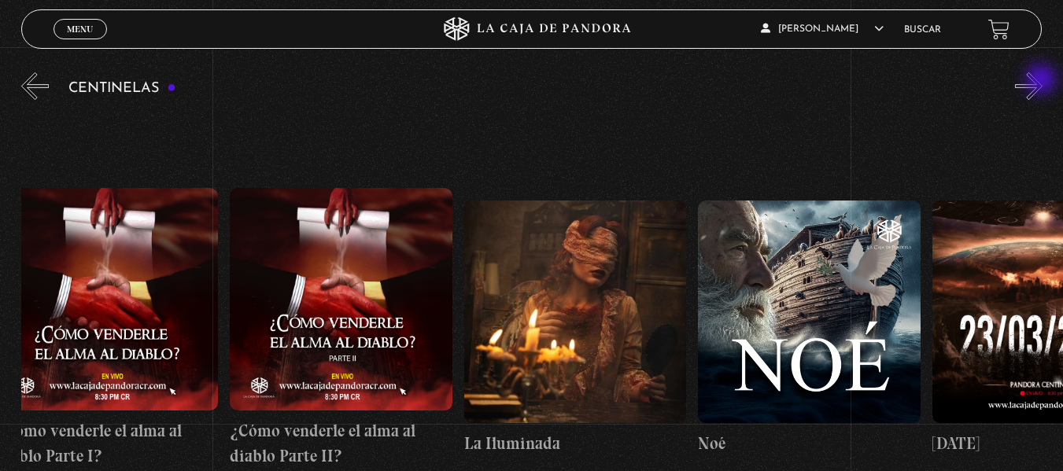
click at [1043, 81] on button "»" at bounding box center [1029, 86] width 28 height 28
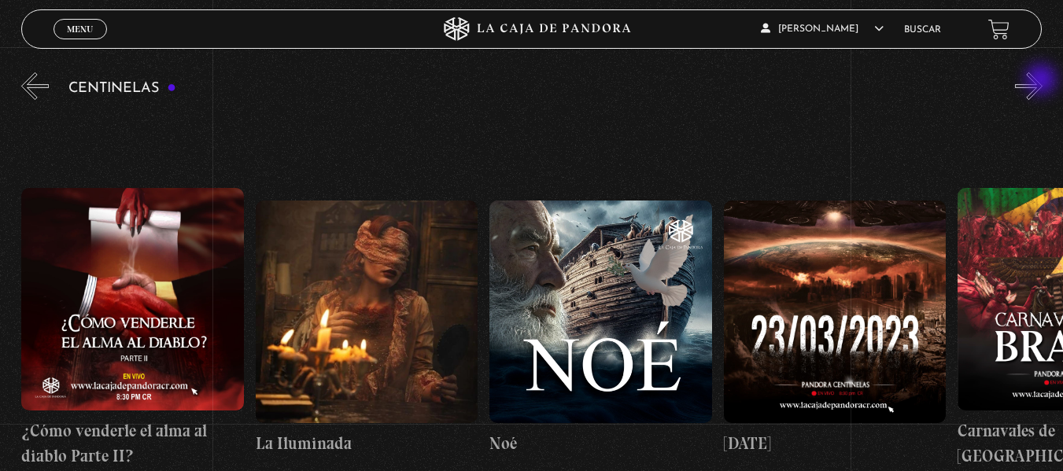
click at [1043, 81] on button "»" at bounding box center [1029, 86] width 28 height 28
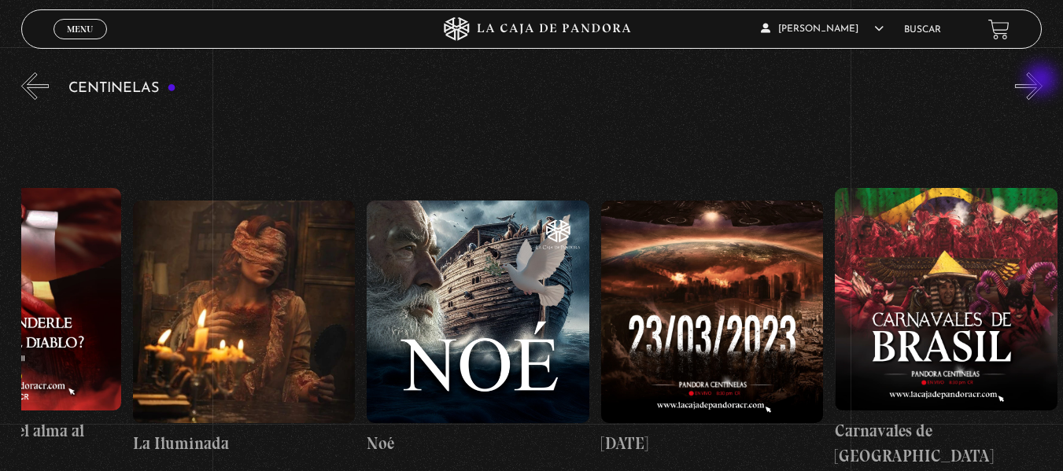
click at [1043, 81] on button "»" at bounding box center [1029, 86] width 28 height 28
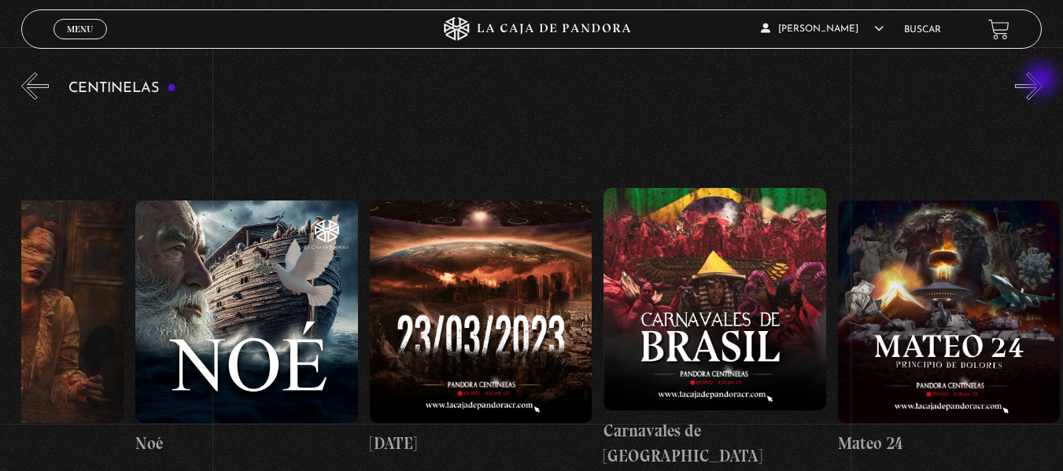
click at [1043, 81] on button "»" at bounding box center [1029, 86] width 28 height 28
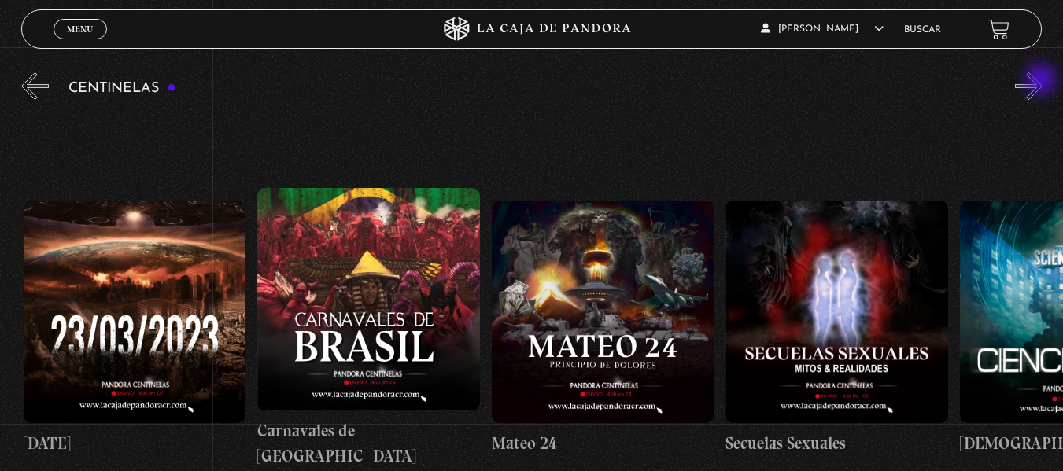
scroll to position [0, 10303]
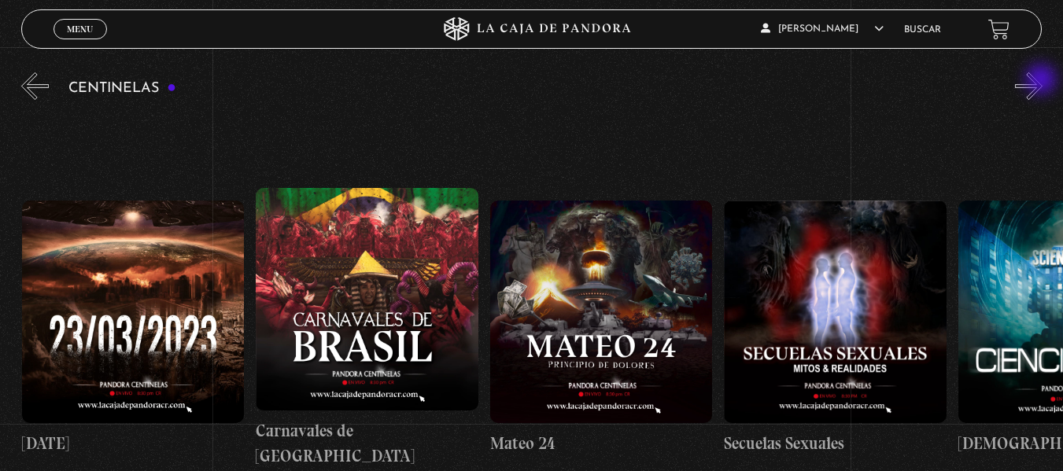
click at [1043, 81] on button "»" at bounding box center [1029, 86] width 28 height 28
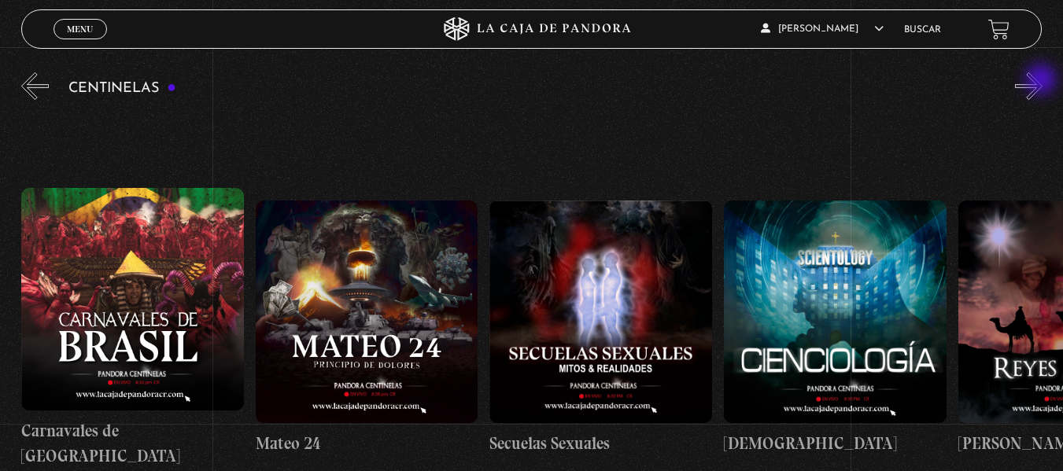
click at [1043, 81] on button "»" at bounding box center [1029, 86] width 28 height 28
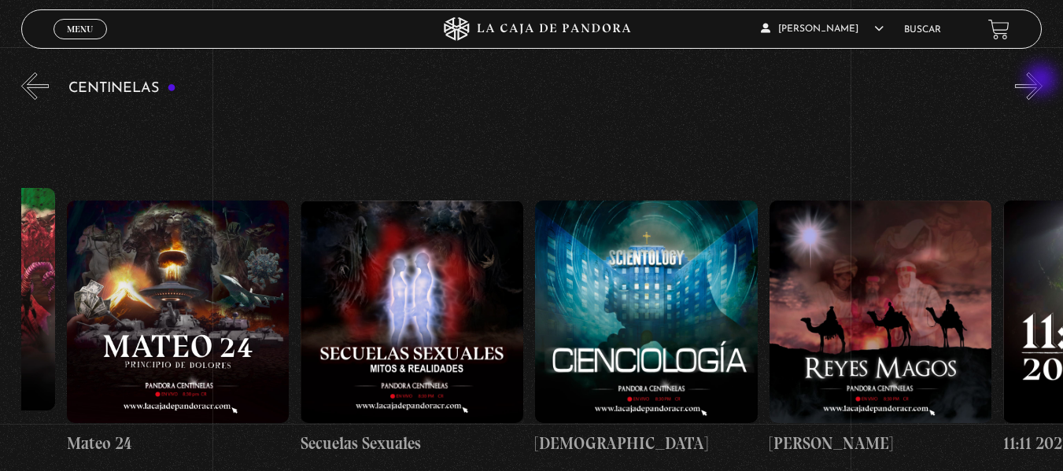
click at [1043, 81] on button "»" at bounding box center [1029, 86] width 28 height 28
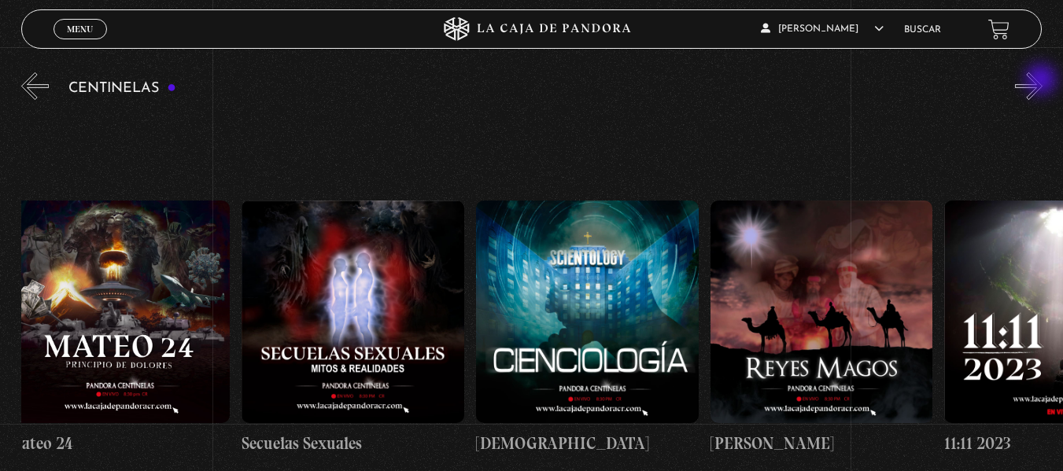
click at [1043, 81] on button "»" at bounding box center [1029, 86] width 28 height 28
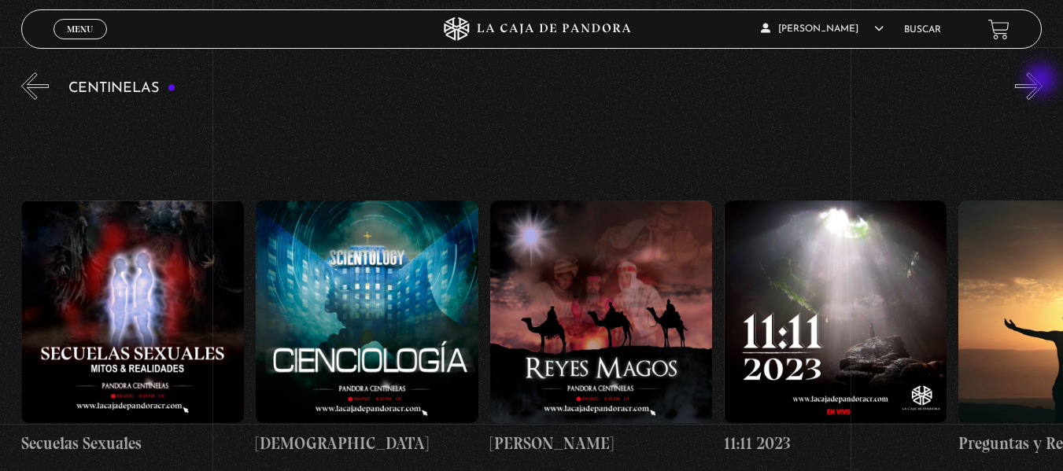
click at [1043, 81] on button "»" at bounding box center [1029, 86] width 28 height 28
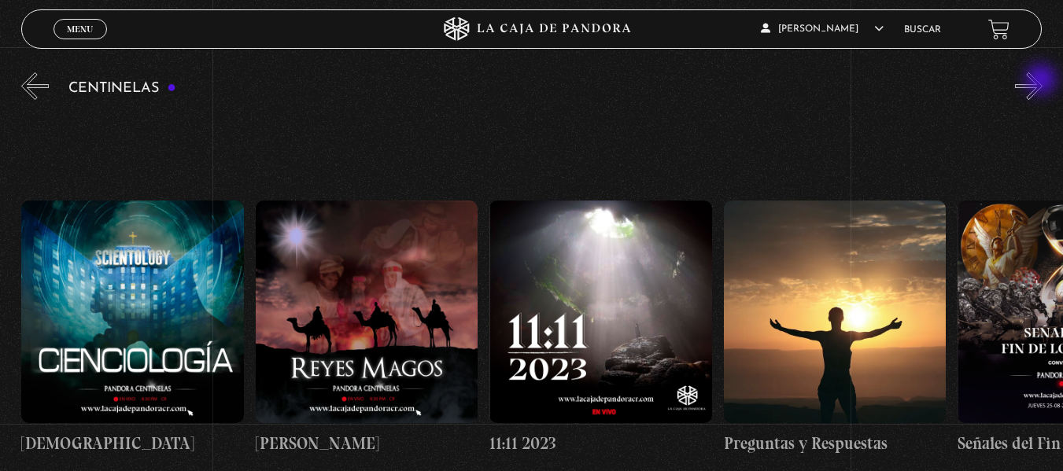
click at [1043, 81] on button "»" at bounding box center [1029, 86] width 28 height 28
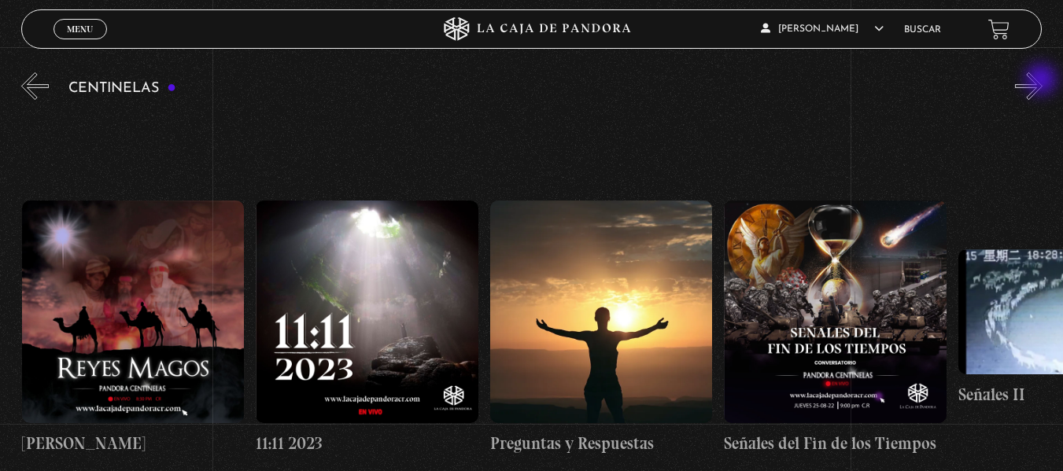
click at [1043, 81] on button "»" at bounding box center [1029, 86] width 28 height 28
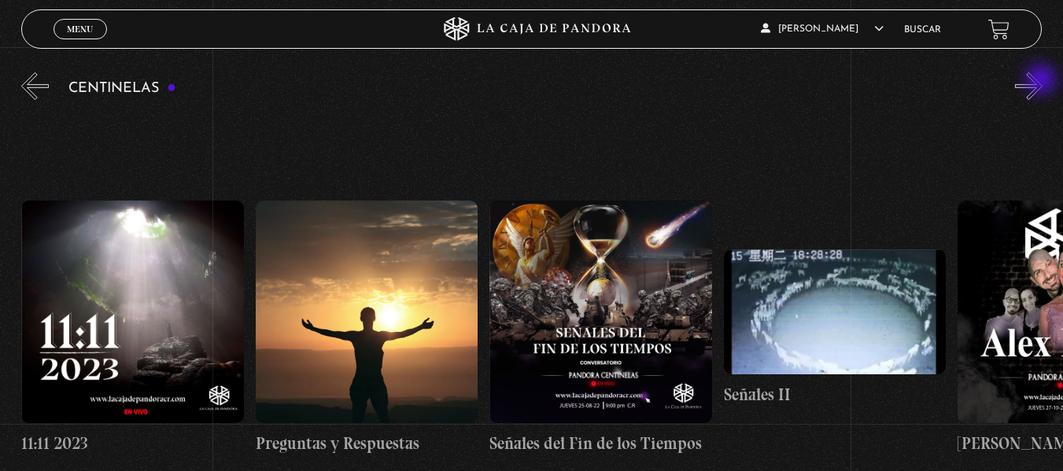
click at [1043, 81] on button "»" at bounding box center [1029, 86] width 28 height 28
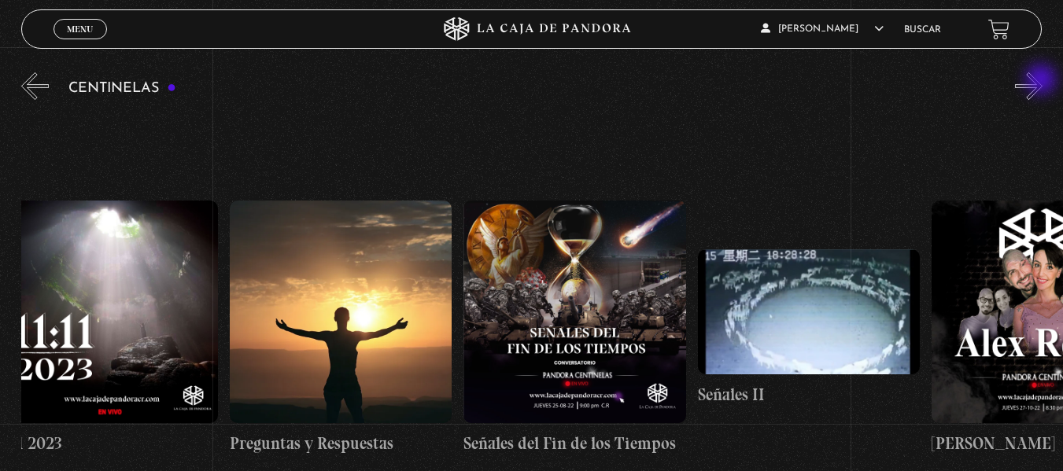
click at [1043, 81] on button "»" at bounding box center [1029, 86] width 28 height 28
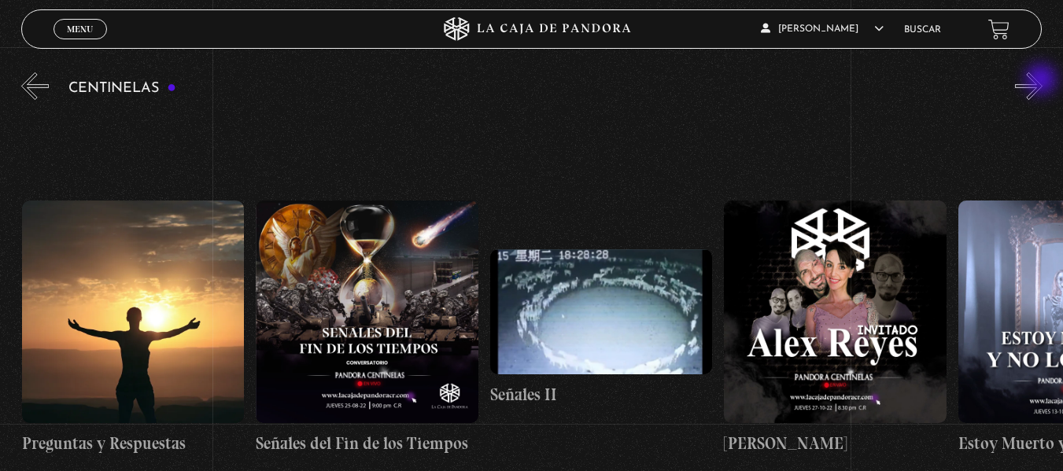
click at [1043, 81] on button "»" at bounding box center [1029, 86] width 28 height 28
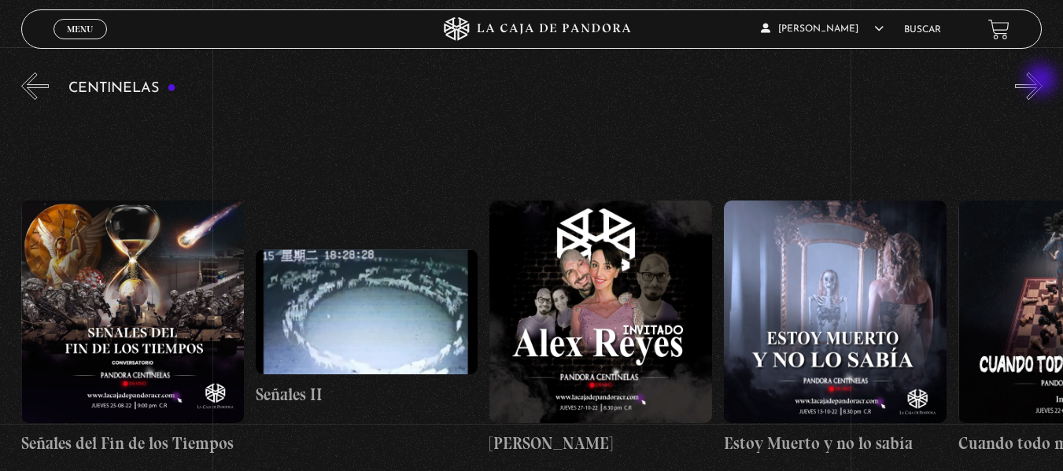
click at [1043, 81] on button "»" at bounding box center [1029, 86] width 28 height 28
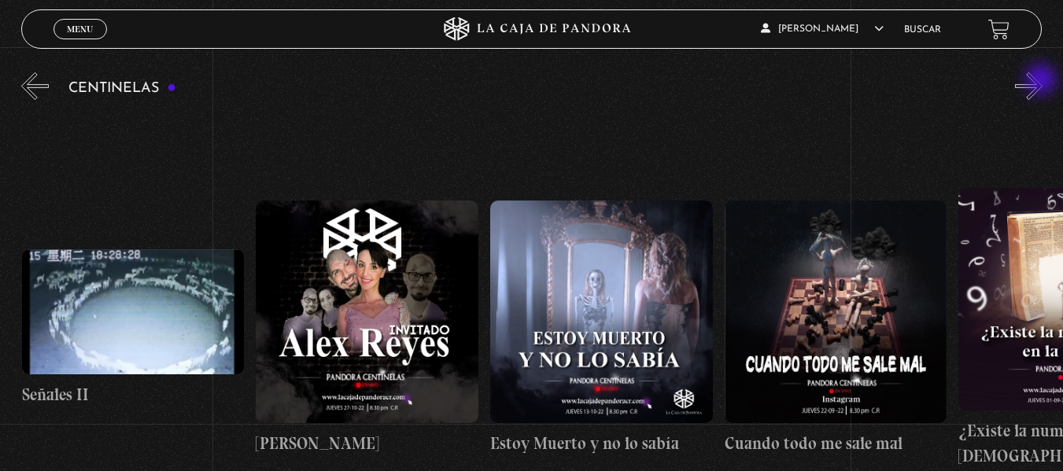
click at [1043, 81] on button "»" at bounding box center [1029, 86] width 28 height 28
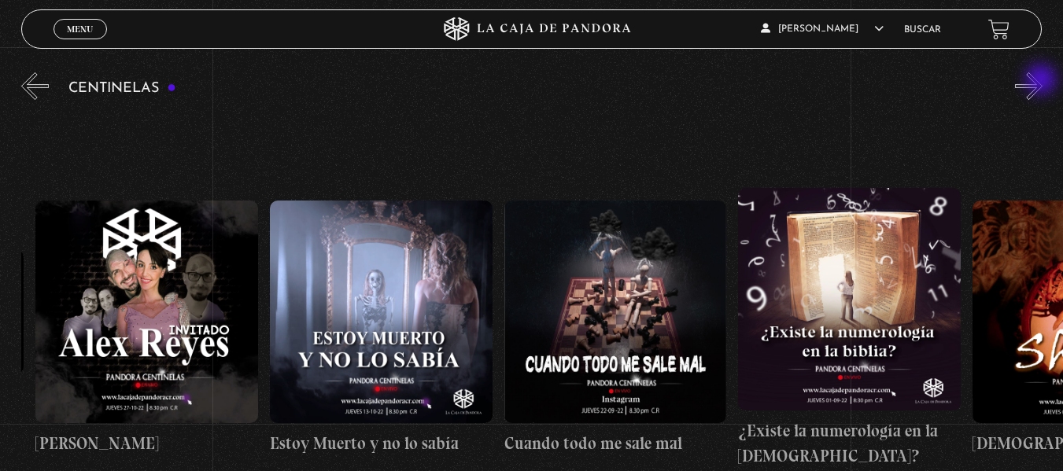
click at [1043, 81] on button "»" at bounding box center [1029, 86] width 28 height 28
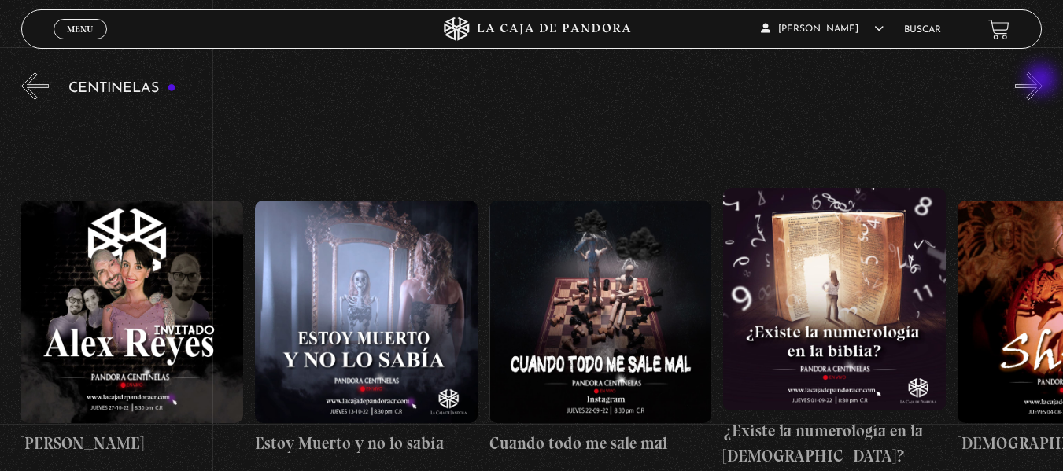
click at [1043, 81] on button "»" at bounding box center [1029, 86] width 28 height 28
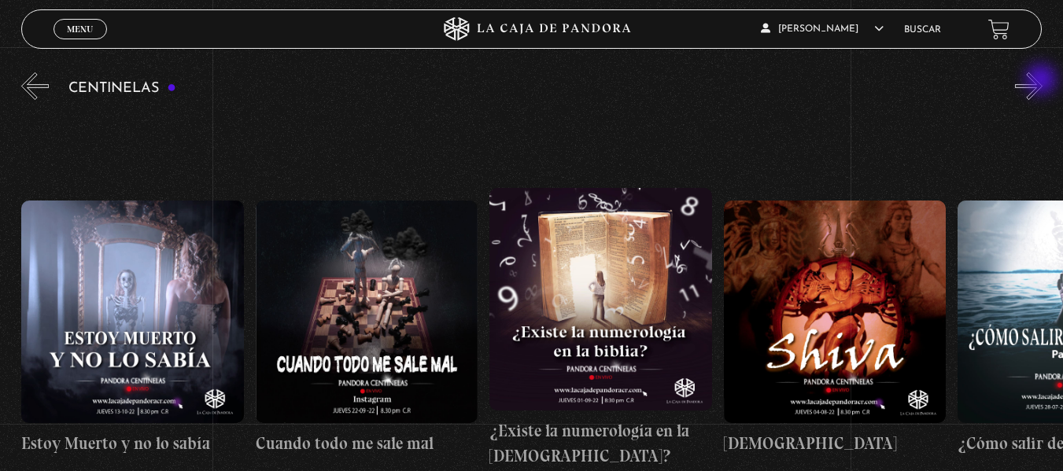
click at [1043, 81] on button "»" at bounding box center [1029, 86] width 28 height 28
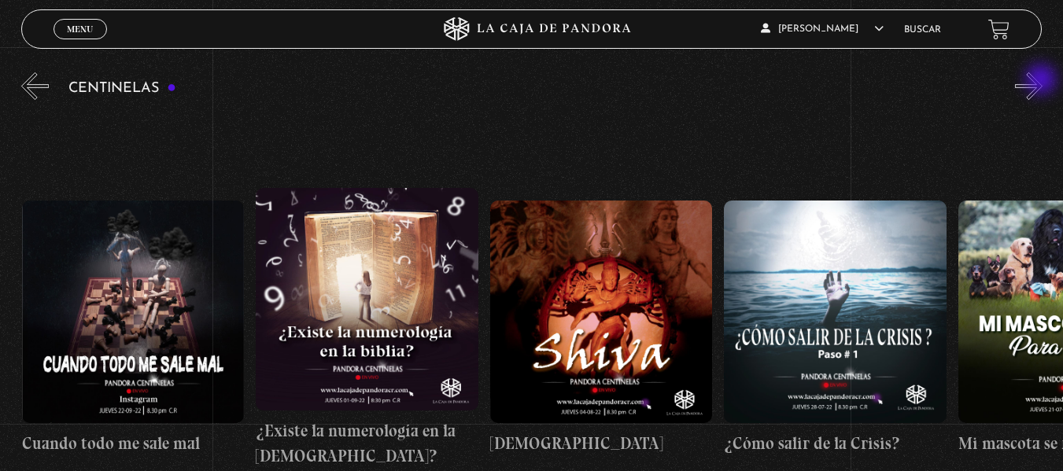
click at [1043, 81] on button "»" at bounding box center [1029, 86] width 28 height 28
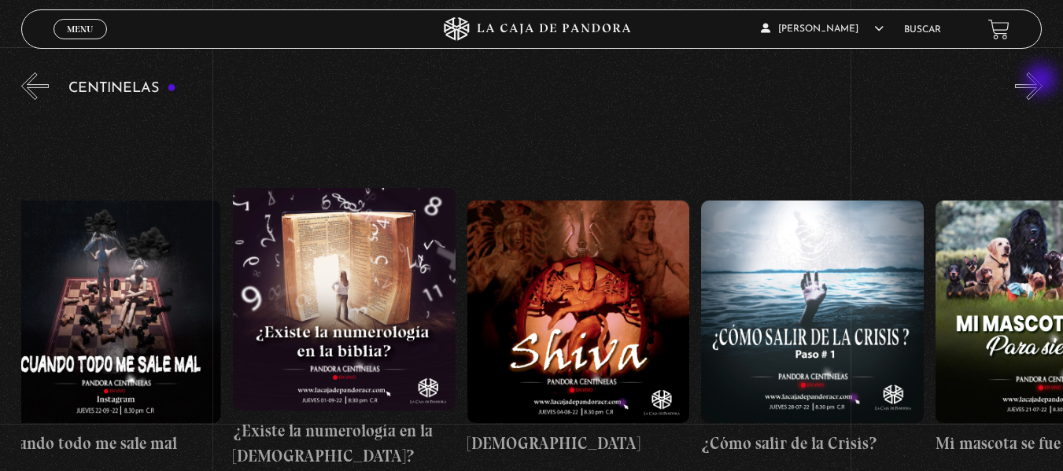
click at [1043, 81] on button "»" at bounding box center [1029, 86] width 28 height 28
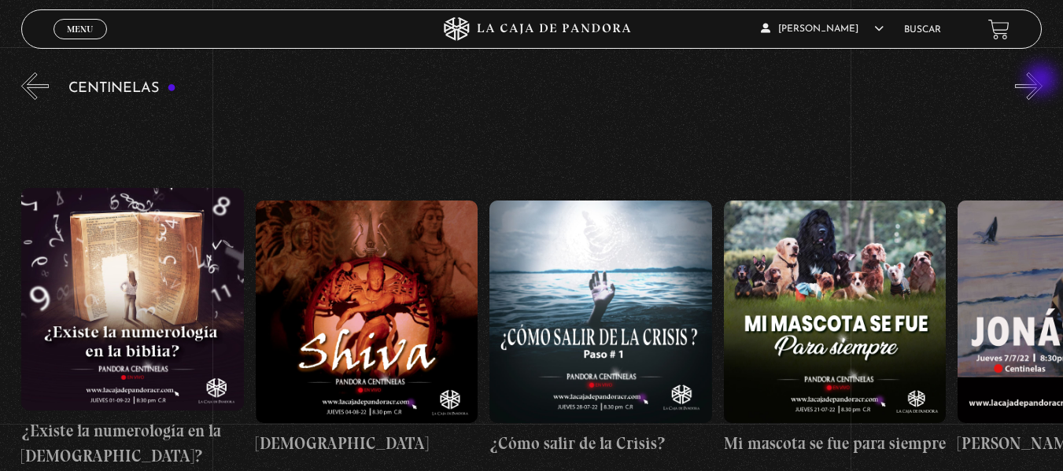
click at [1043, 81] on button "»" at bounding box center [1029, 86] width 28 height 28
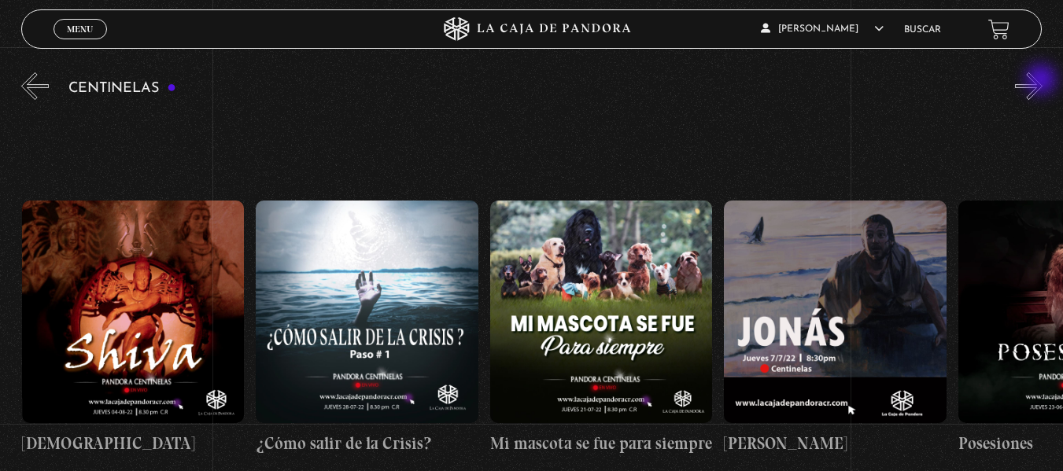
click at [1043, 81] on button "»" at bounding box center [1029, 86] width 28 height 28
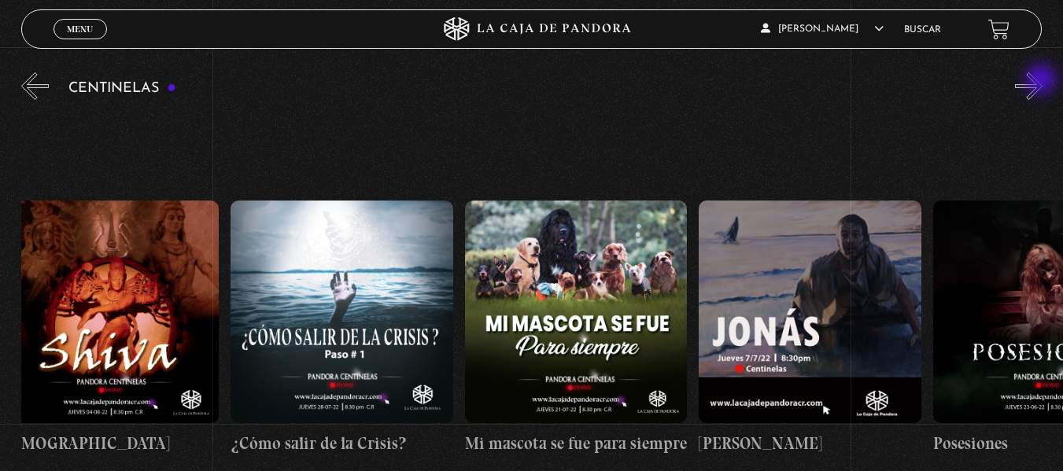
click at [1043, 81] on button "»" at bounding box center [1029, 86] width 28 height 28
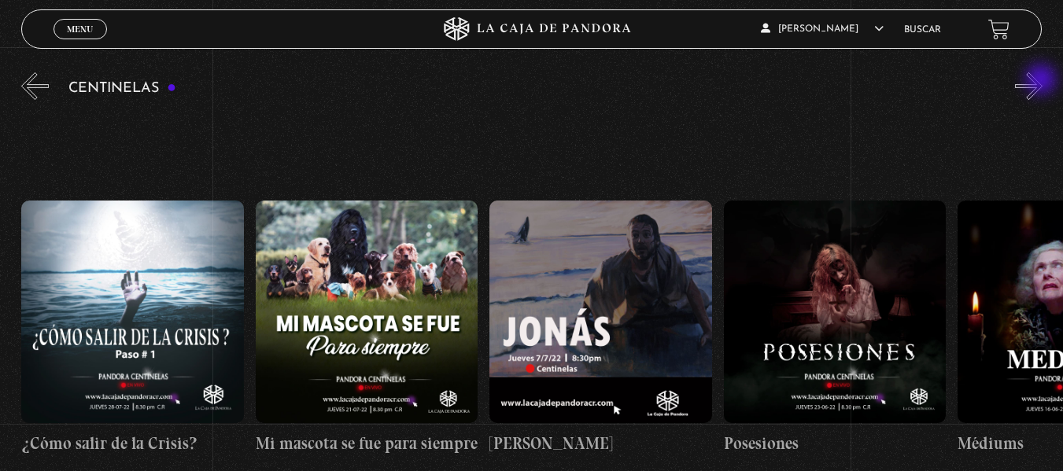
click at [1043, 81] on button "»" at bounding box center [1029, 86] width 28 height 28
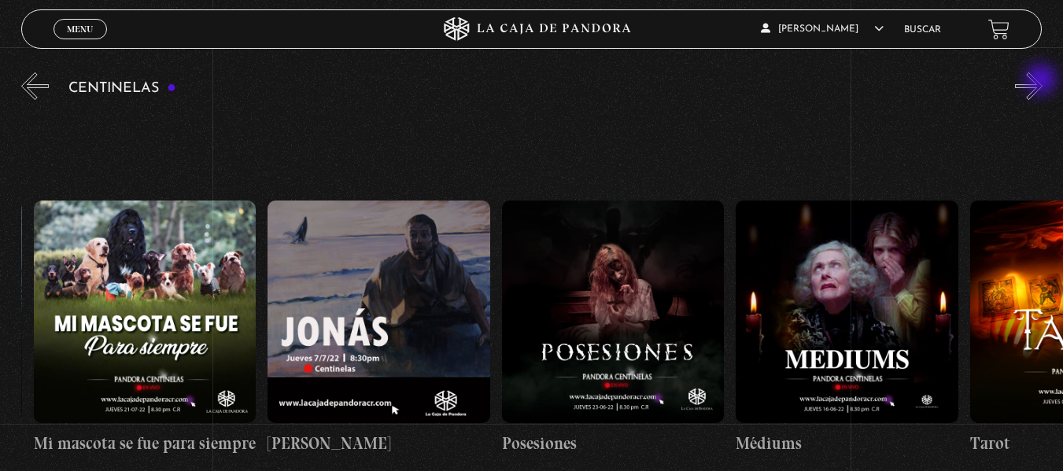
click at [1043, 81] on button "»" at bounding box center [1029, 86] width 28 height 28
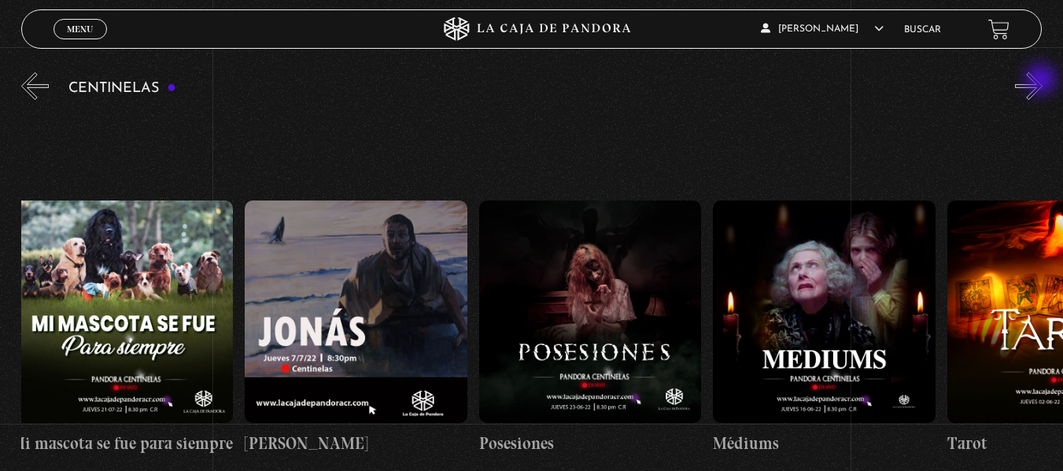
click at [1043, 81] on button "»" at bounding box center [1029, 86] width 28 height 28
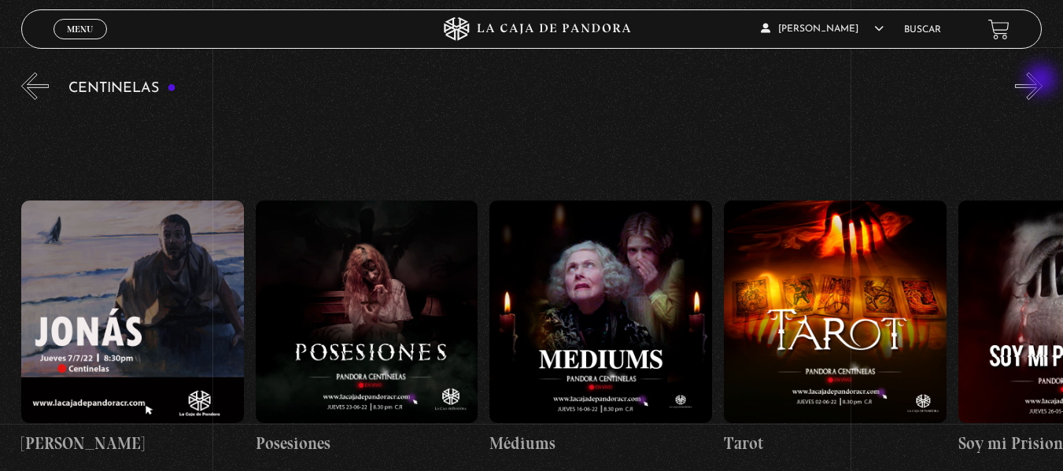
click at [1043, 81] on button "»" at bounding box center [1029, 86] width 28 height 28
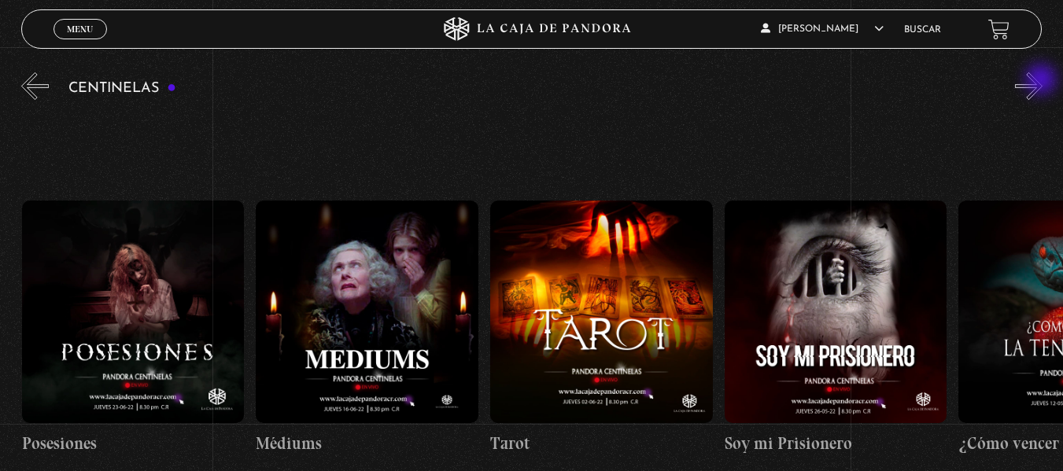
click at [1043, 81] on button "»" at bounding box center [1029, 86] width 28 height 28
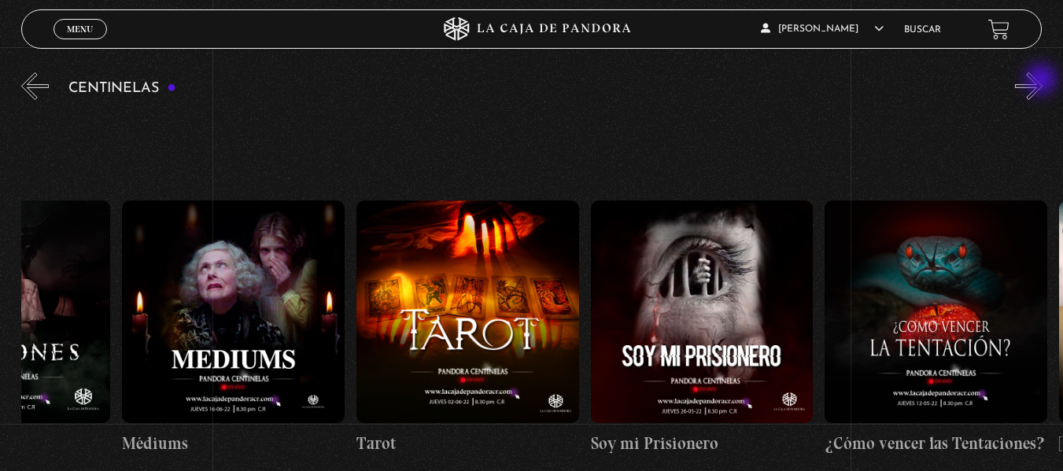
click at [1043, 81] on button "»" at bounding box center [1029, 86] width 28 height 28
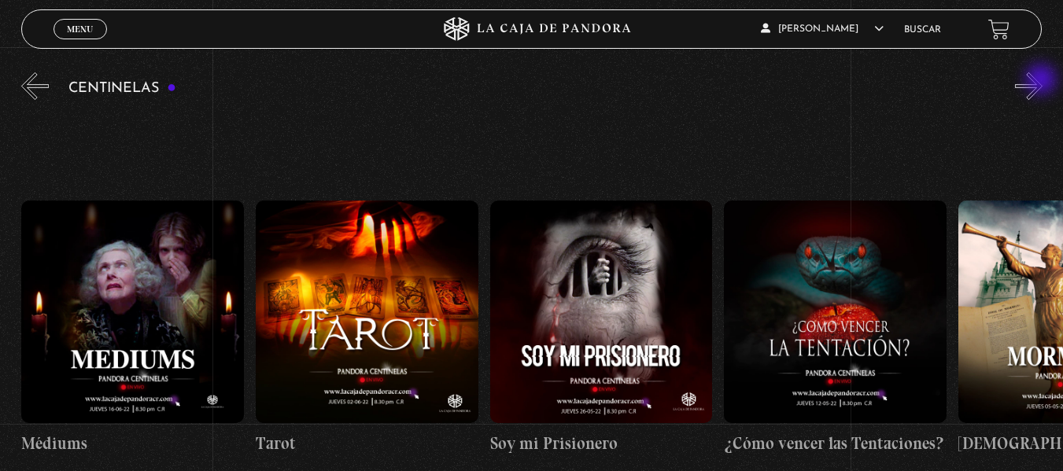
click at [1043, 81] on button "»" at bounding box center [1029, 86] width 28 height 28
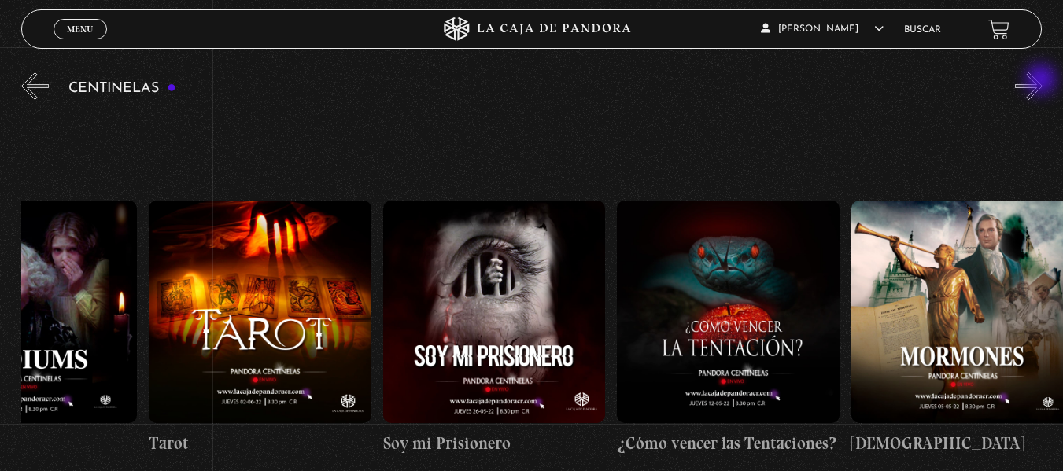
click at [1043, 81] on button "»" at bounding box center [1029, 86] width 28 height 28
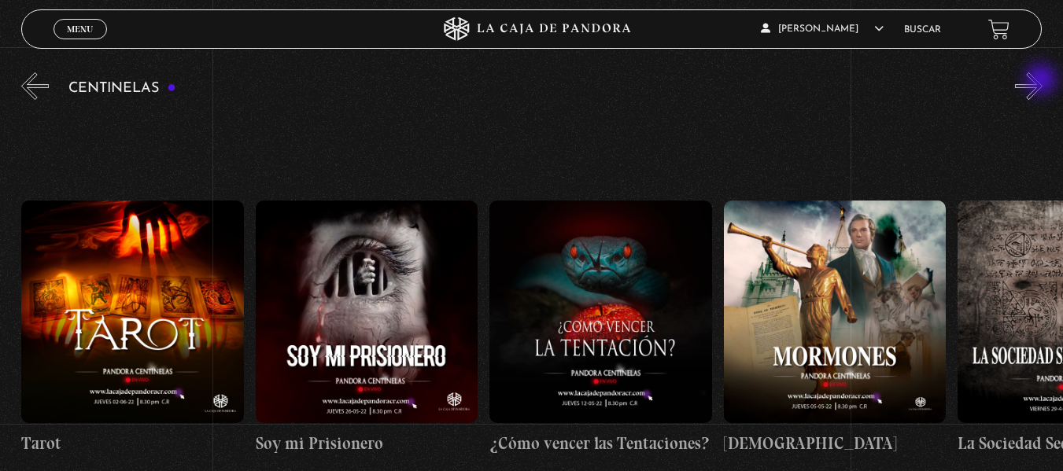
click at [1043, 81] on button "»" at bounding box center [1029, 86] width 28 height 28
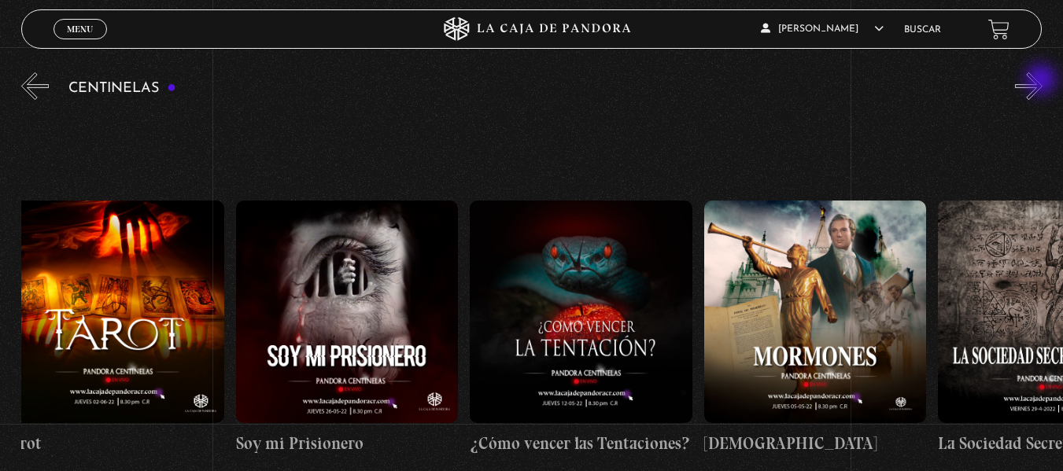
click at [1043, 81] on button "»" at bounding box center [1029, 86] width 28 height 28
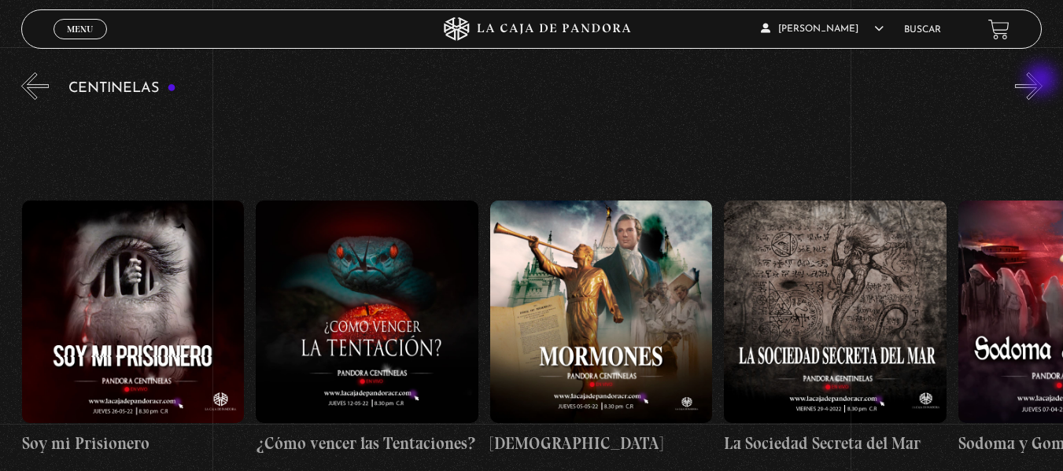
click at [1043, 81] on button "»" at bounding box center [1029, 86] width 28 height 28
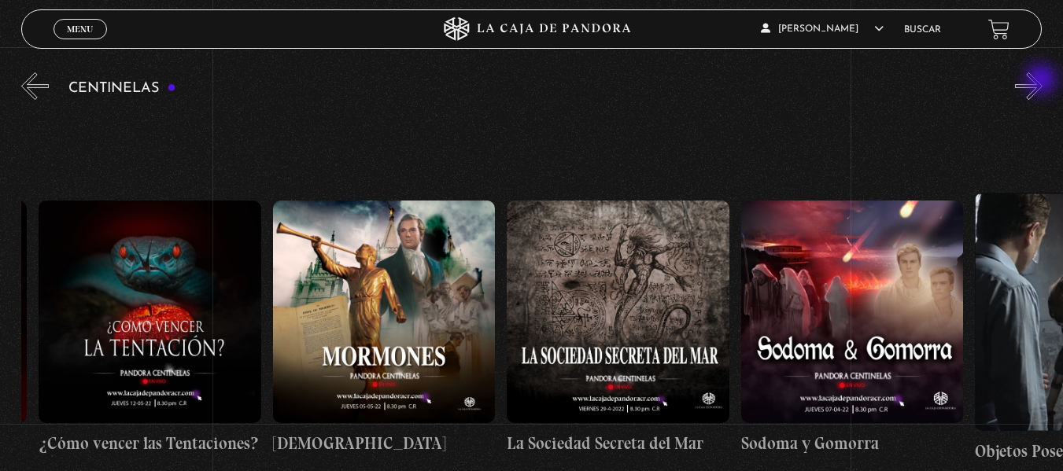
click at [1043, 81] on button "»" at bounding box center [1029, 86] width 28 height 28
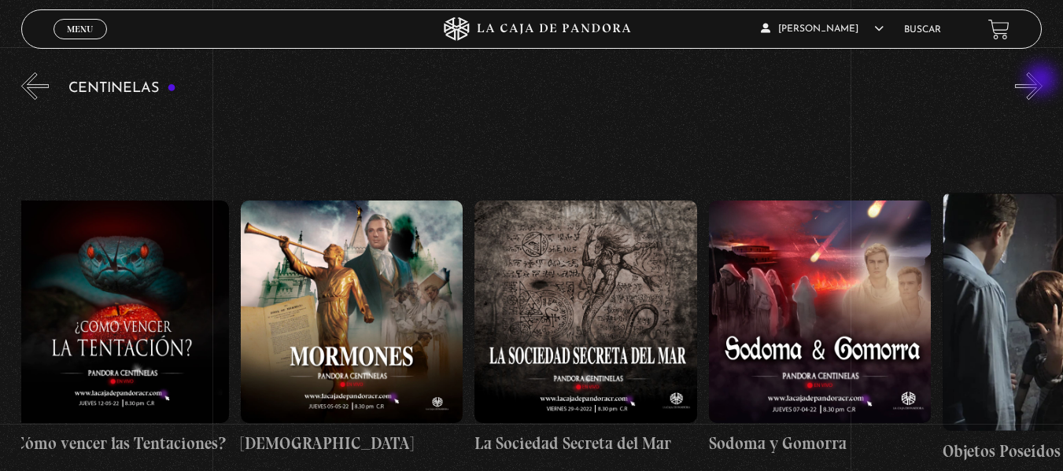
click at [1043, 81] on button "»" at bounding box center [1029, 86] width 28 height 28
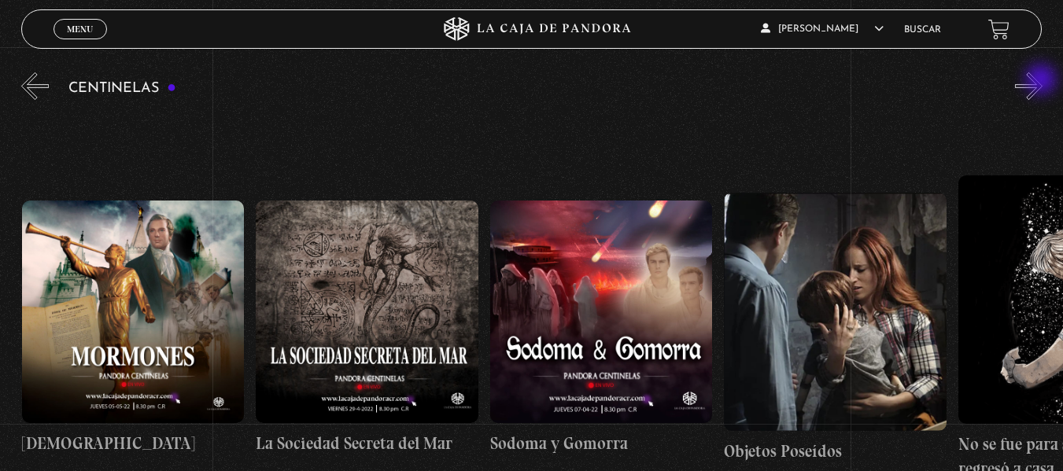
click at [1043, 81] on button "»" at bounding box center [1029, 86] width 28 height 28
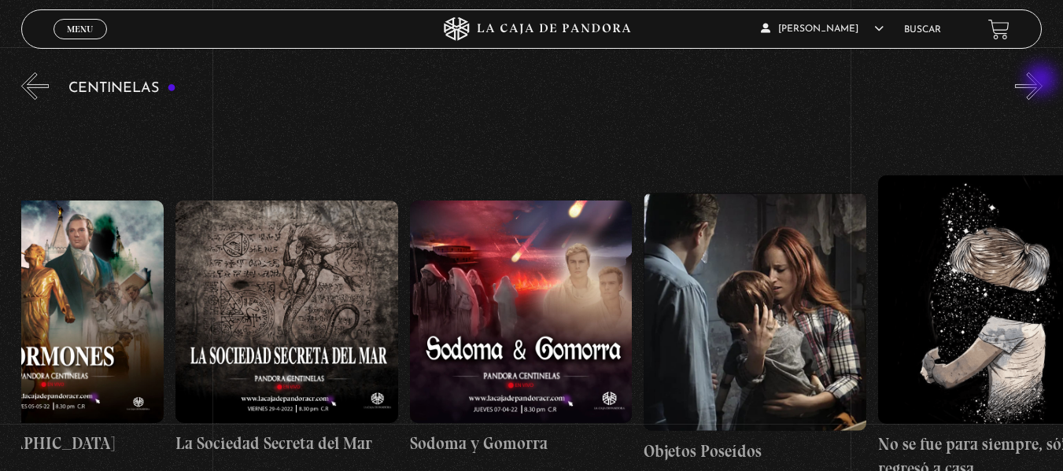
click at [1043, 81] on button "»" at bounding box center [1029, 86] width 28 height 28
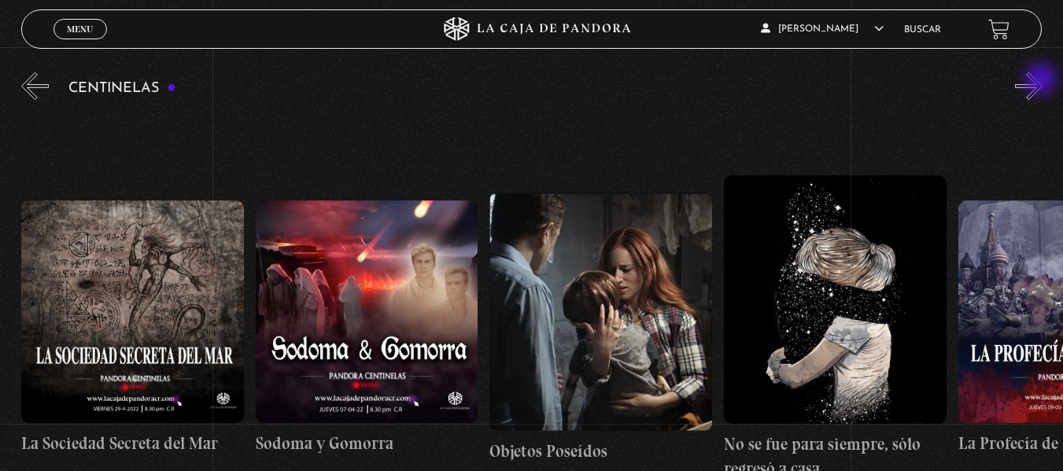
click at [1043, 81] on button "»" at bounding box center [1029, 86] width 28 height 28
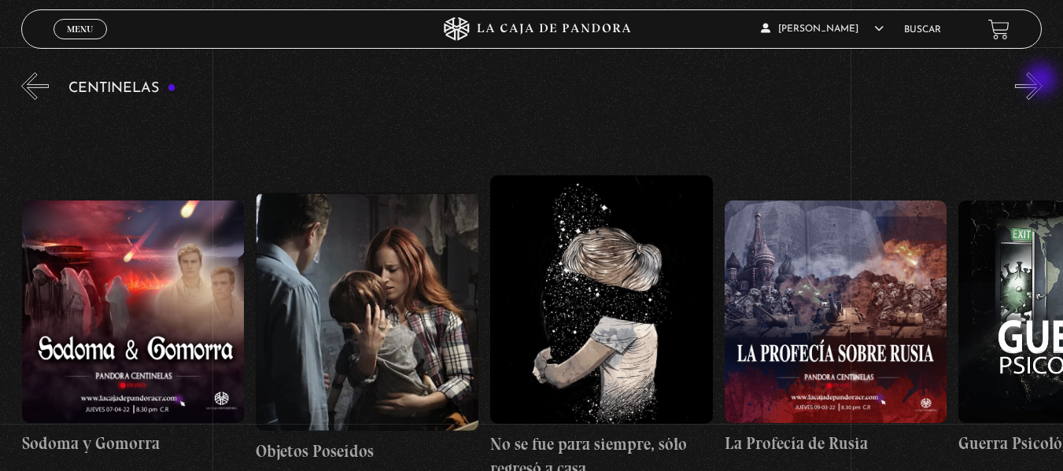
click at [1043, 81] on button "»" at bounding box center [1029, 86] width 28 height 28
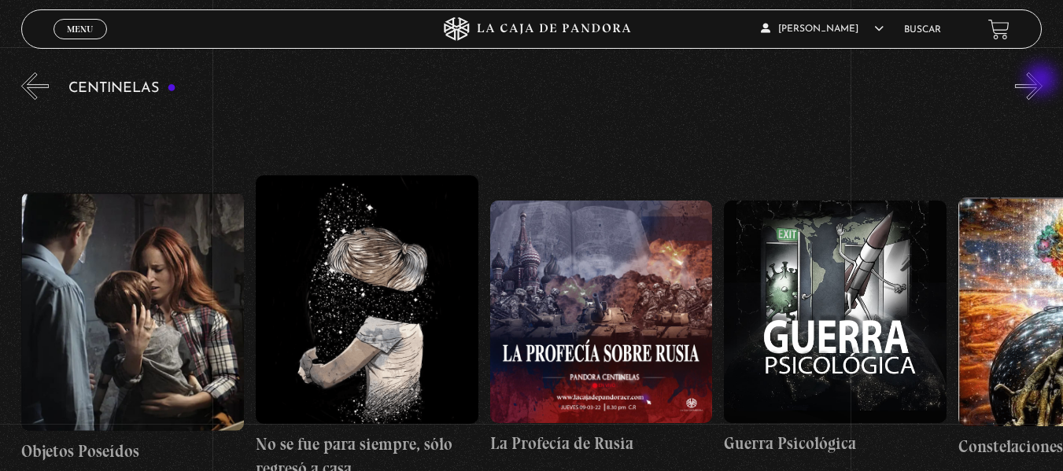
click at [1043, 81] on button "»" at bounding box center [1029, 86] width 28 height 28
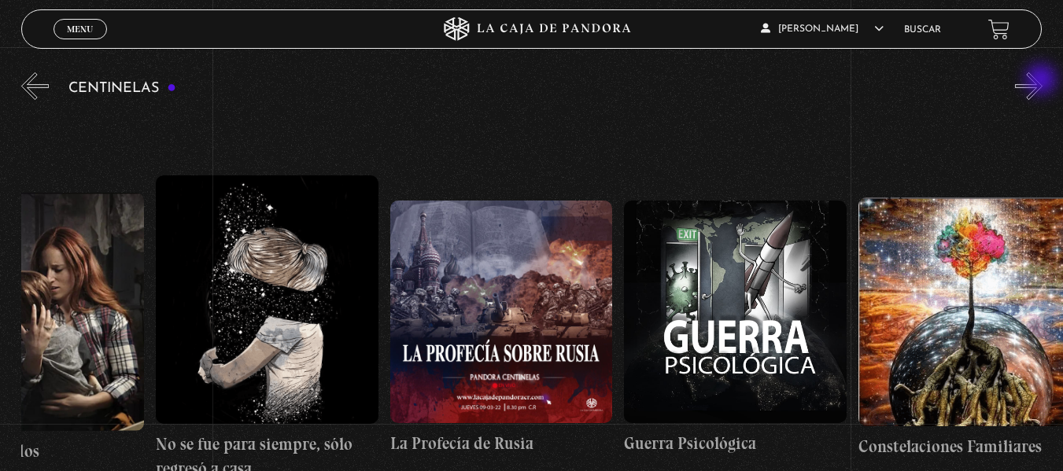
click at [1043, 81] on button "»" at bounding box center [1029, 86] width 28 height 28
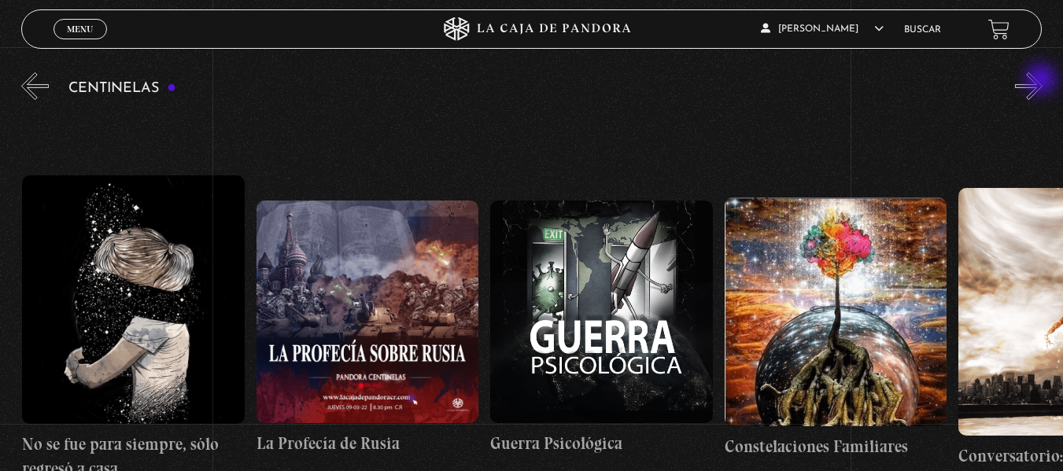
click at [1043, 81] on button "»" at bounding box center [1029, 86] width 28 height 28
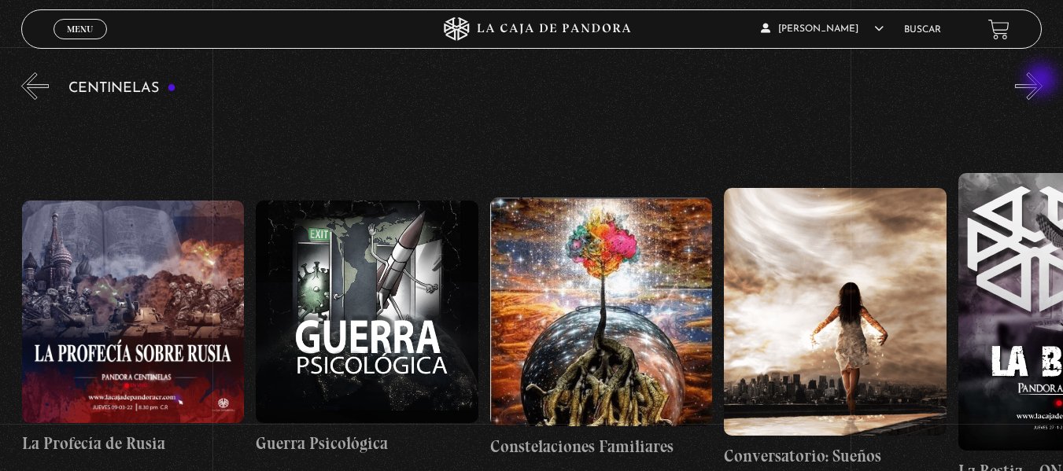
click at [1043, 81] on button "»" at bounding box center [1029, 86] width 28 height 28
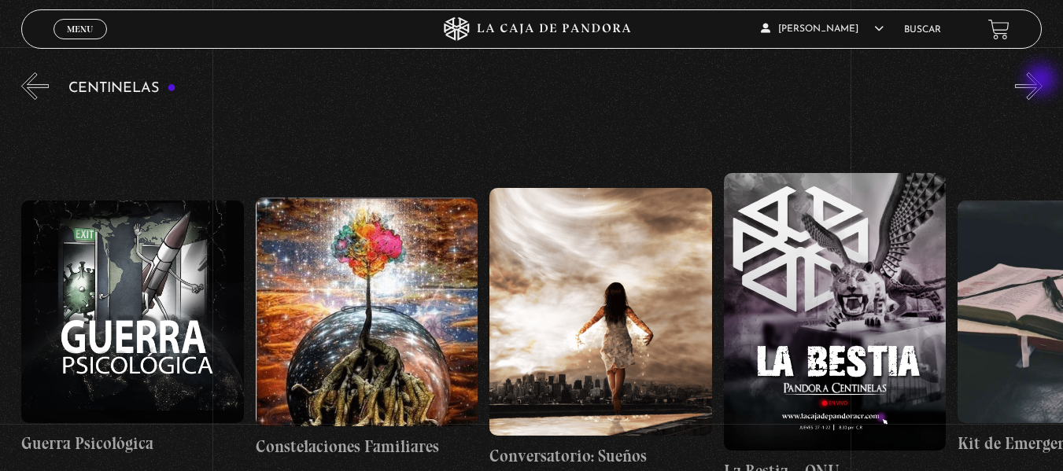
click at [1043, 81] on button "»" at bounding box center [1029, 86] width 28 height 28
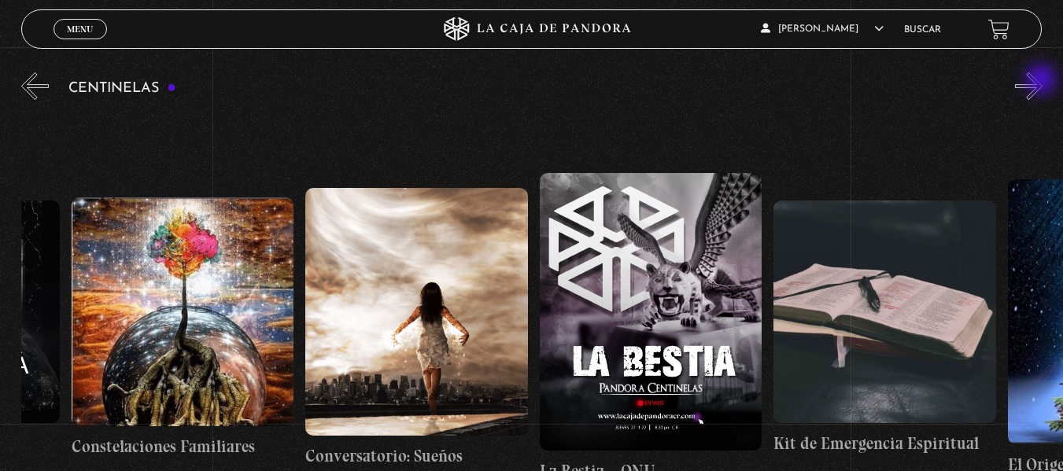
click at [1043, 81] on button "»" at bounding box center [1029, 86] width 28 height 28
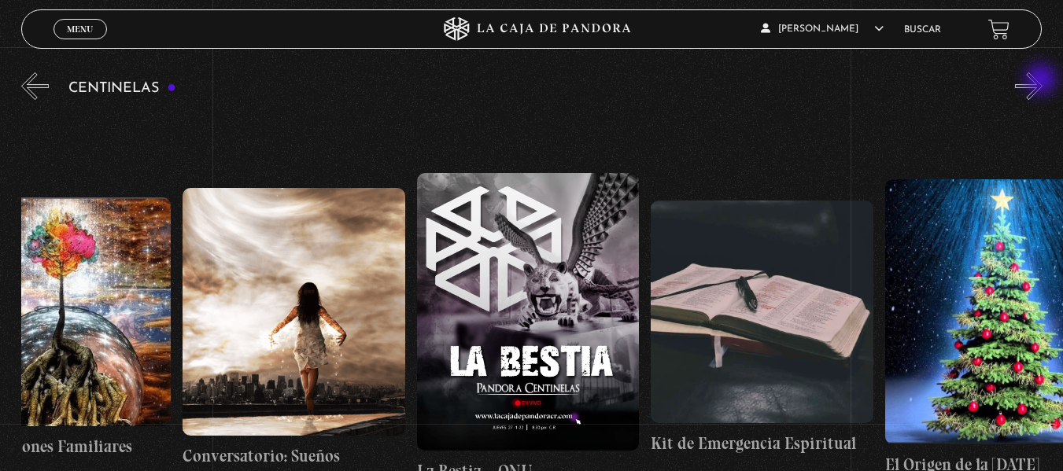
click at [1043, 81] on button "»" at bounding box center [1029, 86] width 28 height 28
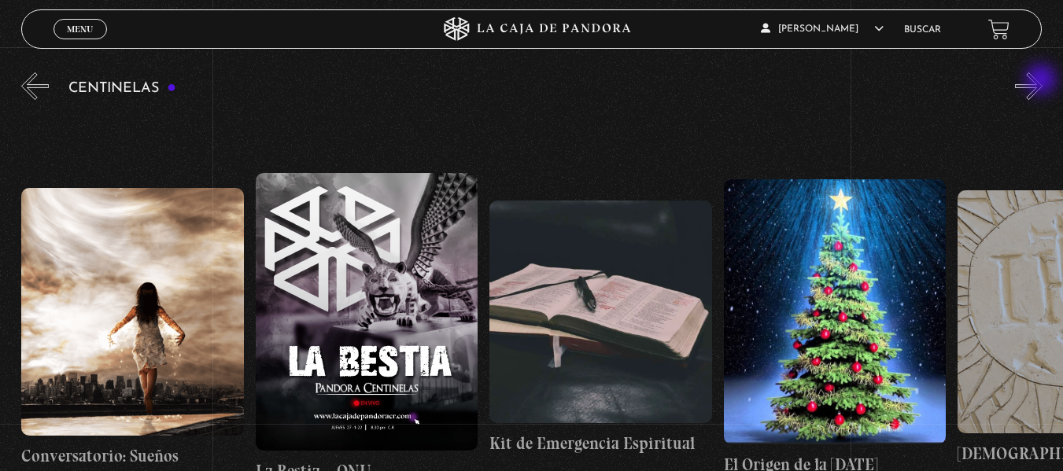
click at [1043, 81] on button "»" at bounding box center [1029, 86] width 28 height 28
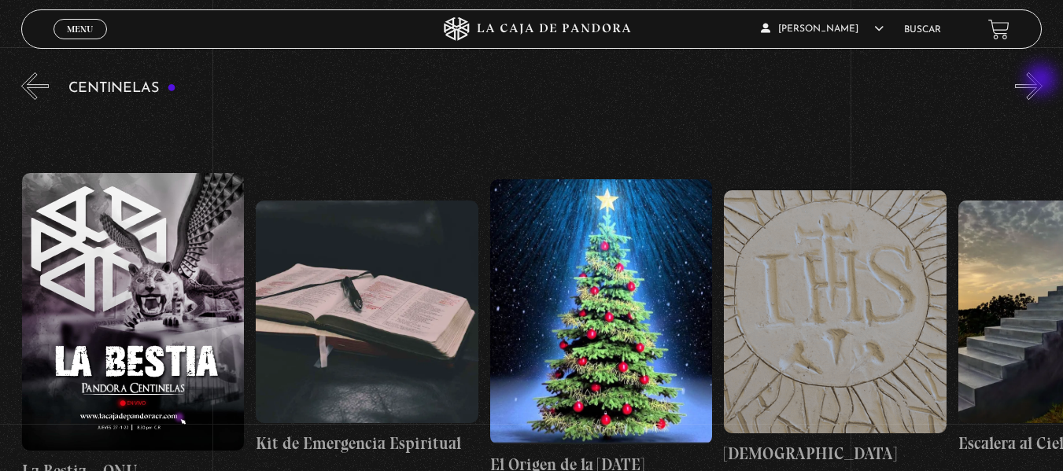
click at [1043, 81] on button "»" at bounding box center [1029, 86] width 28 height 28
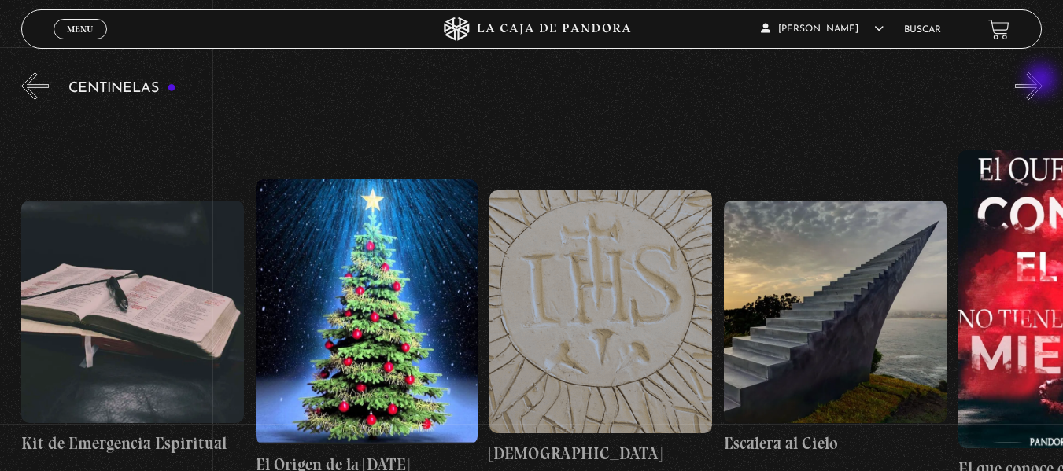
click at [1043, 81] on button "»" at bounding box center [1029, 86] width 28 height 28
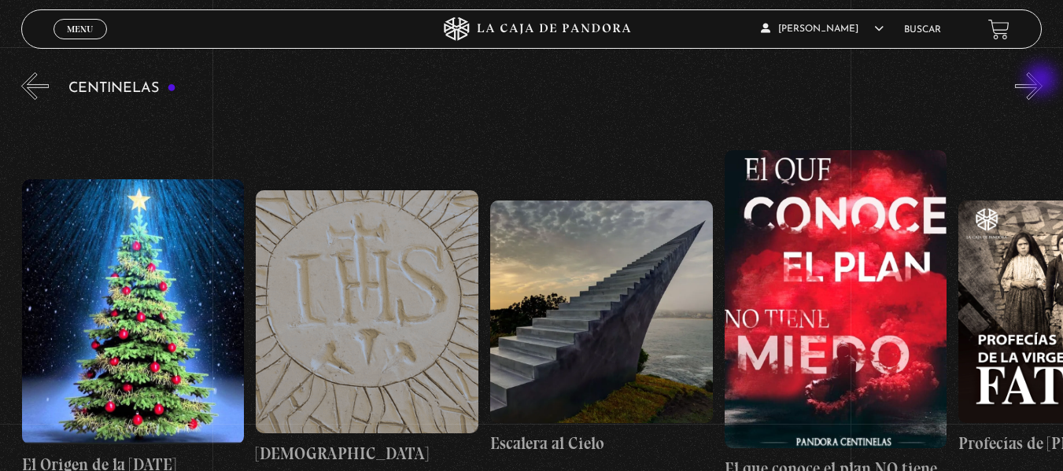
click at [1043, 81] on button "»" at bounding box center [1029, 86] width 28 height 28
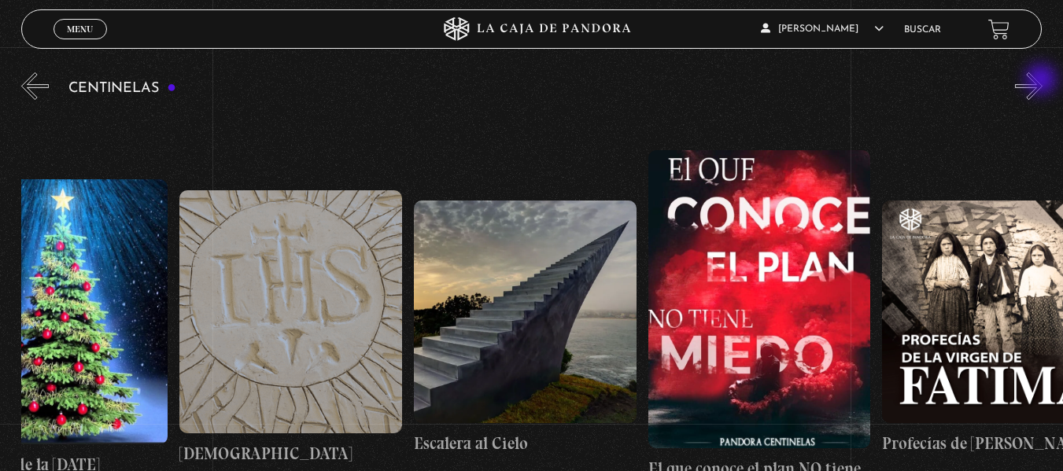
click at [1043, 81] on button "»" at bounding box center [1029, 86] width 28 height 28
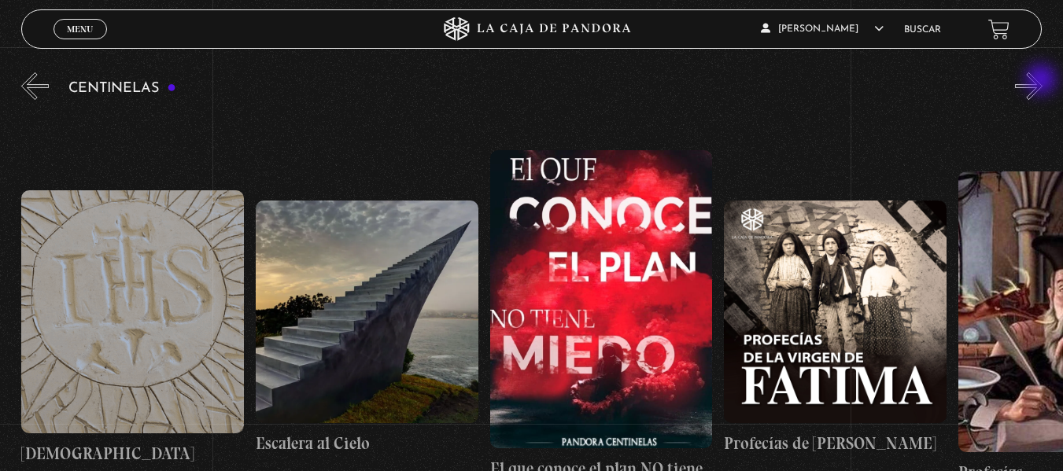
click at [1043, 81] on button "»" at bounding box center [1029, 86] width 28 height 28
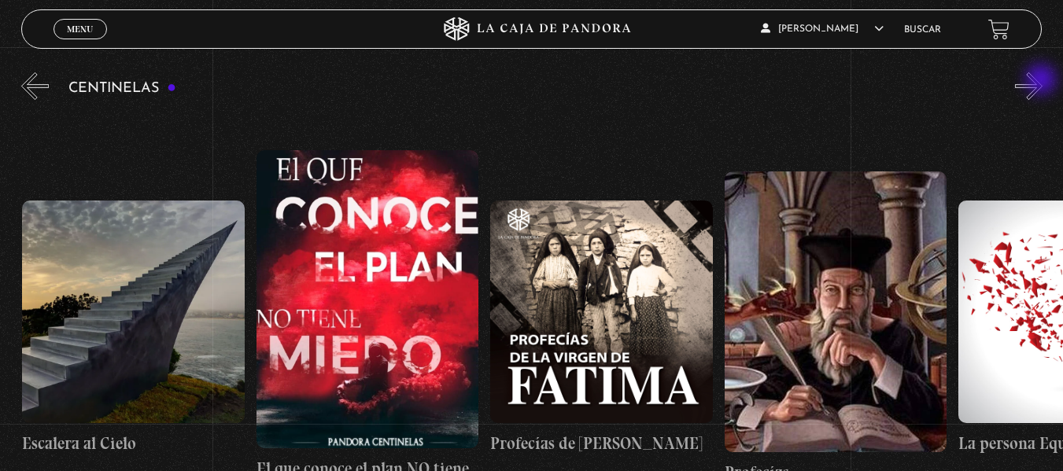
click at [1043, 81] on button "»" at bounding box center [1029, 86] width 28 height 28
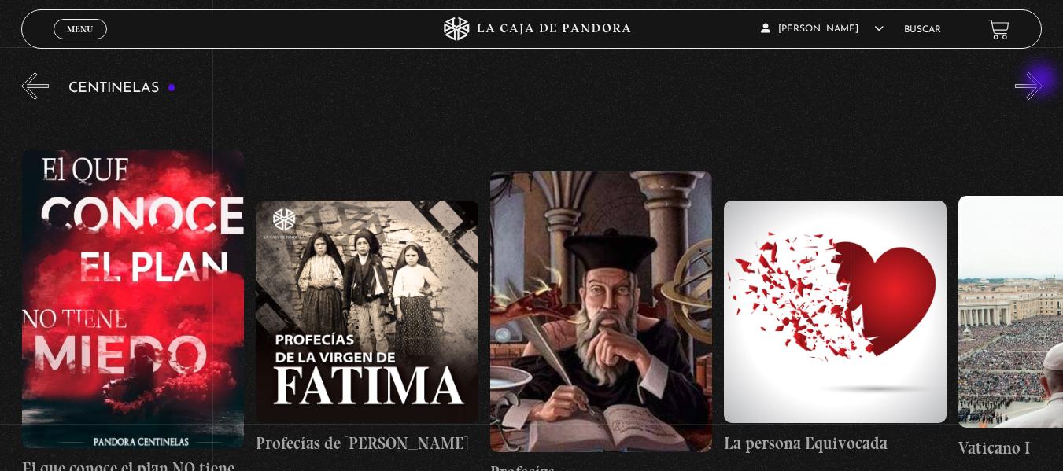
click at [1043, 81] on button "»" at bounding box center [1029, 86] width 28 height 28
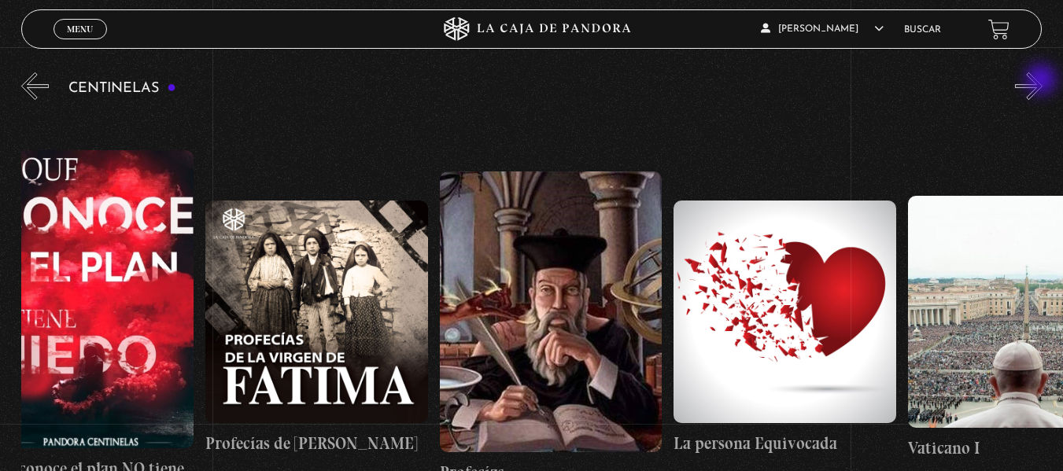
click at [1043, 81] on button "»" at bounding box center [1029, 86] width 28 height 28
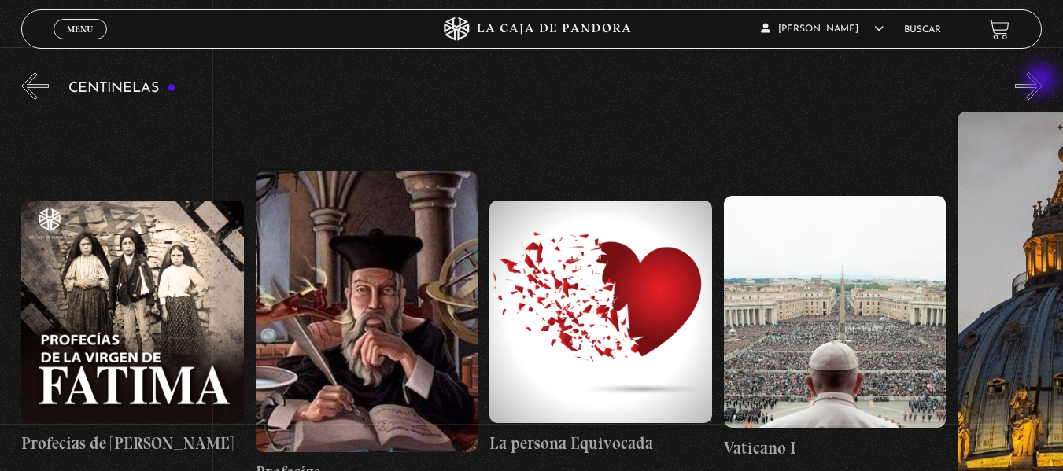
click at [1043, 81] on button "»" at bounding box center [1029, 86] width 28 height 28
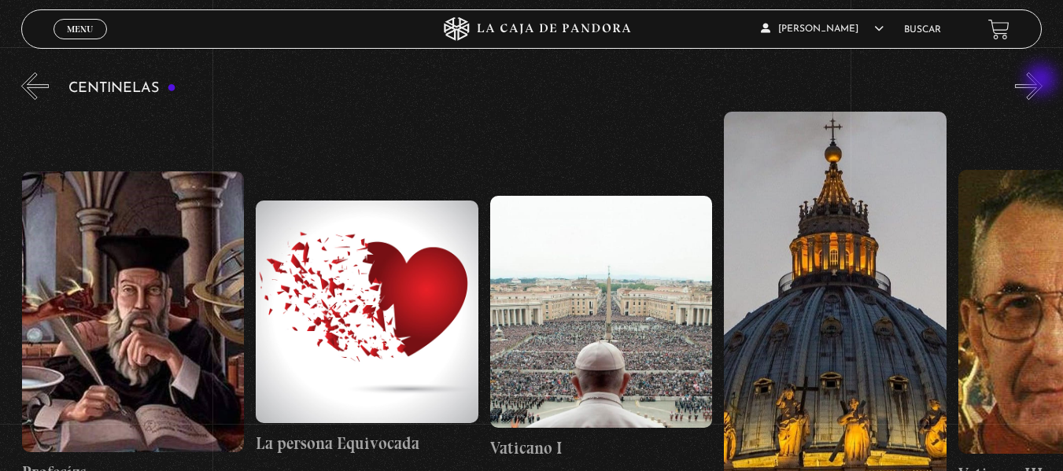
click at [1043, 81] on button "»" at bounding box center [1029, 86] width 28 height 28
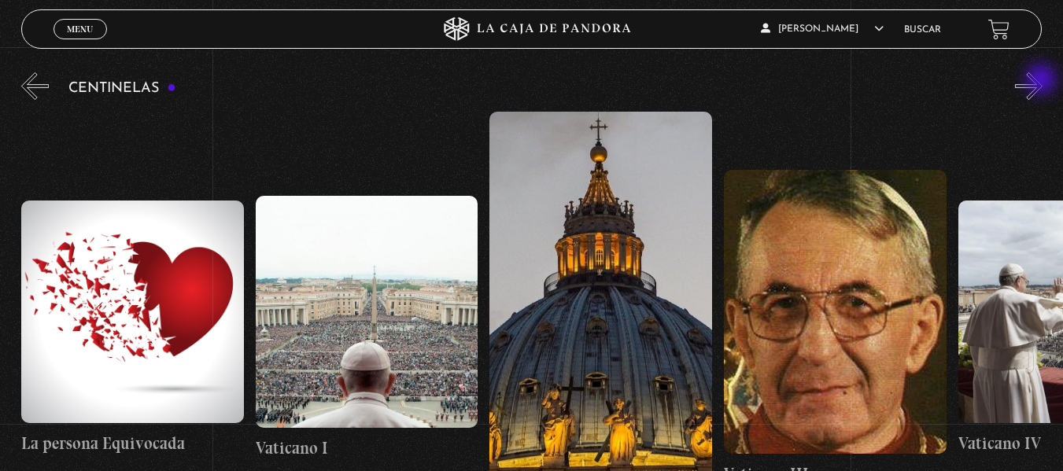
click at [1043, 81] on button "»" at bounding box center [1029, 86] width 28 height 28
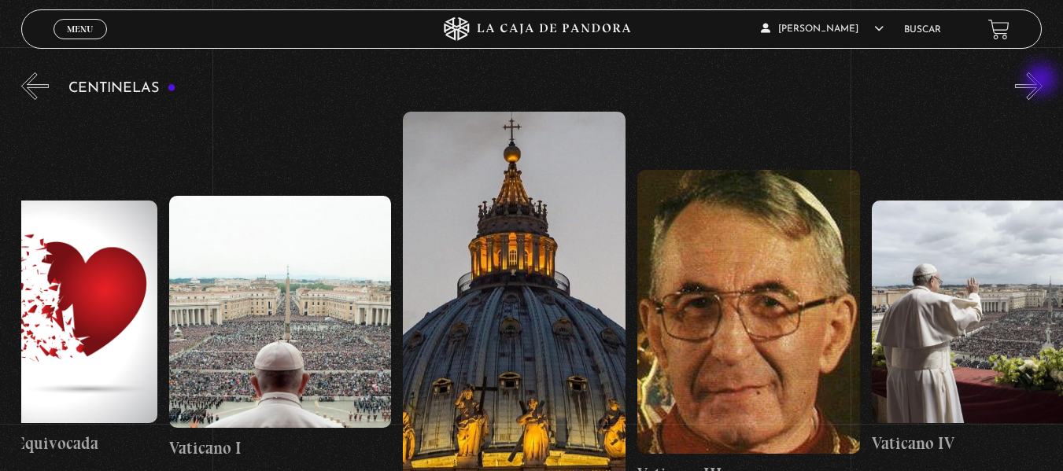
click at [1043, 81] on button "»" at bounding box center [1029, 86] width 28 height 28
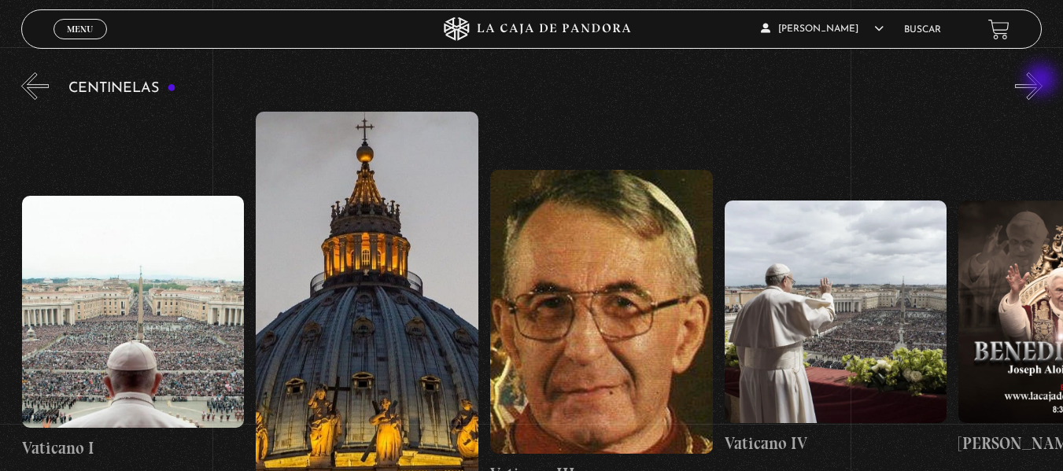
click at [1043, 81] on button "»" at bounding box center [1029, 86] width 28 height 28
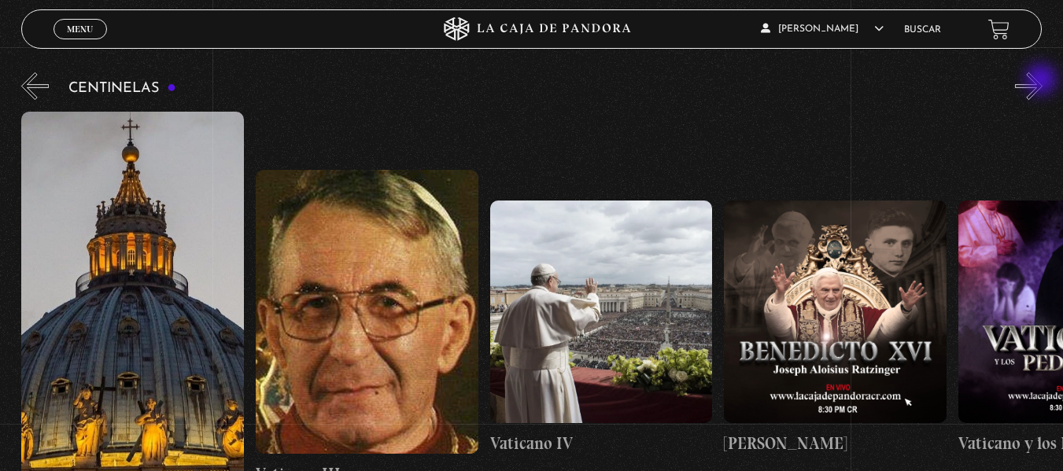
click at [1043, 81] on button "»" at bounding box center [1029, 86] width 28 height 28
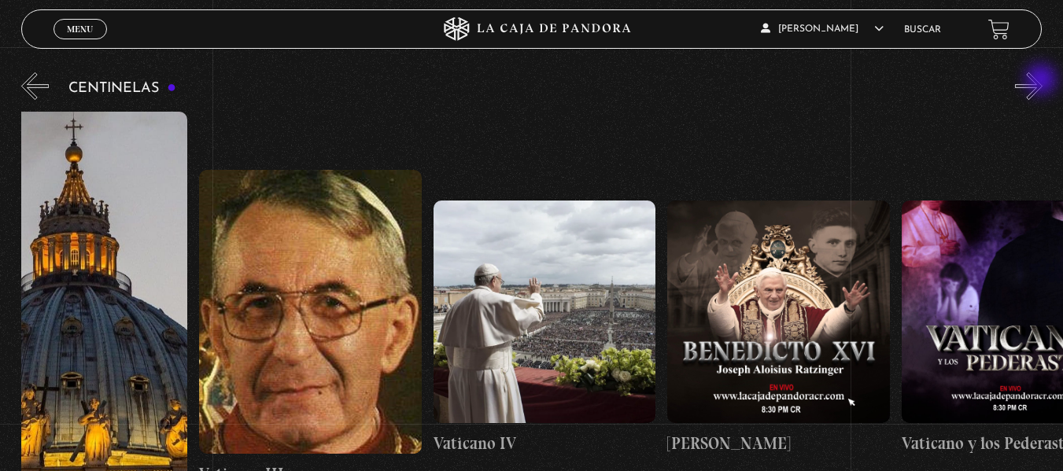
click at [1043, 81] on button "»" at bounding box center [1029, 86] width 28 height 28
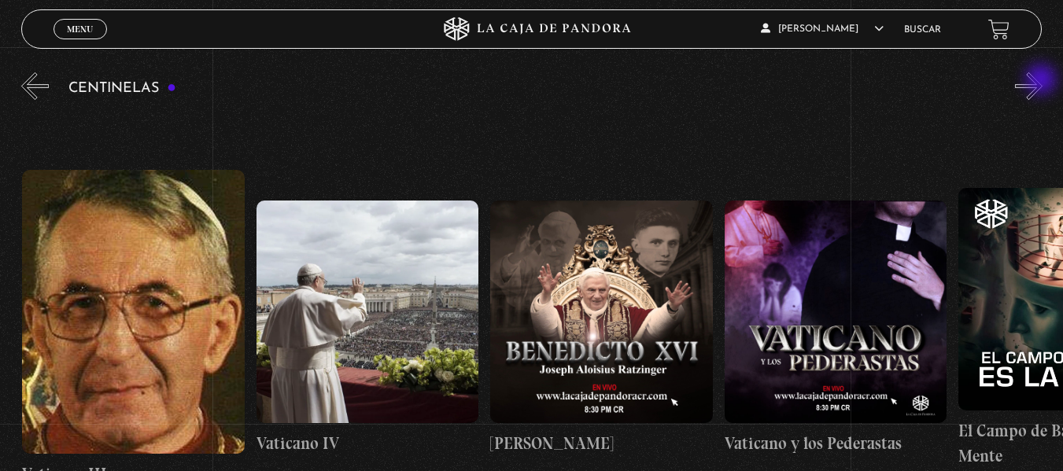
click at [1043, 81] on button "»" at bounding box center [1029, 86] width 28 height 28
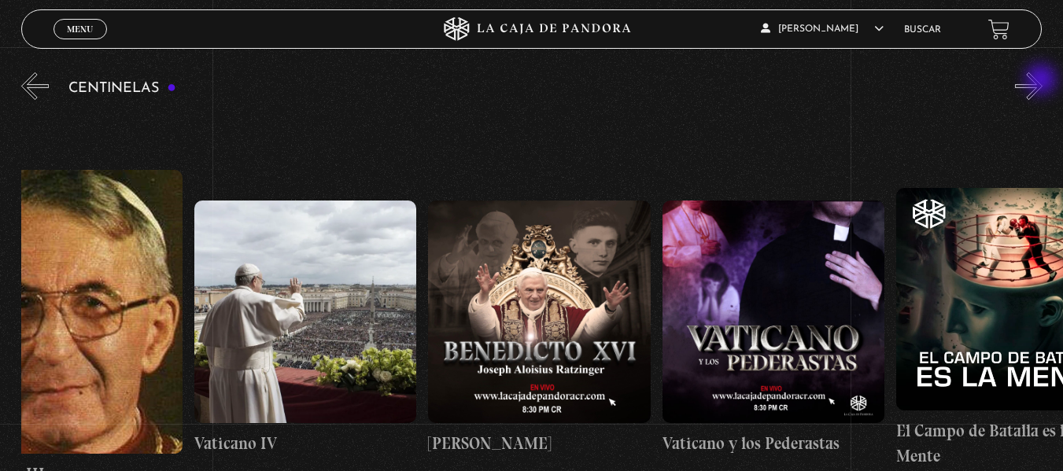
click at [1043, 81] on button "»" at bounding box center [1029, 86] width 28 height 28
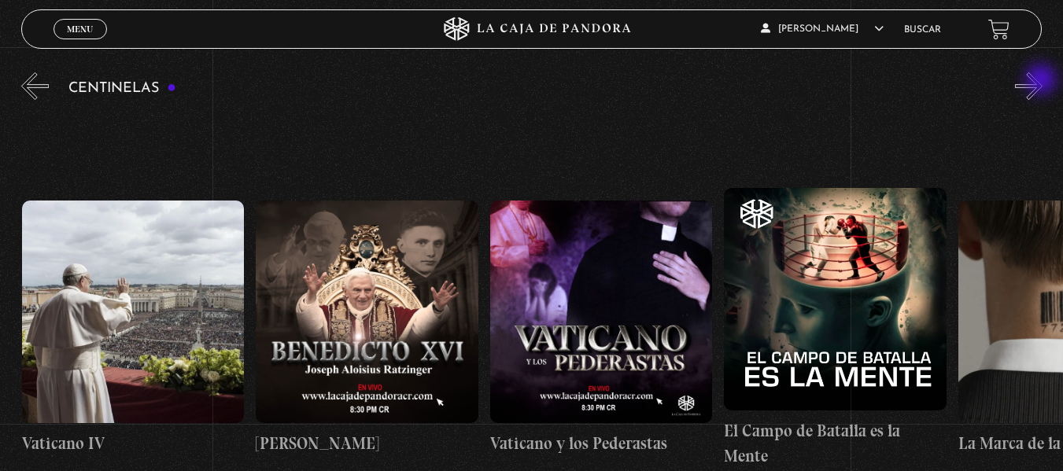
click at [1043, 81] on button "»" at bounding box center [1029, 86] width 28 height 28
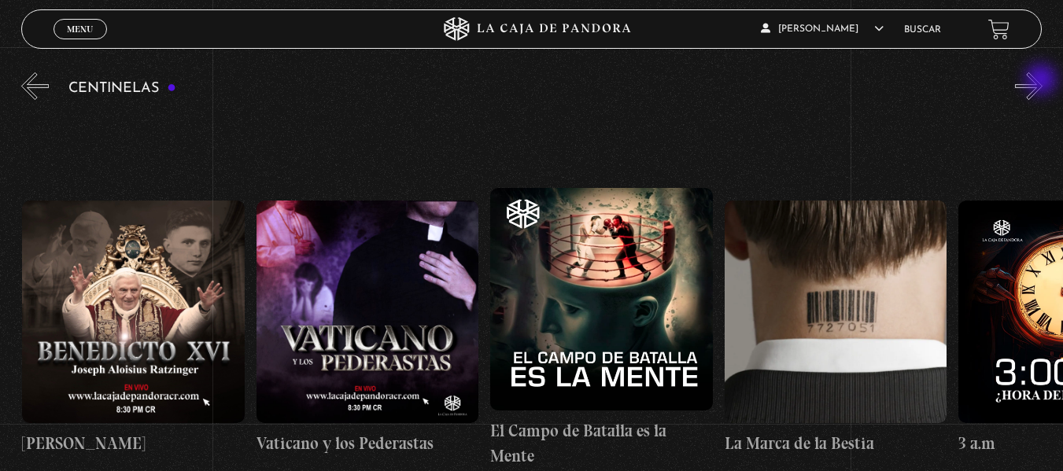
click at [1043, 81] on button "»" at bounding box center [1029, 86] width 28 height 28
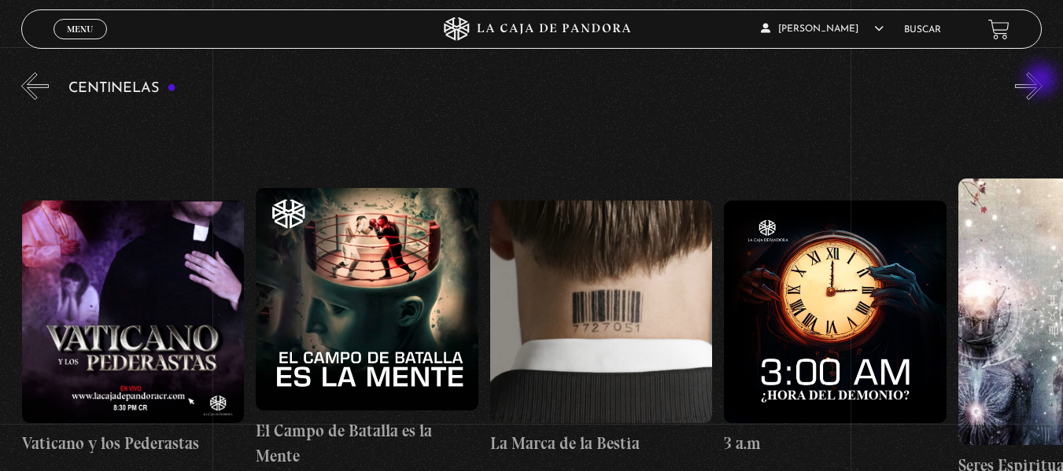
click at [1043, 81] on button "»" at bounding box center [1029, 86] width 28 height 28
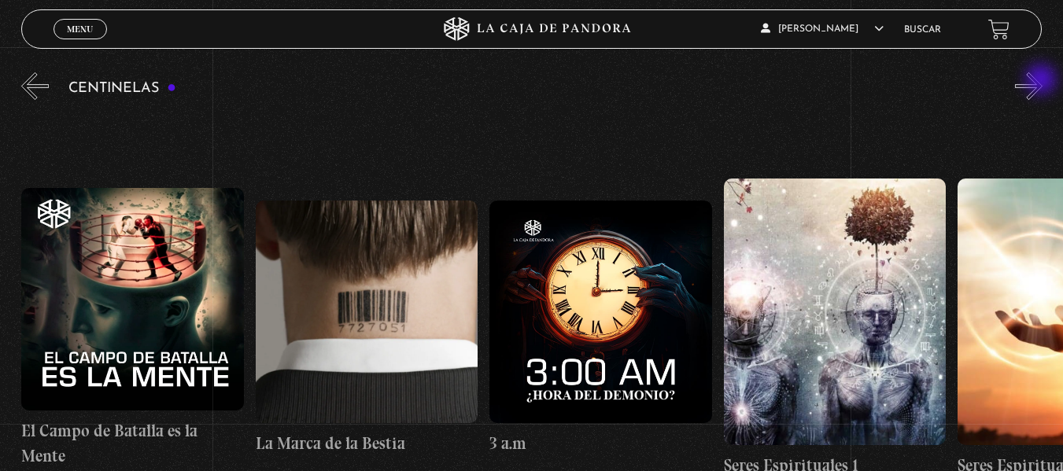
click at [1043, 81] on button "»" at bounding box center [1029, 86] width 28 height 28
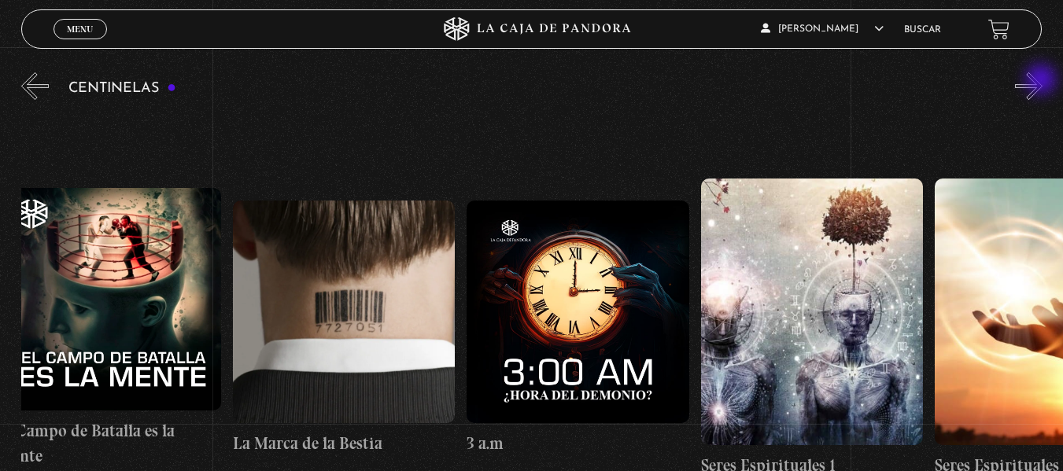
click at [1043, 81] on button "»" at bounding box center [1029, 86] width 28 height 28
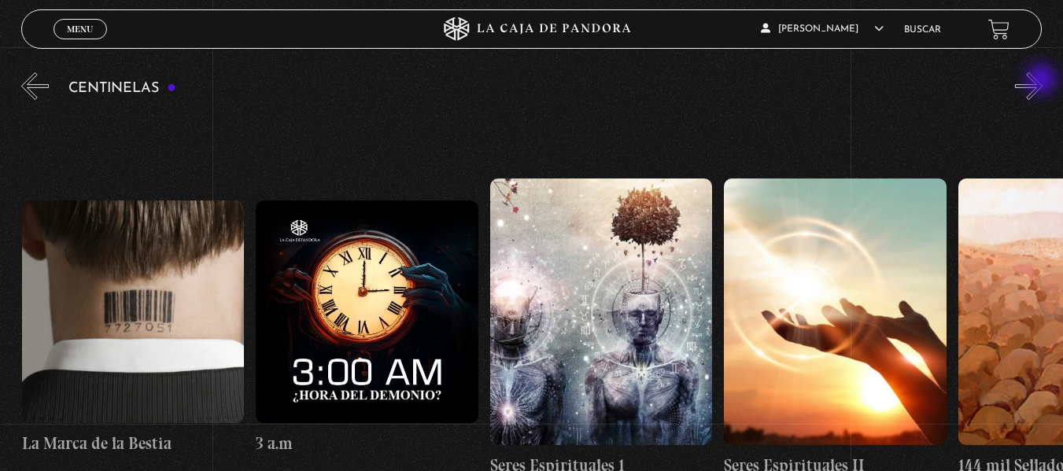
click at [1043, 81] on button "»" at bounding box center [1029, 86] width 28 height 28
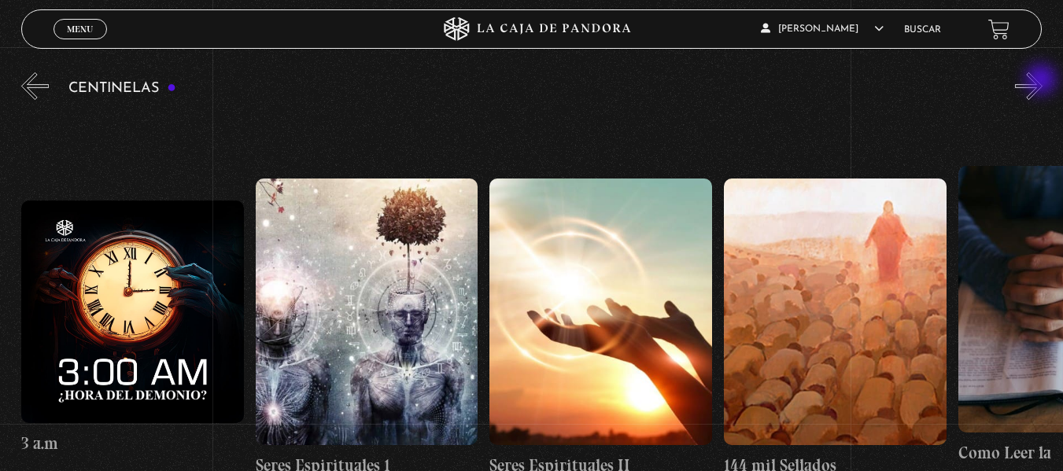
click at [1043, 81] on button "»" at bounding box center [1029, 86] width 28 height 28
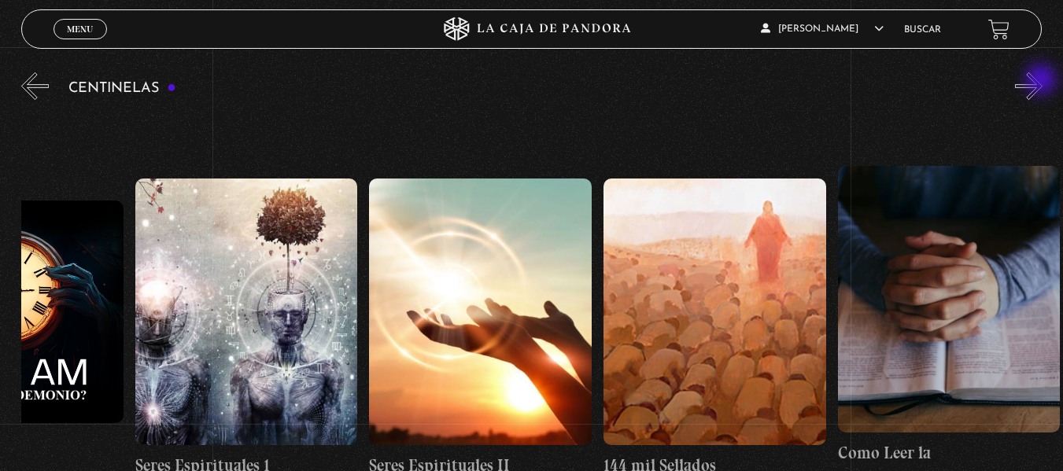
click at [1043, 81] on button "»" at bounding box center [1029, 86] width 28 height 28
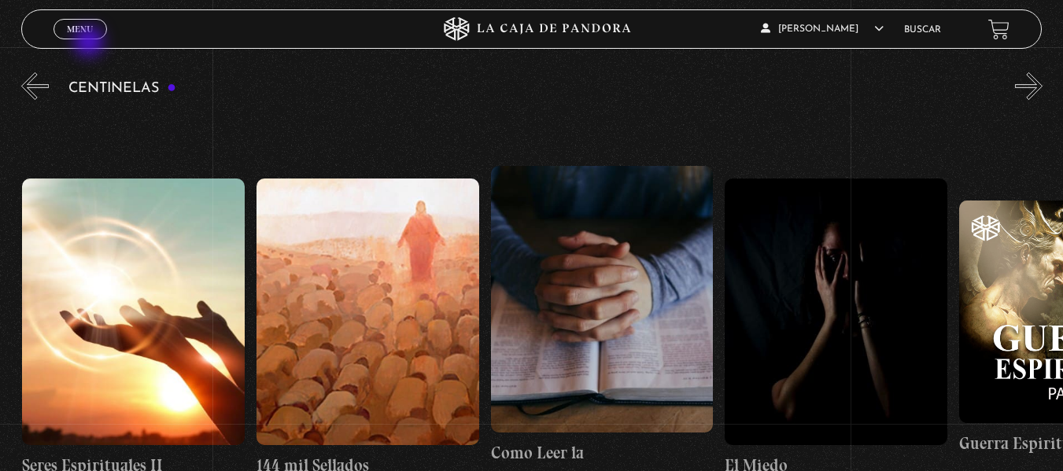
scroll to position [0, 22246]
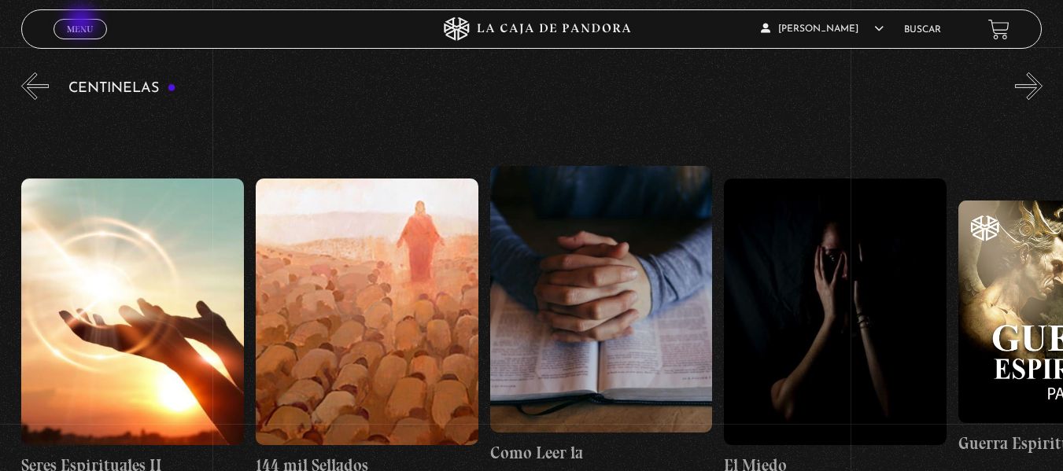
click at [83, 24] on span "Menu" at bounding box center [80, 28] width 26 height 9
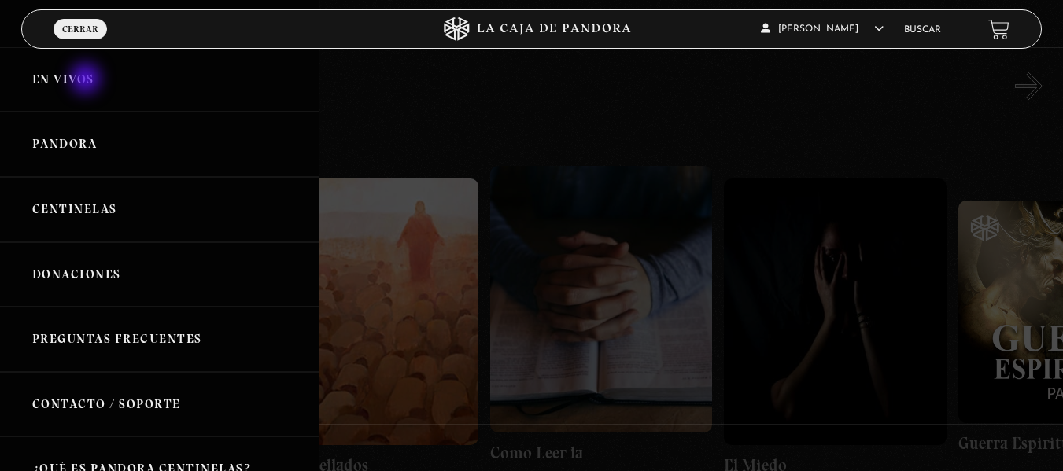
click at [87, 80] on link "En vivos" at bounding box center [159, 79] width 319 height 65
